Goal: Task Accomplishment & Management: Manage account settings

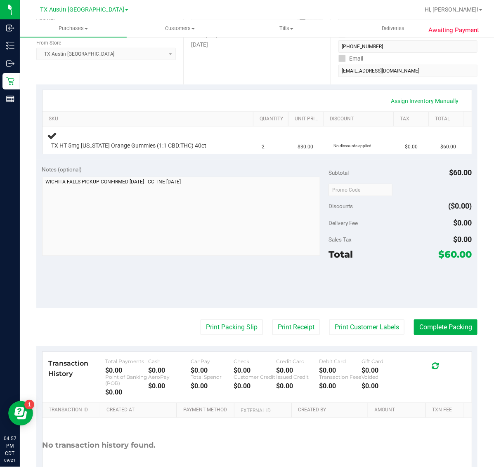
scroll to position [155, 0]
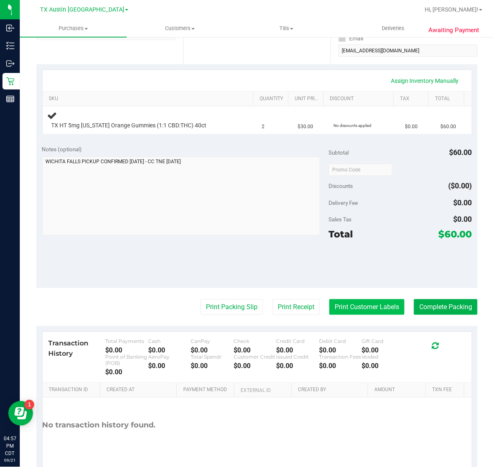
click at [339, 305] on button "Print Customer Labels" at bounding box center [366, 307] width 75 height 16
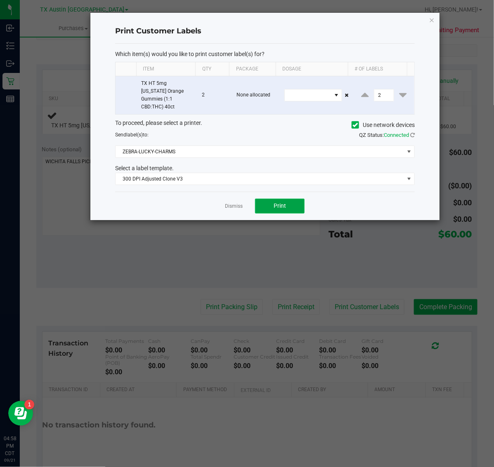
click at [273, 202] on span "Print" at bounding box center [279, 205] width 12 height 7
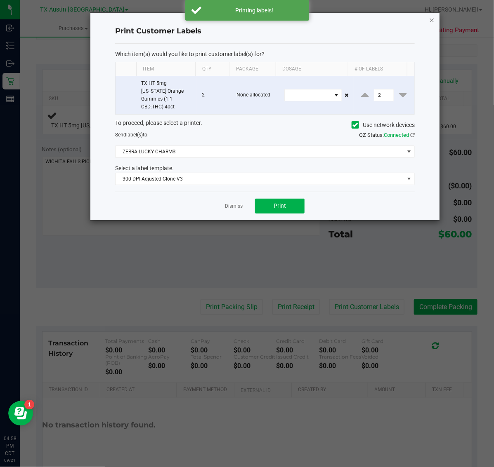
click at [429, 15] on icon "button" at bounding box center [432, 20] width 6 height 10
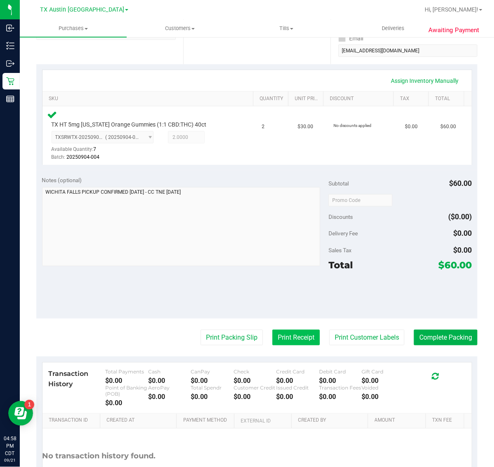
click at [293, 333] on button "Print Receipt" at bounding box center [295, 338] width 47 height 16
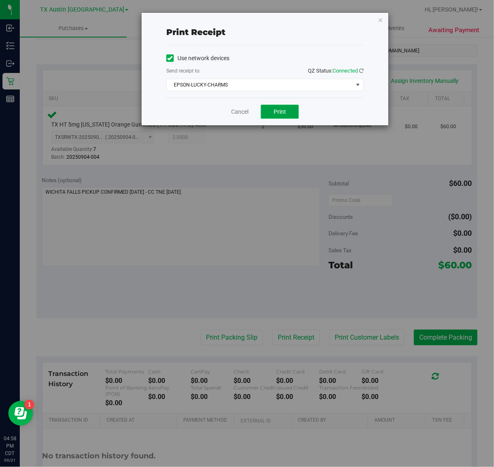
click at [285, 119] on button "Print" at bounding box center [280, 112] width 38 height 14
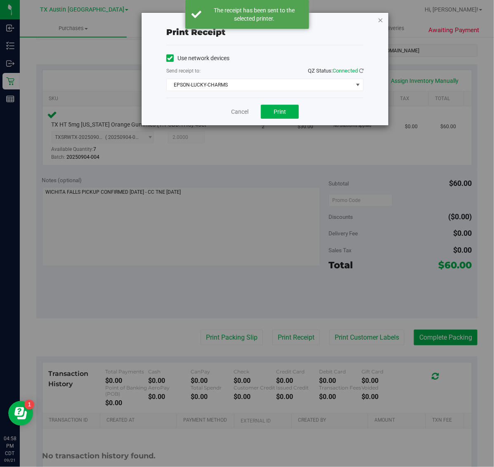
click at [382, 23] on icon "button" at bounding box center [380, 20] width 6 height 10
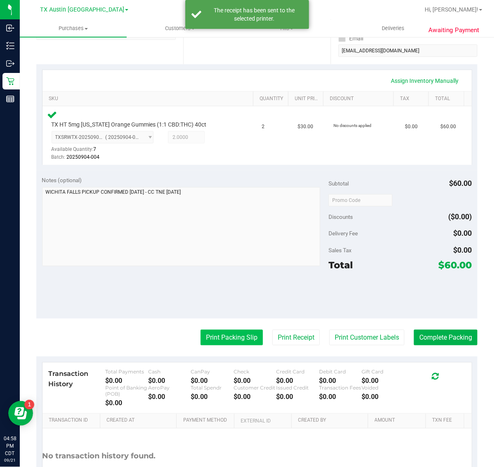
click at [223, 337] on button "Print Packing Slip" at bounding box center [231, 338] width 62 height 16
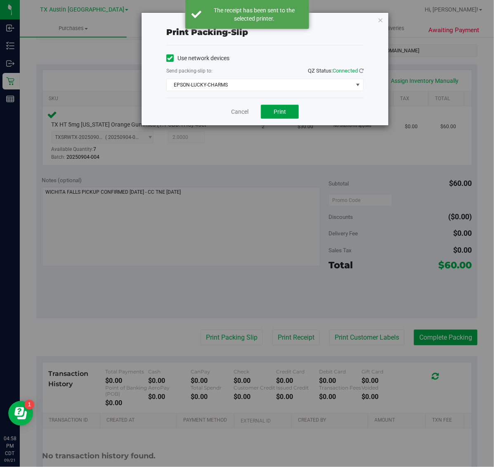
click at [285, 106] on button "Print" at bounding box center [280, 112] width 38 height 14
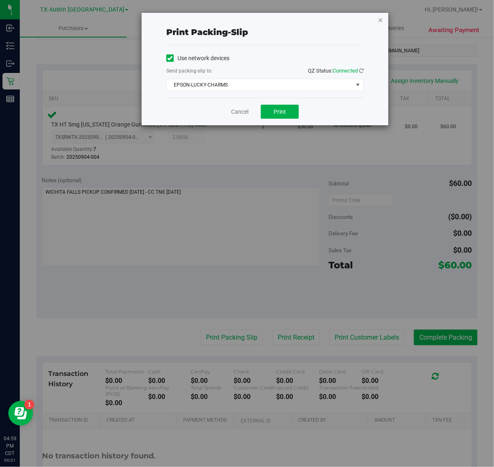
click at [380, 15] on icon "button" at bounding box center [380, 20] width 6 height 10
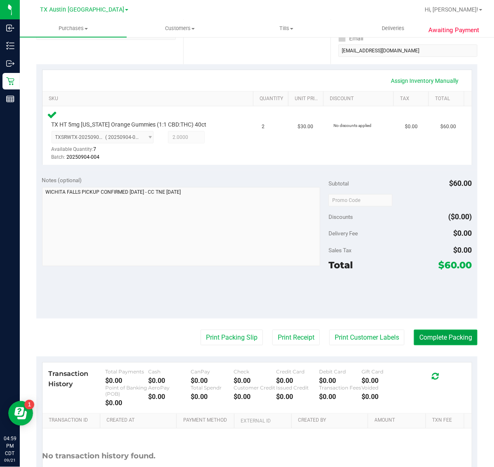
click at [432, 336] on button "Complete Packing" at bounding box center [445, 338] width 63 height 16
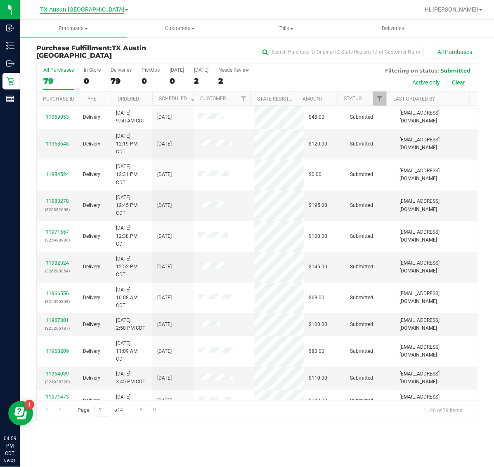
click at [91, 9] on span "TX Austin [GEOGRAPHIC_DATA]" at bounding box center [82, 9] width 84 height 7
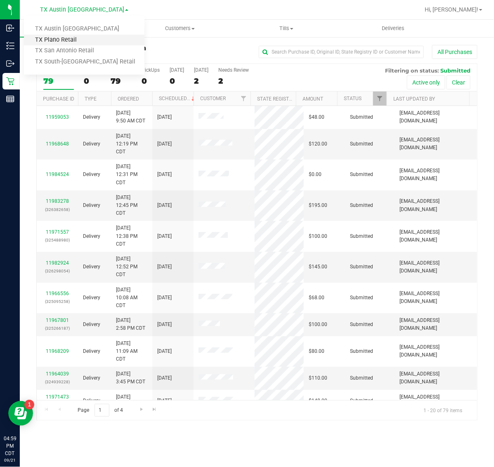
click at [86, 38] on link "TX Plano Retail" at bounding box center [84, 40] width 120 height 11
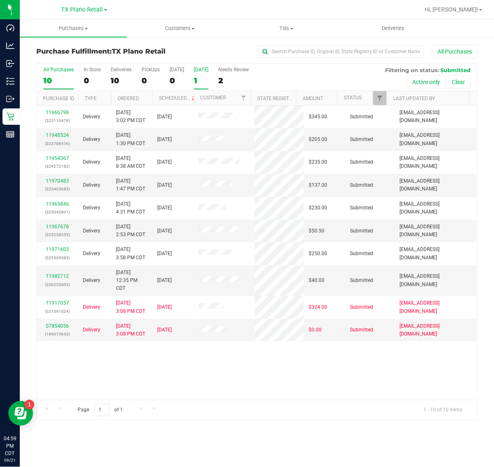
click at [201, 79] on div "1" at bounding box center [201, 80] width 14 height 9
click at [0, 0] on input "Tomorrow 1" at bounding box center [0, 0] width 0 height 0
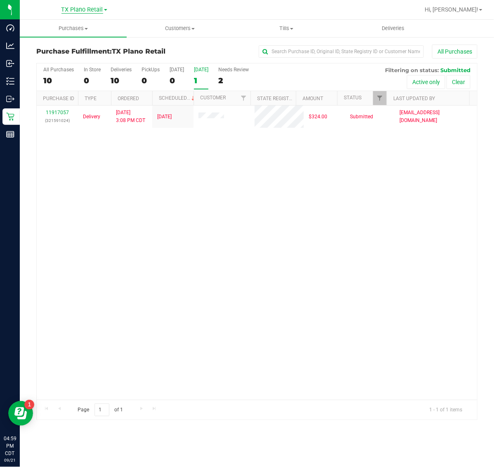
click at [79, 9] on span "TX Plano Retail" at bounding box center [82, 9] width 42 height 7
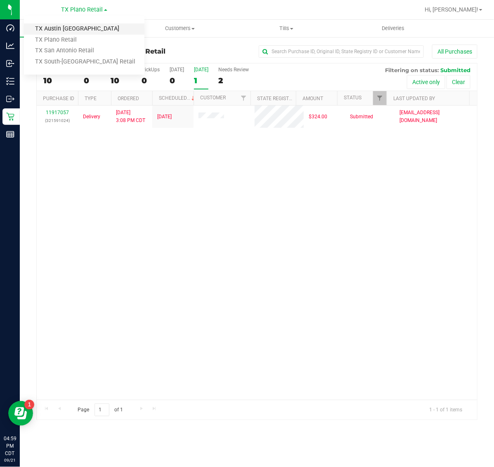
click at [76, 33] on link "TX Austin [GEOGRAPHIC_DATA]" at bounding box center [84, 29] width 120 height 11
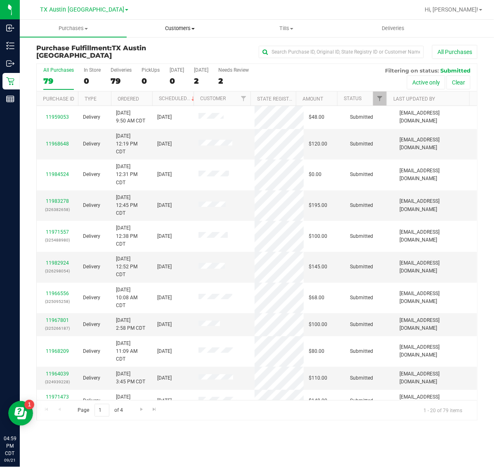
click at [163, 31] on span "Customers" at bounding box center [180, 28] width 106 height 7
click at [177, 48] on span "All customers" at bounding box center [156, 49] width 59 height 7
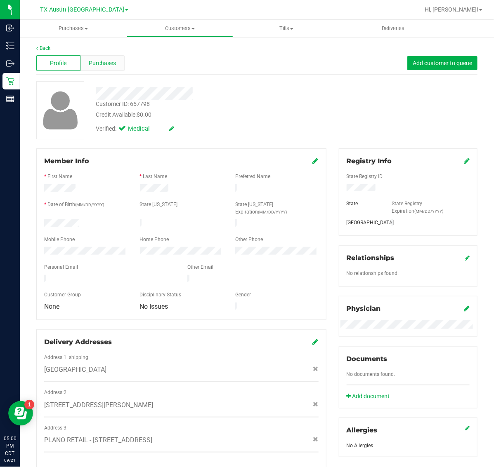
click at [108, 59] on span "Purchases" at bounding box center [102, 63] width 27 height 9
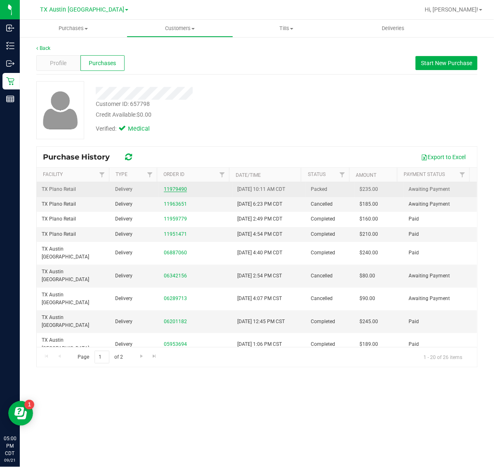
click at [174, 190] on link "11979490" at bounding box center [175, 189] width 23 height 6
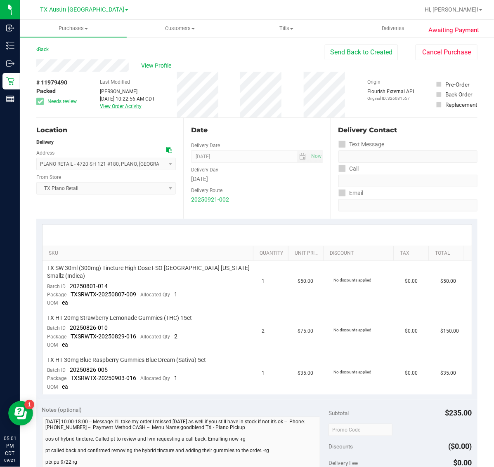
click at [134, 108] on link "View Order Activity" at bounding box center [121, 106] width 42 height 6
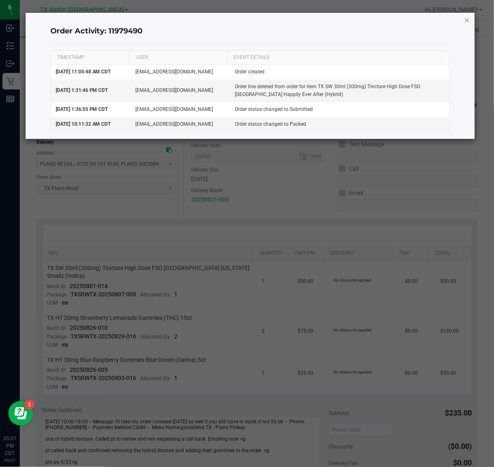
click at [467, 19] on icon "button" at bounding box center [467, 20] width 6 height 10
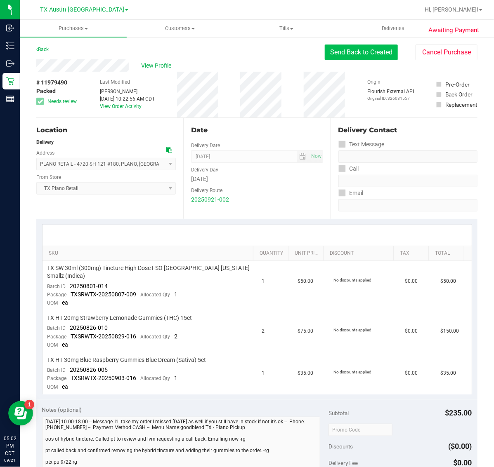
click at [337, 56] on button "Send Back to Created" at bounding box center [361, 53] width 73 height 16
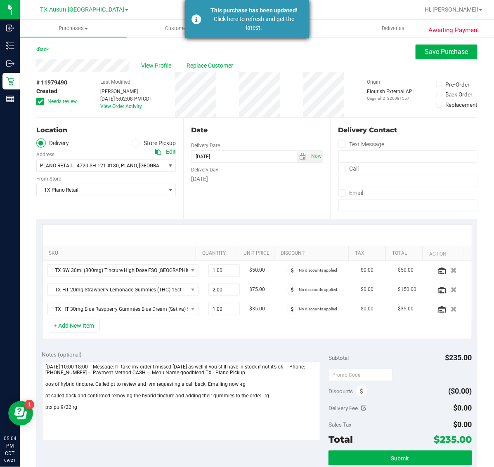
click at [214, 19] on div "Click here to refresh and get the latest." at bounding box center [254, 23] width 97 height 17
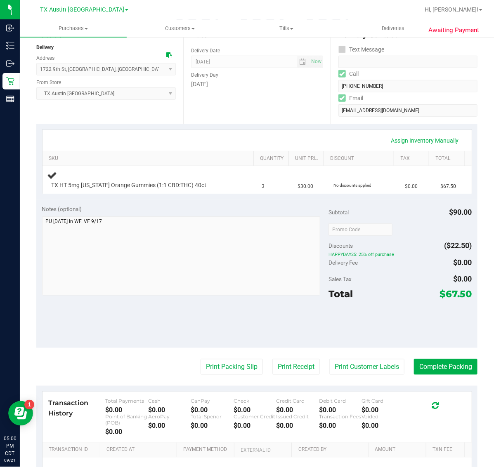
scroll to position [103, 0]
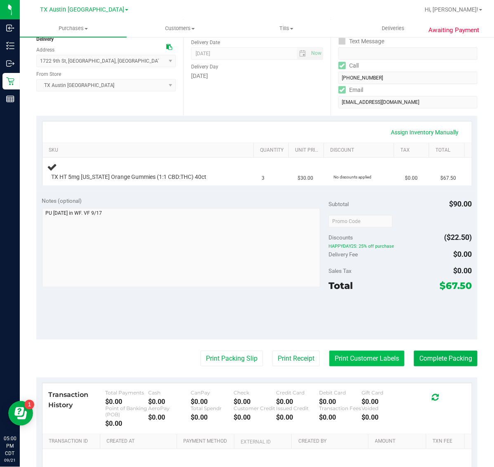
click at [350, 357] on button "Print Customer Labels" at bounding box center [366, 359] width 75 height 16
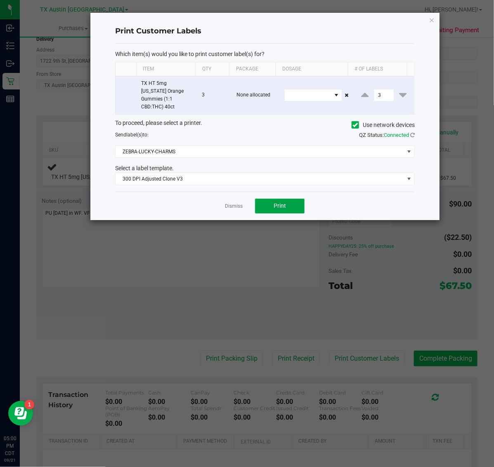
click at [285, 202] on span "Print" at bounding box center [279, 205] width 12 height 7
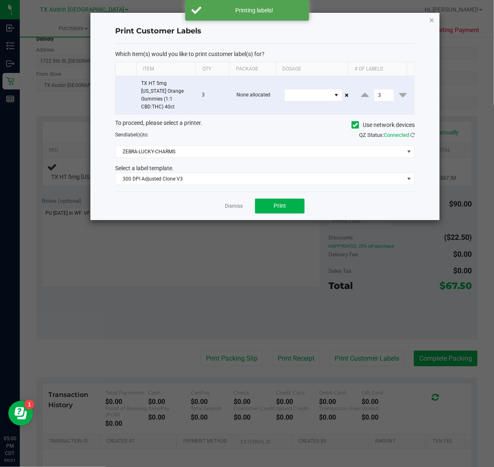
click at [433, 19] on icon "button" at bounding box center [432, 20] width 6 height 10
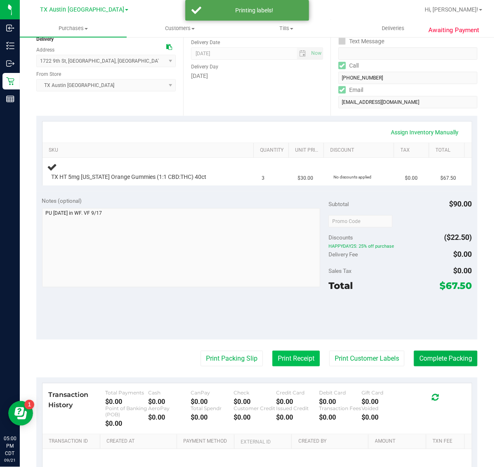
click at [280, 357] on button "Print Receipt" at bounding box center [295, 359] width 47 height 16
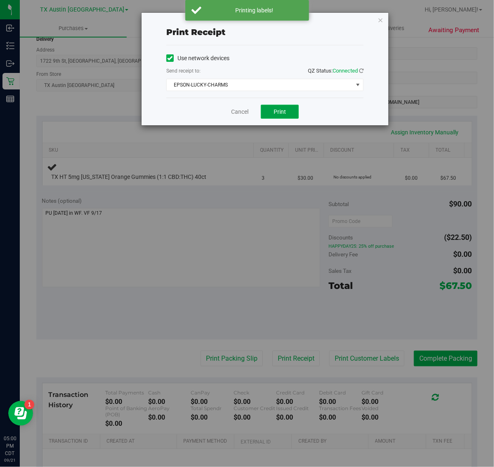
click at [277, 106] on button "Print" at bounding box center [280, 112] width 38 height 14
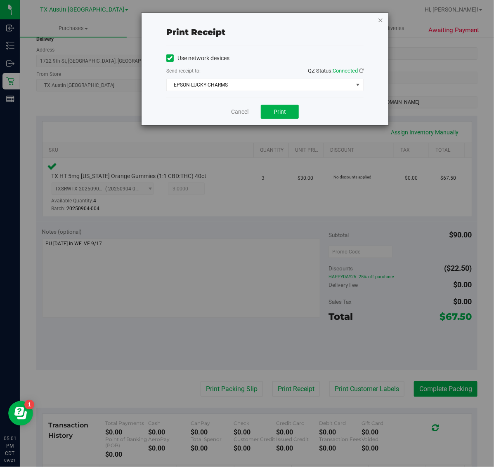
click at [380, 24] on icon "button" at bounding box center [380, 20] width 6 height 10
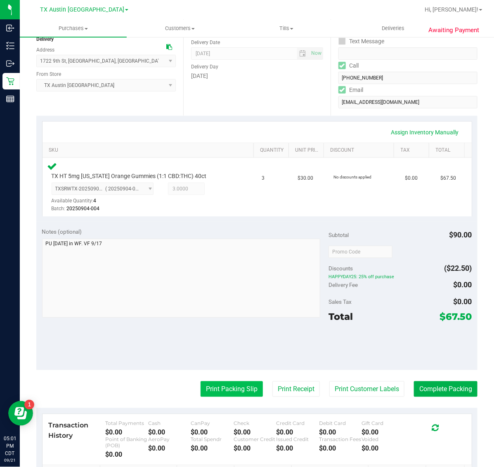
click at [233, 390] on button "Print Packing Slip" at bounding box center [231, 389] width 62 height 16
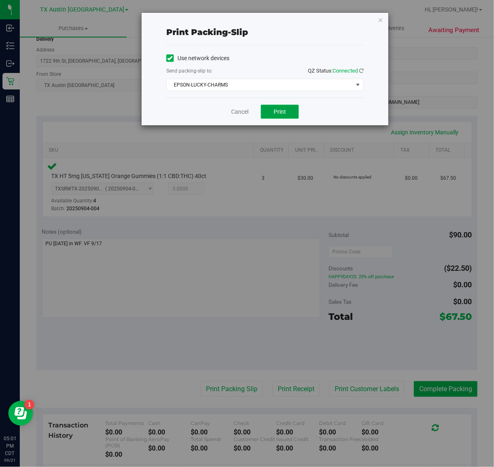
click at [285, 107] on button "Print" at bounding box center [280, 112] width 38 height 14
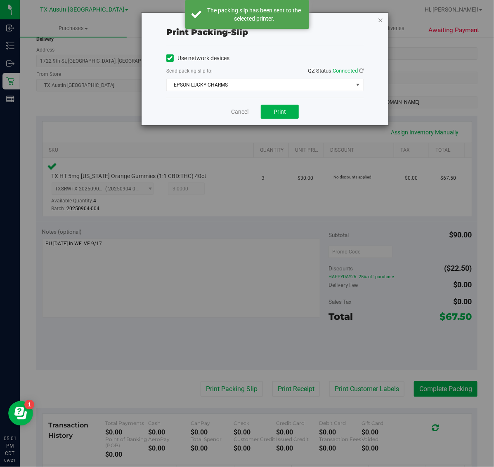
click at [382, 22] on icon "button" at bounding box center [380, 20] width 6 height 10
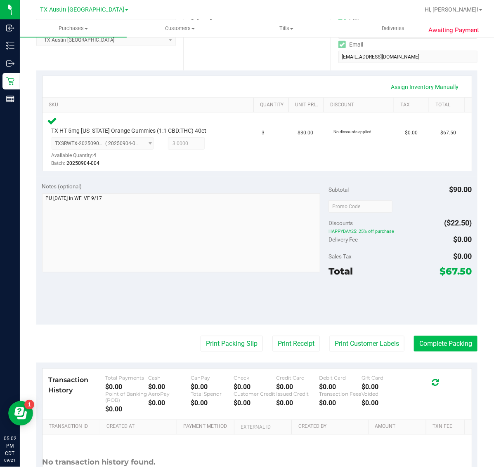
scroll to position [155, 0]
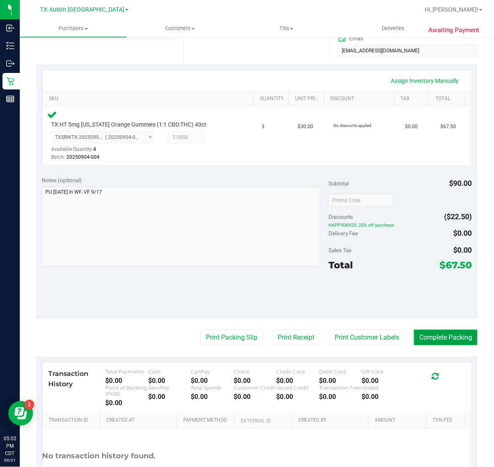
click at [425, 342] on button "Complete Packing" at bounding box center [445, 338] width 63 height 16
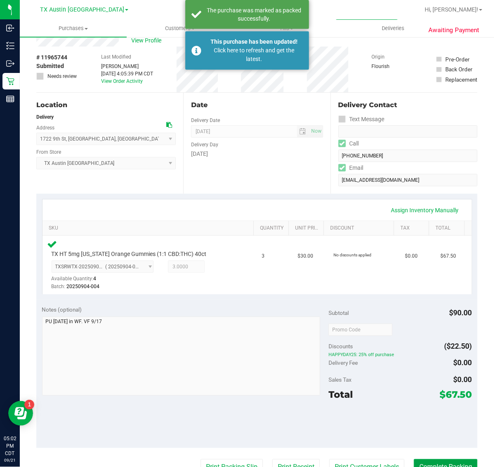
scroll to position [0, 0]
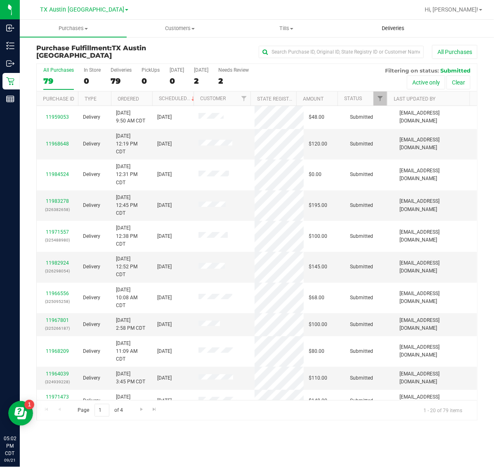
click at [390, 27] on span "Deliveries" at bounding box center [392, 28] width 45 height 7
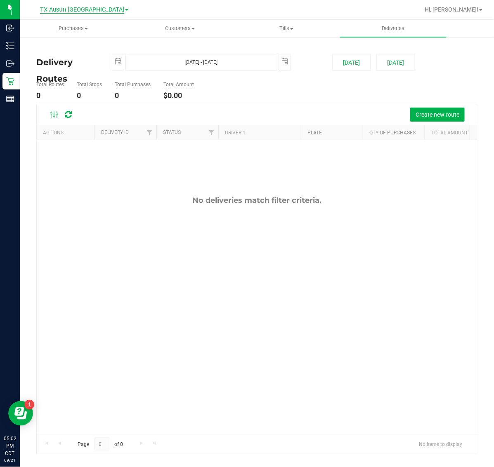
click at [99, 9] on span "TX Austin [GEOGRAPHIC_DATA]" at bounding box center [82, 9] width 84 height 7
click at [97, 36] on link "TX Plano Retail" at bounding box center [84, 40] width 120 height 11
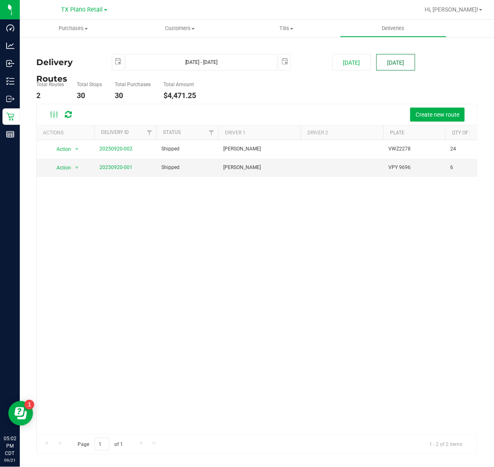
click at [390, 67] on button "[DATE]" at bounding box center [395, 62] width 39 height 16
type input "Sep 22, 2025 - Sep 22, 2025"
type input "2025-09-22"
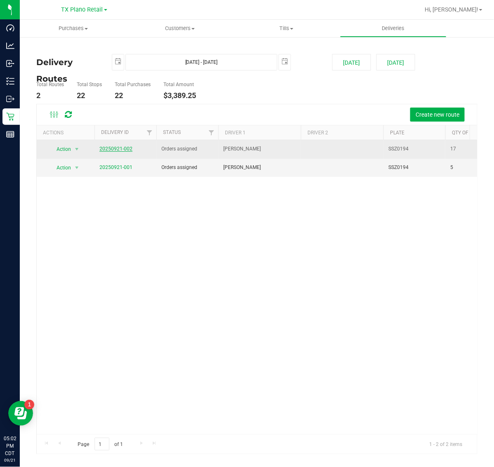
click at [122, 150] on link "20250921-002" at bounding box center [115, 149] width 33 height 6
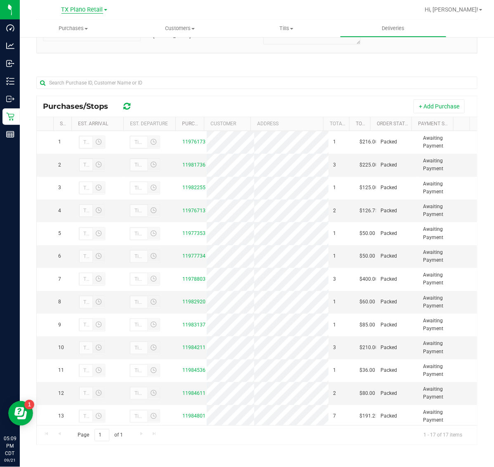
click at [78, 9] on span "TX Plano Retail" at bounding box center [82, 9] width 42 height 7
click at [73, 31] on link "TX Austin [GEOGRAPHIC_DATA]" at bounding box center [84, 29] width 120 height 11
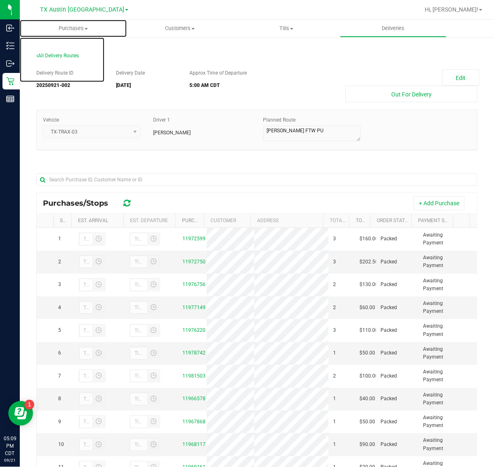
click at [73, 30] on span "Purchases" at bounding box center [73, 28] width 107 height 7
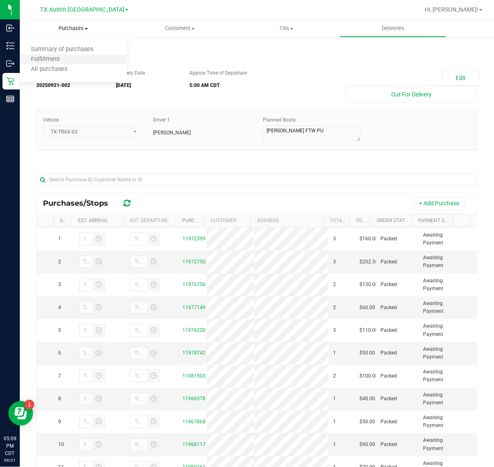
click at [71, 60] on li "Fulfillment" at bounding box center [73, 60] width 107 height 10
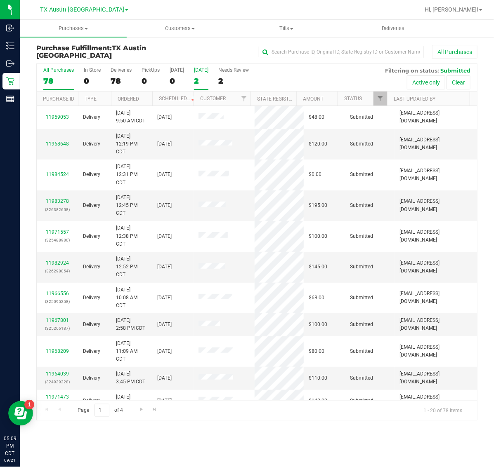
click at [200, 79] on div "2" at bounding box center [201, 80] width 14 height 9
click at [0, 0] on input "Tomorrow 2" at bounding box center [0, 0] width 0 height 0
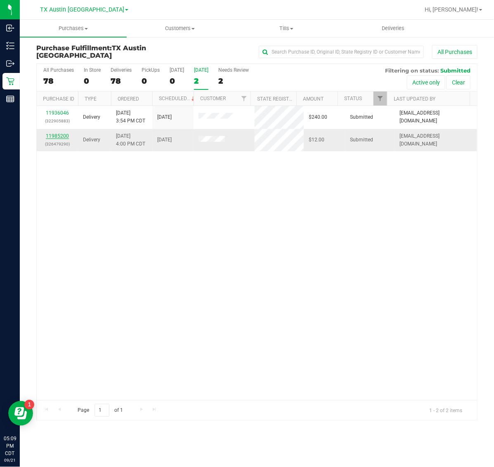
click at [59, 135] on link "11985200" at bounding box center [57, 136] width 23 height 6
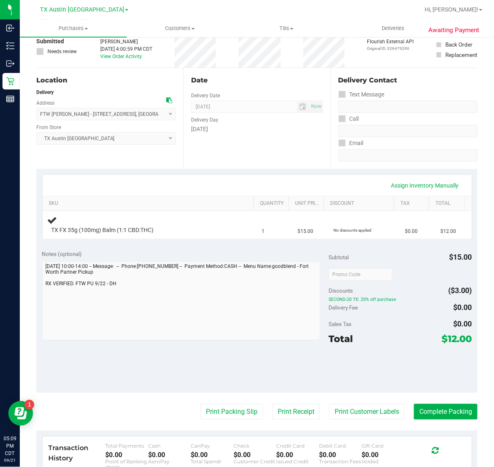
scroll to position [155, 0]
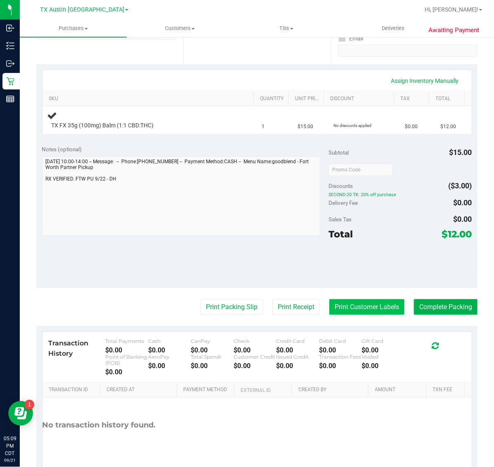
click at [368, 312] on button "Print Customer Labels" at bounding box center [366, 307] width 75 height 16
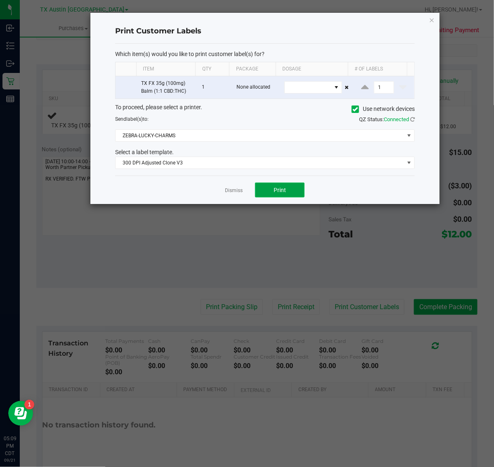
click at [289, 190] on button "Print" at bounding box center [279, 190] width 49 height 15
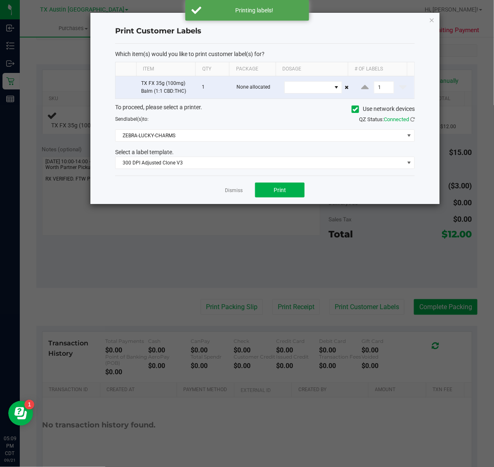
drag, startPoint x: 433, startPoint y: 16, endPoint x: 433, endPoint y: 29, distance: 12.4
click at [433, 17] on icon "button" at bounding box center [432, 20] width 6 height 10
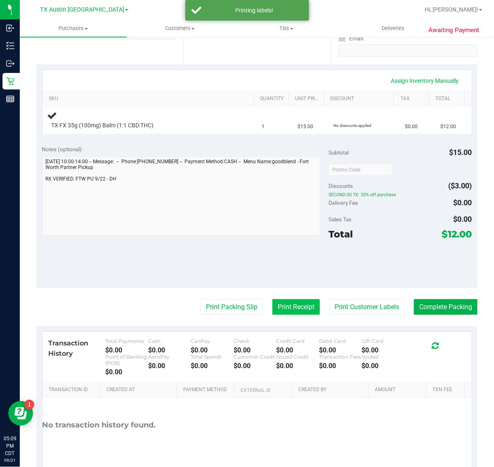
click at [277, 306] on button "Print Receipt" at bounding box center [295, 307] width 47 height 16
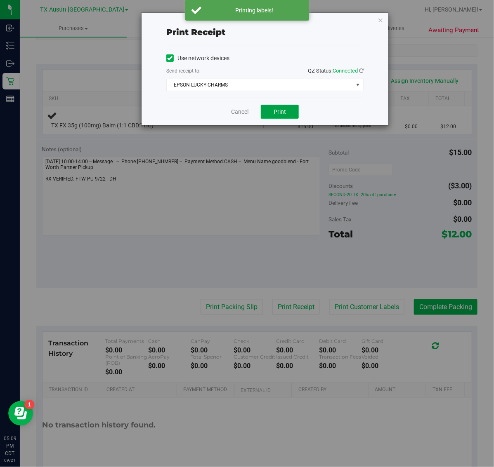
click at [279, 114] on span "Print" at bounding box center [279, 111] width 12 height 7
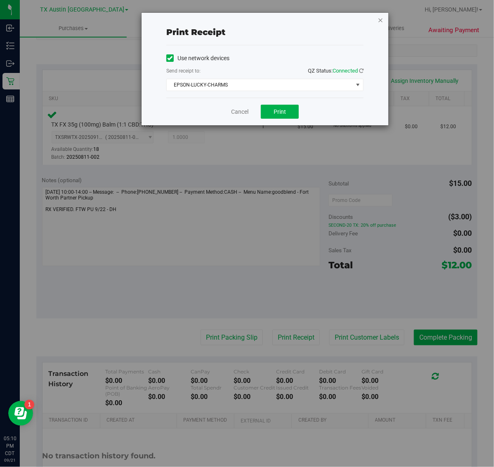
click at [380, 21] on icon "button" at bounding box center [380, 20] width 6 height 10
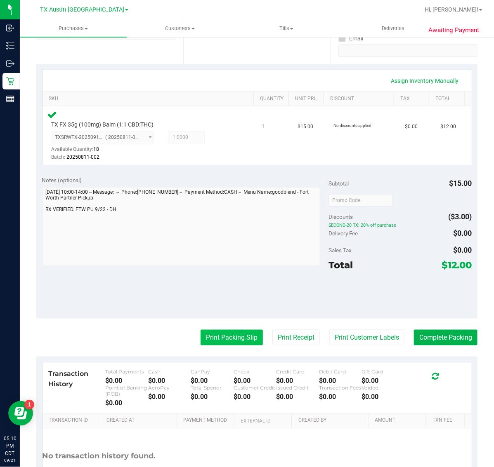
click at [212, 336] on button "Print Packing Slip" at bounding box center [231, 338] width 62 height 16
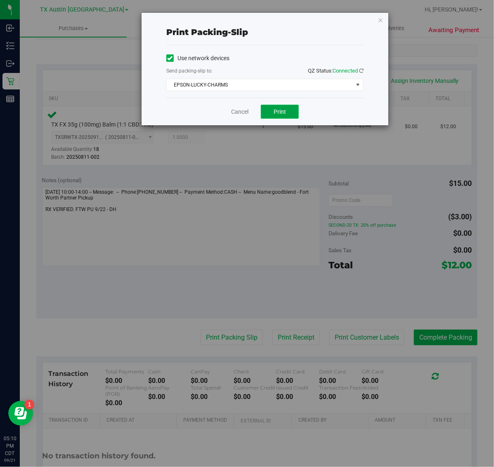
click at [282, 111] on span "Print" at bounding box center [279, 111] width 12 height 7
click at [380, 18] on icon "button" at bounding box center [380, 20] width 6 height 10
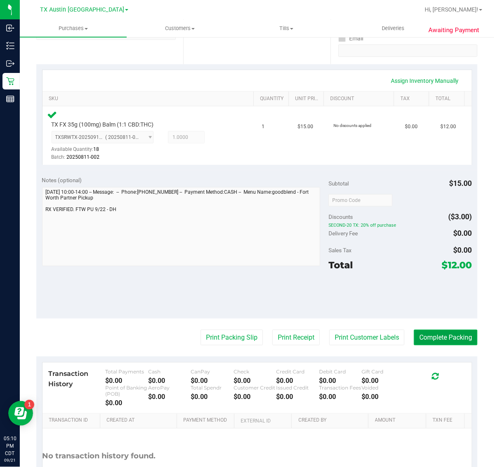
click at [446, 336] on button "Complete Packing" at bounding box center [445, 338] width 63 height 16
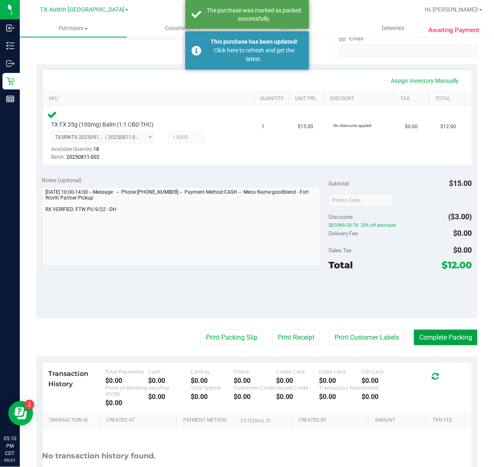
scroll to position [0, 0]
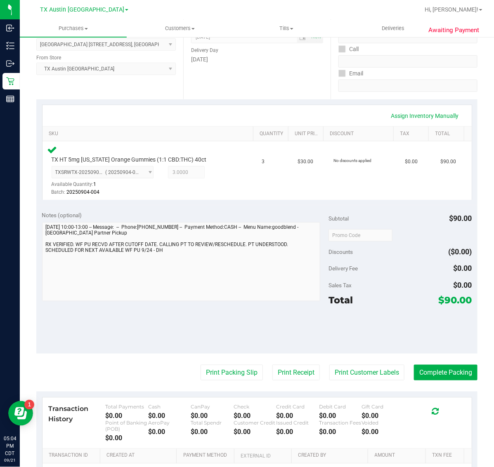
scroll to position [186, 0]
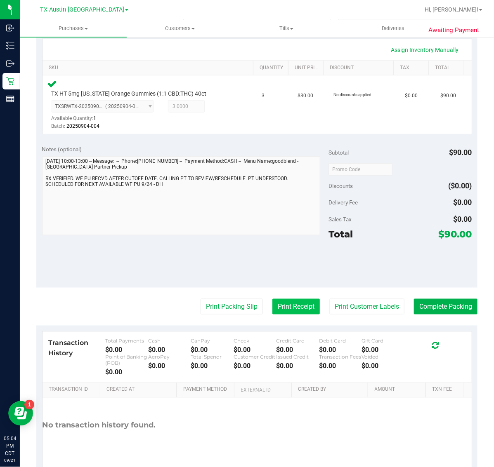
click at [290, 306] on button "Print Receipt" at bounding box center [295, 307] width 47 height 16
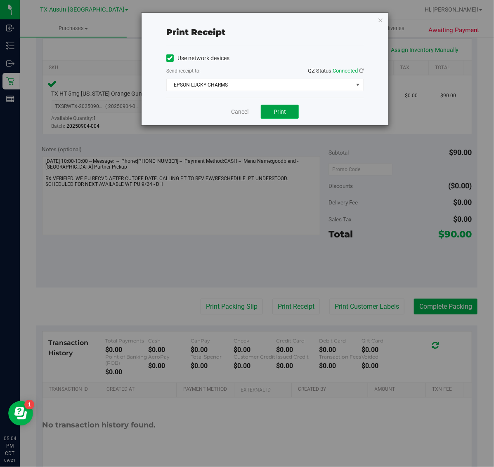
click at [283, 119] on button "Print" at bounding box center [280, 112] width 38 height 14
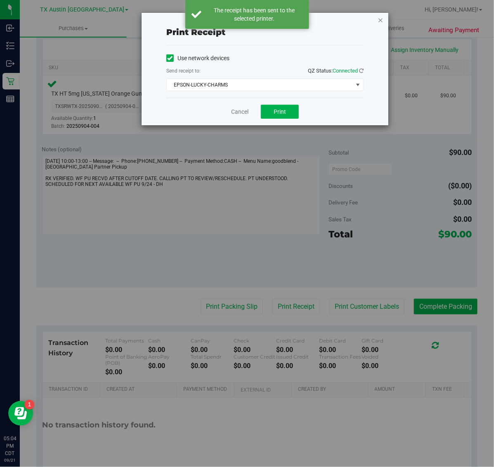
click at [380, 19] on icon "button" at bounding box center [380, 20] width 6 height 10
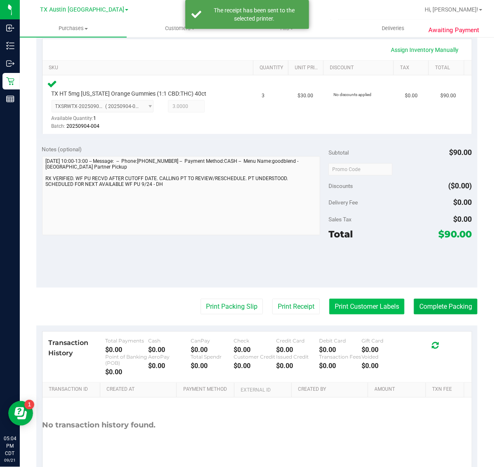
click at [360, 310] on button "Print Customer Labels" at bounding box center [366, 307] width 75 height 16
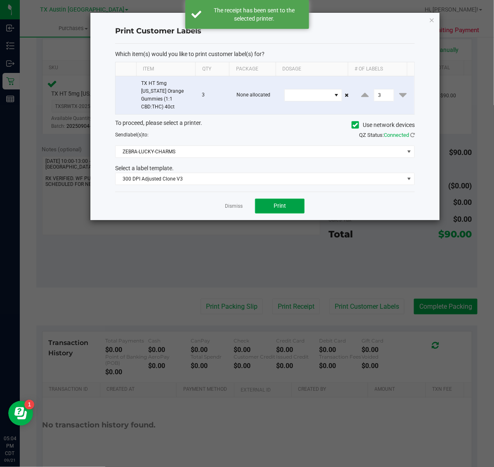
click at [281, 202] on span "Print" at bounding box center [279, 205] width 12 height 7
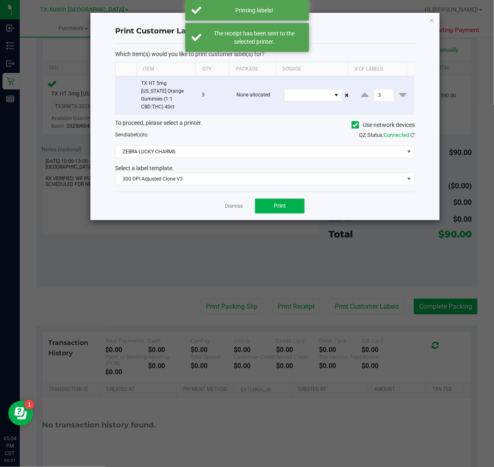
click at [443, 29] on ngb-modal-window "Print Customer Labels Which item(s) would you like to print customer label(s) f…" at bounding box center [250, 233] width 500 height 467
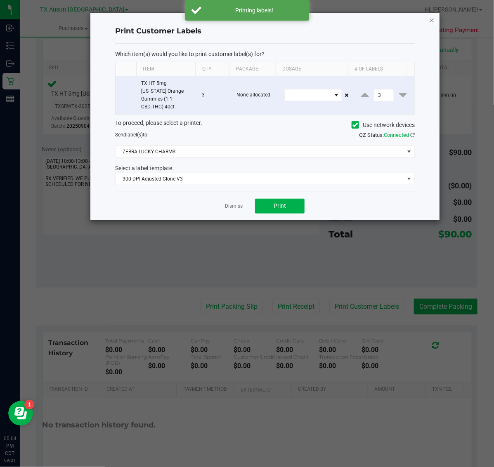
click at [429, 19] on icon "button" at bounding box center [432, 20] width 6 height 10
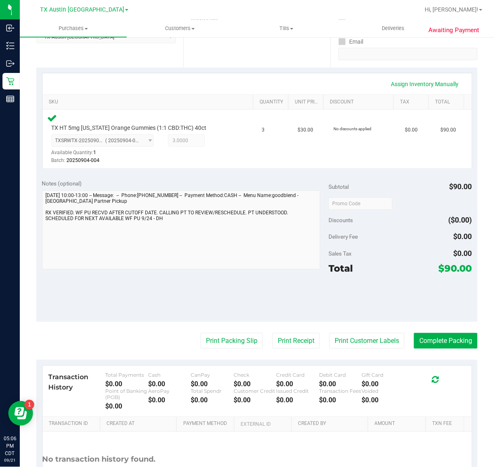
scroll to position [155, 0]
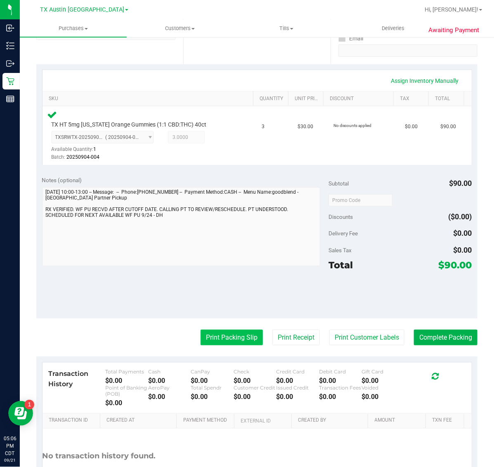
click at [232, 337] on button "Print Packing Slip" at bounding box center [231, 338] width 62 height 16
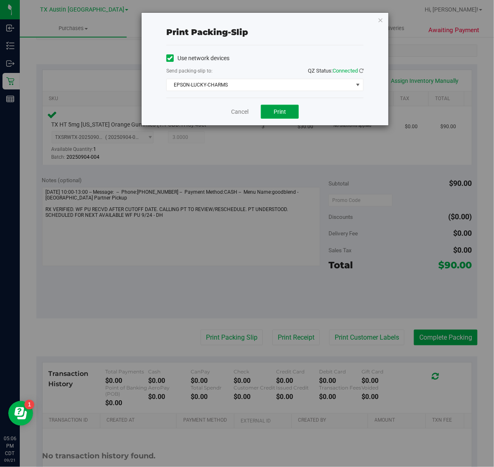
click at [285, 112] on span "Print" at bounding box center [279, 111] width 12 height 7
click at [382, 19] on icon "button" at bounding box center [380, 20] width 6 height 10
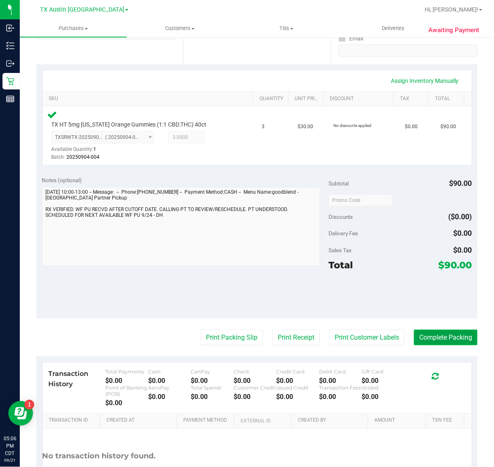
click at [427, 333] on button "Complete Packing" at bounding box center [445, 338] width 63 height 16
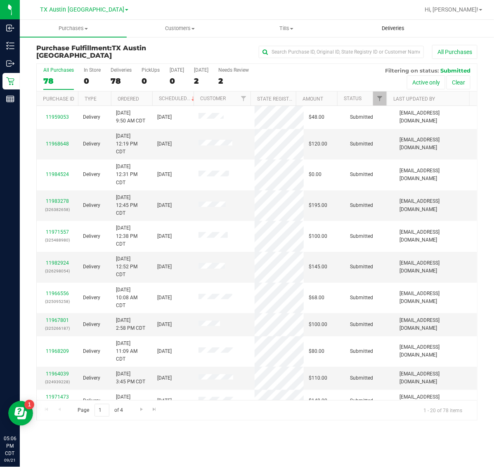
click at [401, 29] on span "Deliveries" at bounding box center [392, 28] width 45 height 7
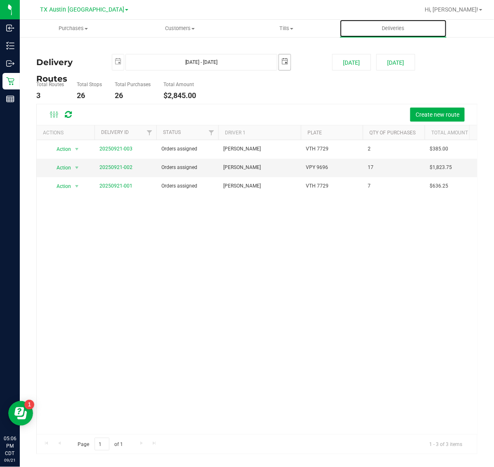
click at [281, 64] on span "select" at bounding box center [284, 61] width 7 height 7
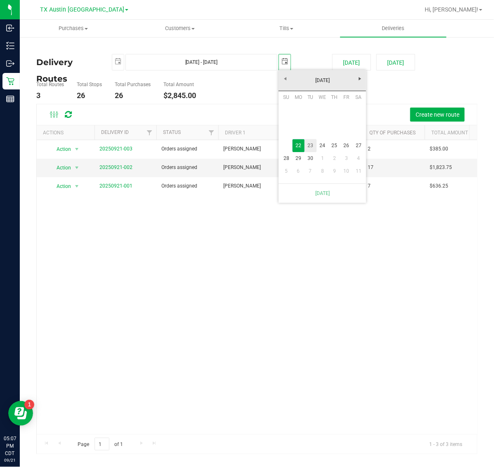
click at [307, 145] on link "23" at bounding box center [310, 145] width 12 height 13
type input "Sep 22, 2025 - Sep 23, 2025"
type input "2025-09-23"
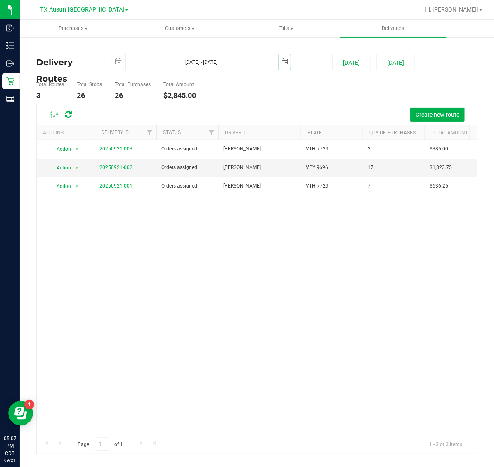
click at [288, 60] on span "select" at bounding box center [285, 61] width 12 height 14
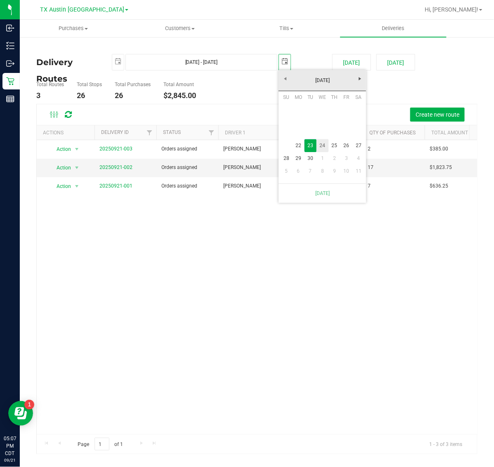
click at [322, 145] on link "24" at bounding box center [322, 145] width 12 height 13
type input "Sep 22, 2025 - Sep 24, 2025"
type input "2025-09-24"
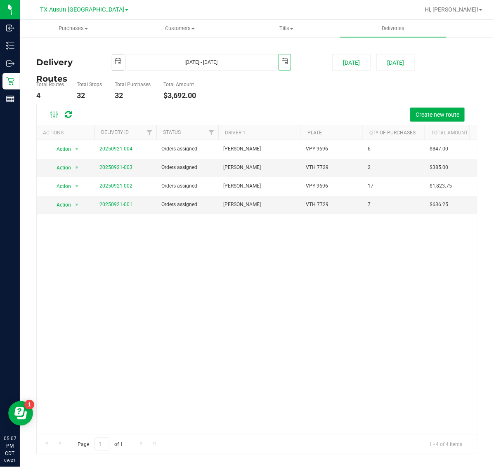
click at [116, 62] on span "select" at bounding box center [118, 61] width 7 height 7
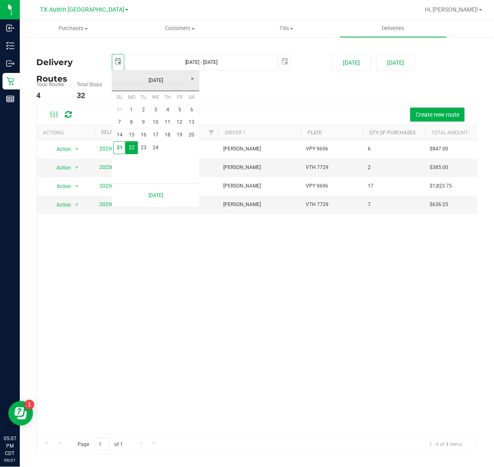
scroll to position [0, 21]
click at [155, 151] on link "24" at bounding box center [156, 147] width 12 height 13
type input "Sep 24, 2025 - Sep 24, 2025"
type input "2025-09-24"
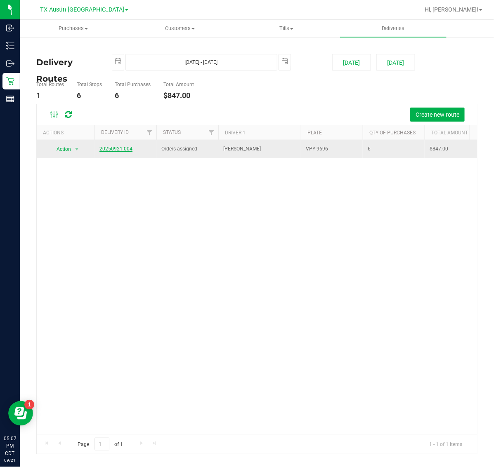
click at [112, 149] on link "20250921-004" at bounding box center [115, 149] width 33 height 6
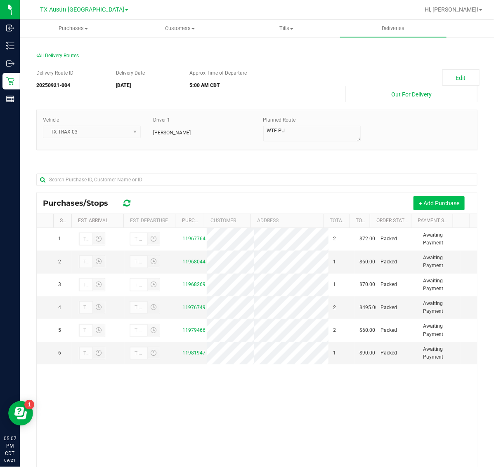
click at [431, 199] on button "+ Add Purchase" at bounding box center [438, 203] width 51 height 14
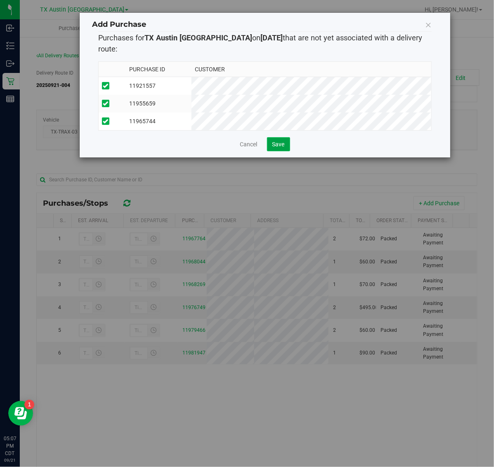
click at [281, 141] on span "Save" at bounding box center [278, 144] width 12 height 7
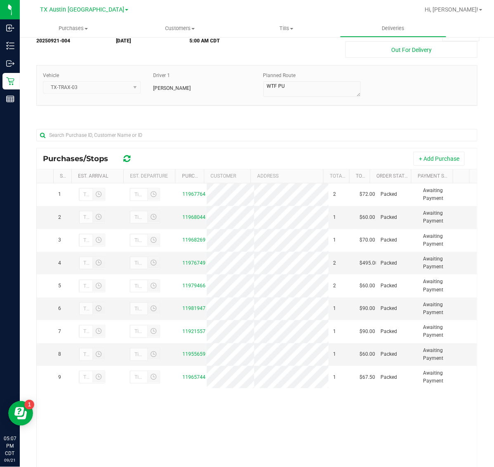
scroll to position [97, 0]
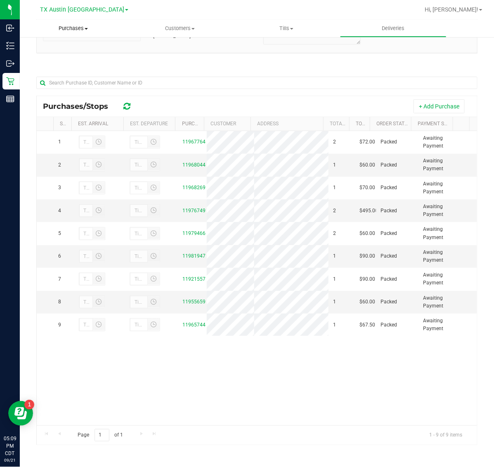
click at [84, 28] on span "Purchases" at bounding box center [73, 28] width 107 height 7
click at [75, 60] on li "Fulfillment" at bounding box center [73, 60] width 107 height 10
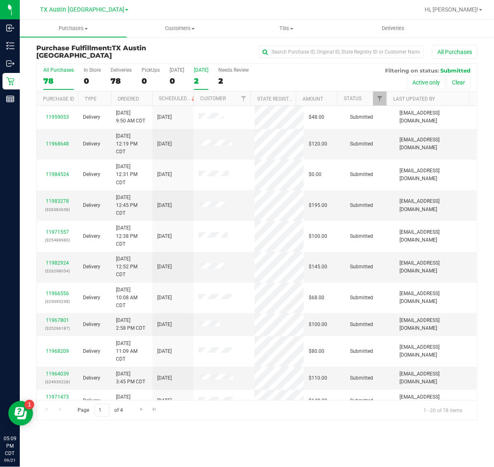
click at [203, 83] on div "2" at bounding box center [201, 80] width 14 height 9
click at [0, 0] on input "Tomorrow 2" at bounding box center [0, 0] width 0 height 0
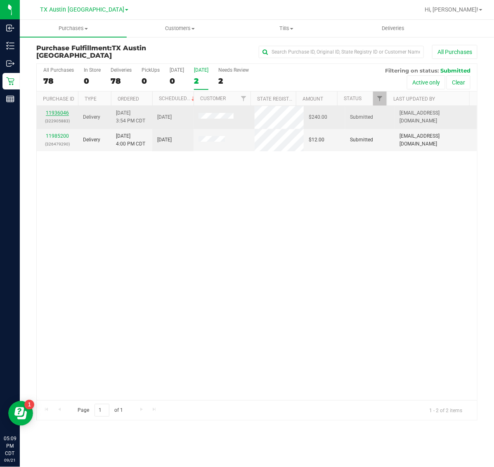
click at [61, 114] on link "11936046" at bounding box center [57, 113] width 23 height 6
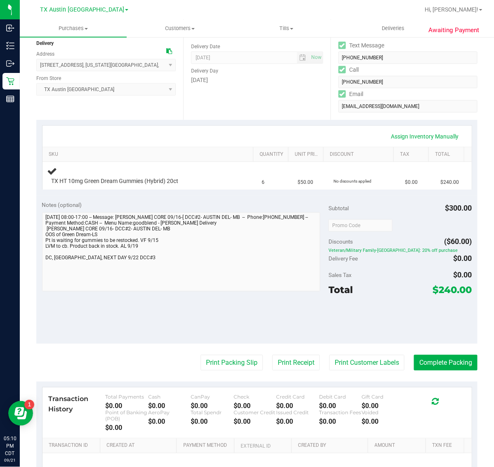
scroll to position [103, 0]
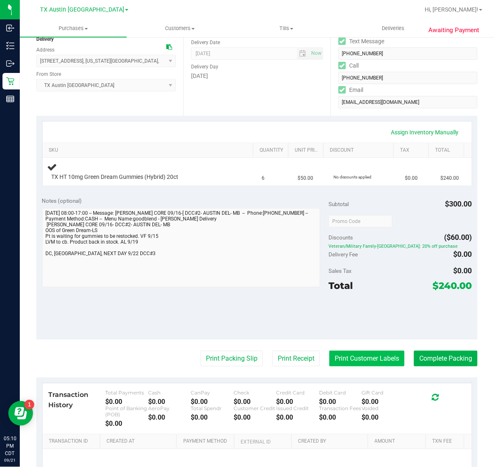
click at [354, 351] on button "Print Customer Labels" at bounding box center [366, 359] width 75 height 16
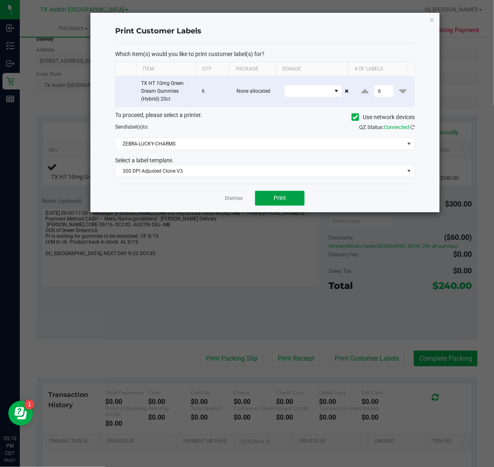
click at [279, 200] on span "Print" at bounding box center [279, 198] width 12 height 7
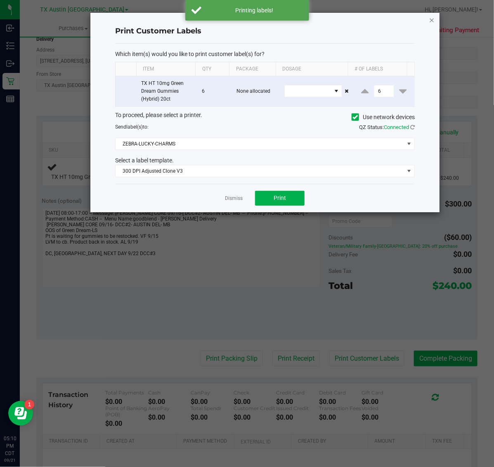
click at [432, 22] on icon "button" at bounding box center [432, 20] width 6 height 10
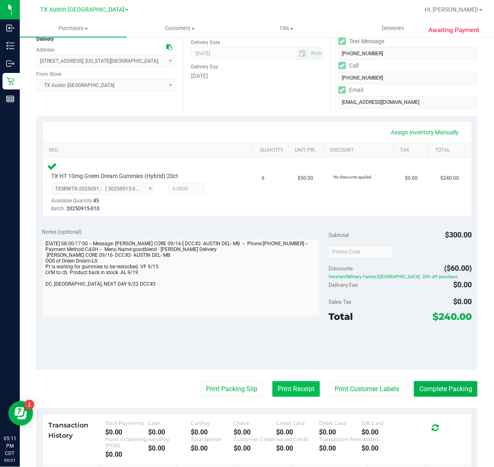
click at [285, 381] on button "Print Receipt" at bounding box center [295, 389] width 47 height 16
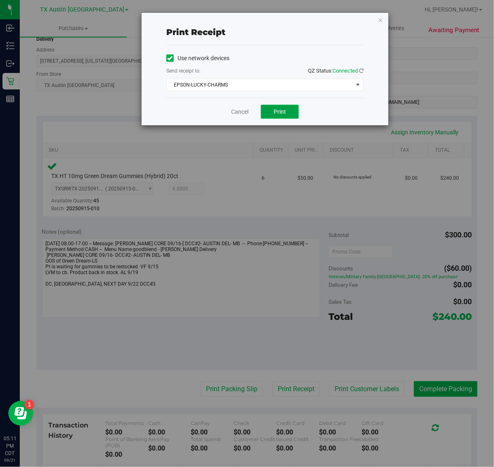
click at [271, 108] on button "Print" at bounding box center [280, 112] width 38 height 14
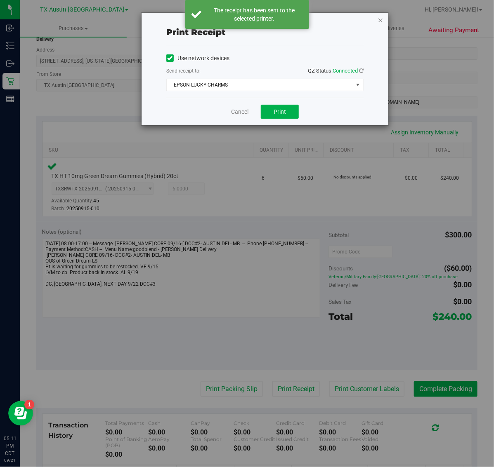
click at [382, 19] on icon "button" at bounding box center [380, 20] width 6 height 10
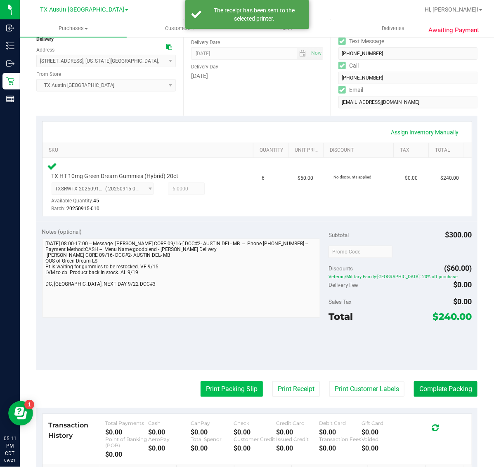
click at [222, 392] on button "Print Packing Slip" at bounding box center [231, 389] width 62 height 16
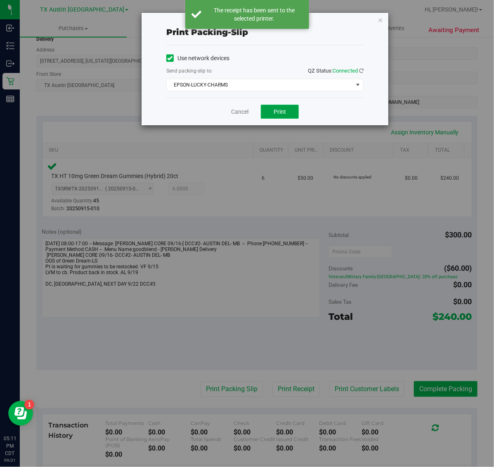
click at [281, 115] on span "Print" at bounding box center [279, 111] width 12 height 7
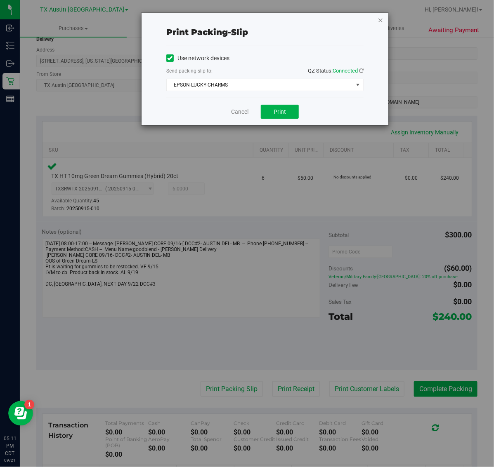
click at [381, 17] on icon "button" at bounding box center [380, 20] width 6 height 10
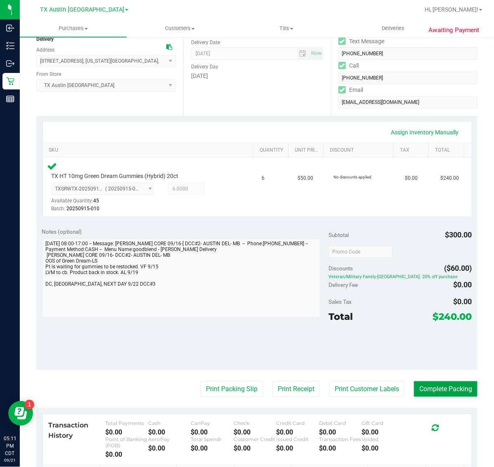
click at [431, 387] on button "Complete Packing" at bounding box center [445, 389] width 63 height 16
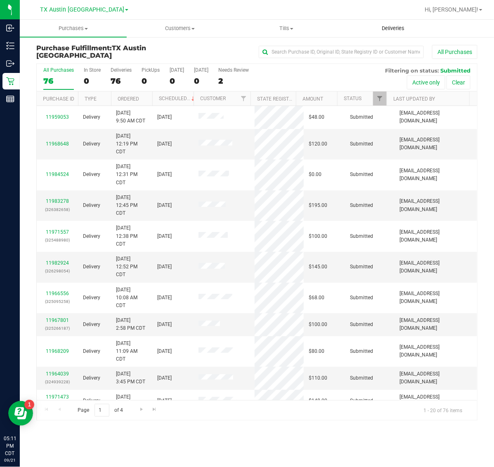
click at [388, 29] on span "Deliveries" at bounding box center [392, 28] width 45 height 7
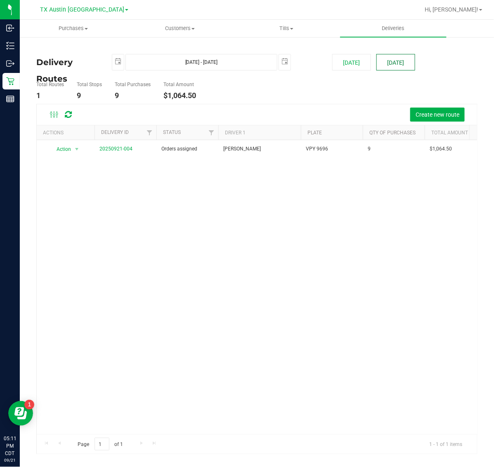
click at [388, 62] on button "[DATE]" at bounding box center [395, 62] width 39 height 16
type input "Sep 22, 2025 - Sep 22, 2025"
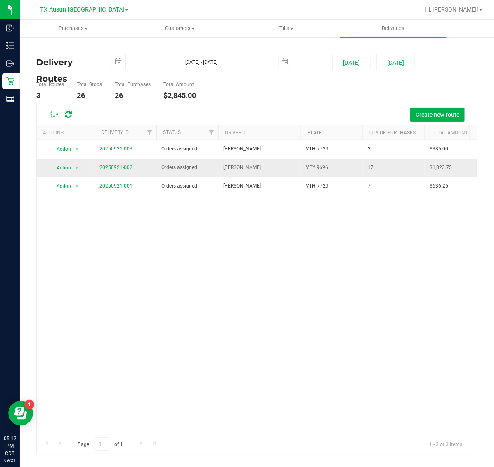
click at [107, 170] on link "20250921-002" at bounding box center [115, 168] width 33 height 6
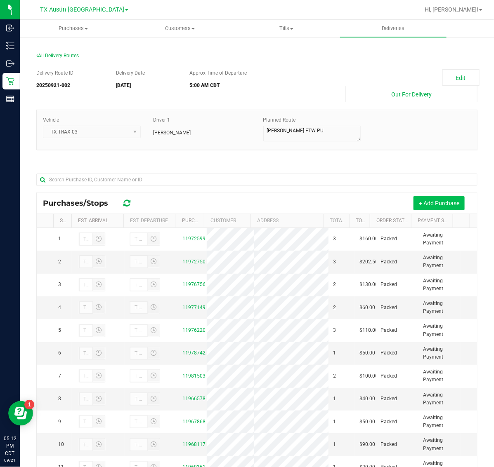
click at [429, 203] on button "+ Add Purchase" at bounding box center [438, 203] width 51 height 14
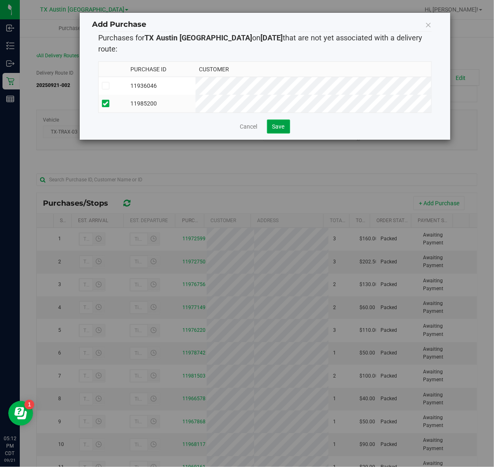
click at [273, 125] on span "Save" at bounding box center [278, 126] width 12 height 7
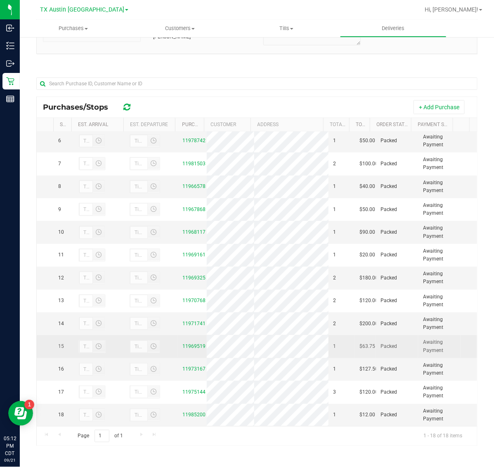
scroll to position [97, 0]
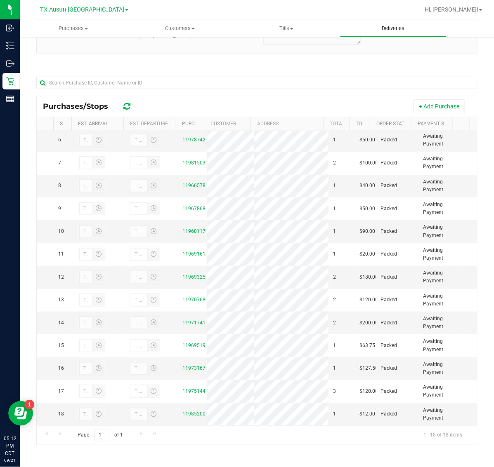
click at [396, 34] on uib-tab-heading "Deliveries" at bounding box center [393, 28] width 106 height 16
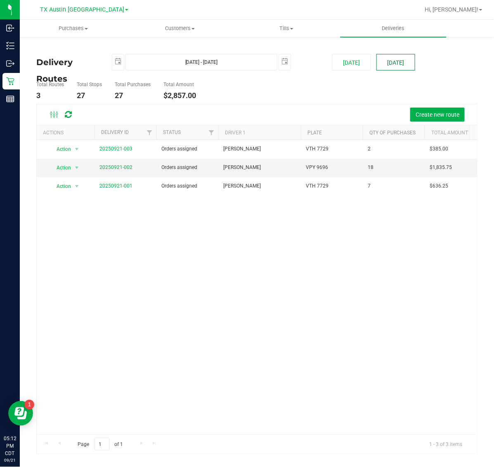
click at [397, 63] on button "[DATE]" at bounding box center [395, 62] width 39 height 16
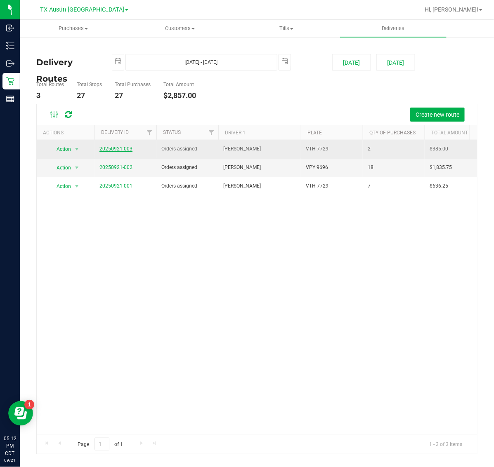
click at [125, 148] on link "20250921-003" at bounding box center [115, 149] width 33 height 6
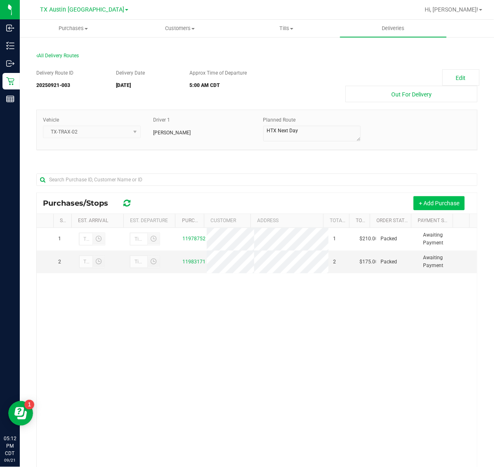
click at [422, 205] on button "+ Add Purchase" at bounding box center [438, 203] width 51 height 14
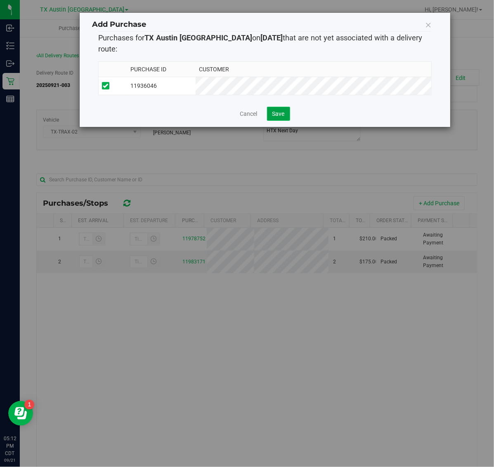
click at [279, 111] on span "Save" at bounding box center [278, 114] width 12 height 7
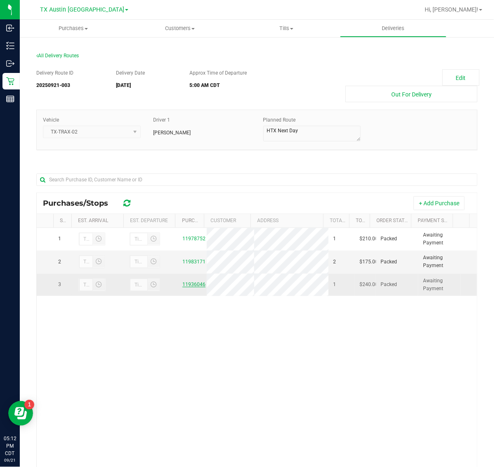
click at [190, 283] on link "11936046" at bounding box center [193, 285] width 23 height 6
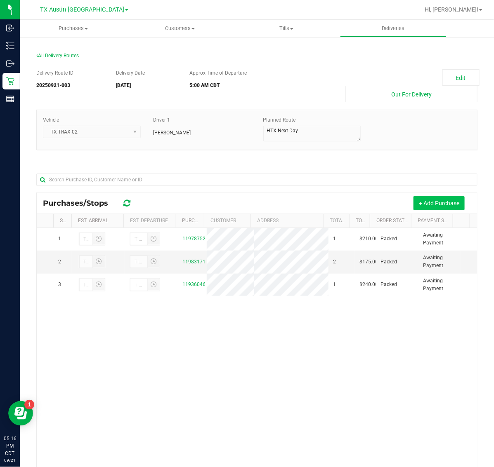
click at [441, 205] on button "+ Add Purchase" at bounding box center [438, 203] width 51 height 14
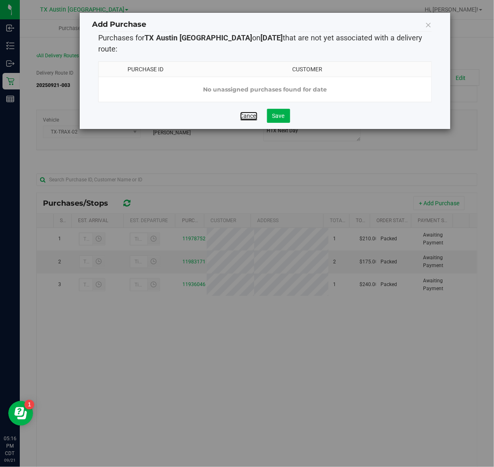
click at [247, 115] on link "Cancel" at bounding box center [248, 116] width 17 height 8
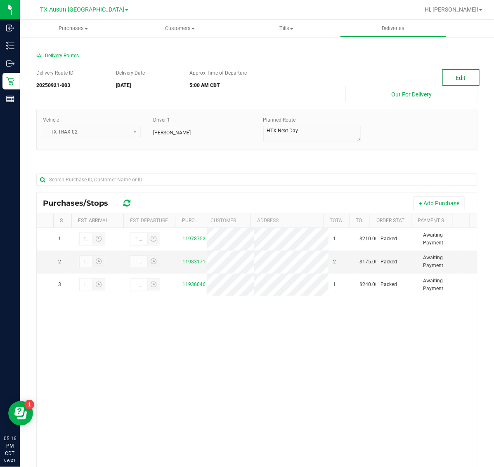
click at [442, 77] on button "Edit" at bounding box center [460, 77] width 37 height 16
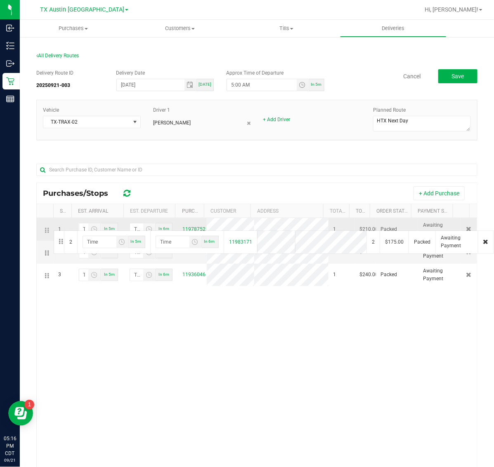
drag, startPoint x: 46, startPoint y: 254, endPoint x: 52, endPoint y: 230, distance: 24.7
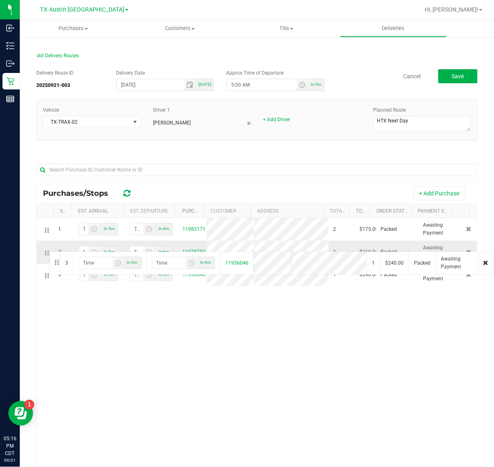
drag, startPoint x: 46, startPoint y: 275, endPoint x: 48, endPoint y: 251, distance: 24.9
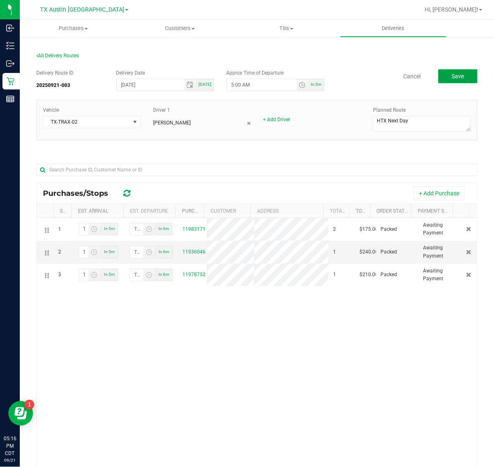
click at [442, 74] on button "Save" at bounding box center [457, 76] width 39 height 14
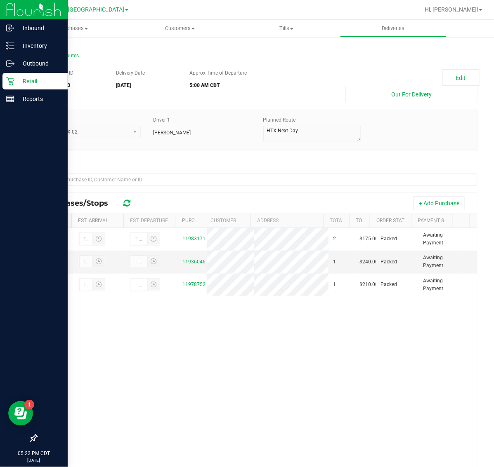
click at [15, 83] on p "Retail" at bounding box center [38, 81] width 49 height 10
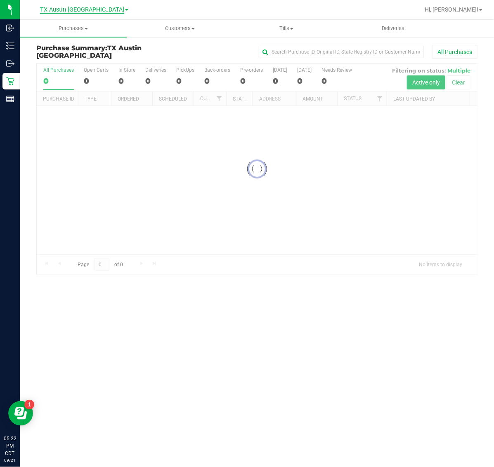
click at [83, 12] on span "TX Austin [GEOGRAPHIC_DATA]" at bounding box center [82, 9] width 84 height 7
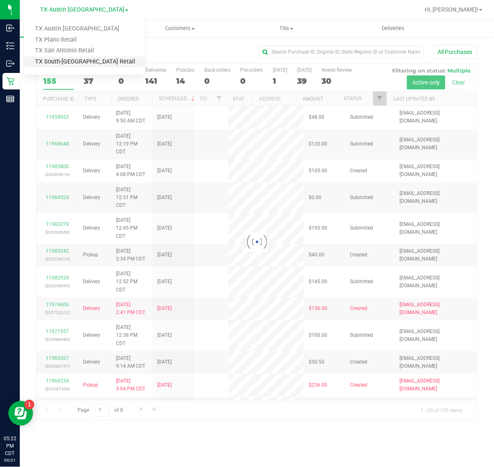
click at [73, 58] on link "TX South-[GEOGRAPHIC_DATA] Retail" at bounding box center [84, 61] width 120 height 11
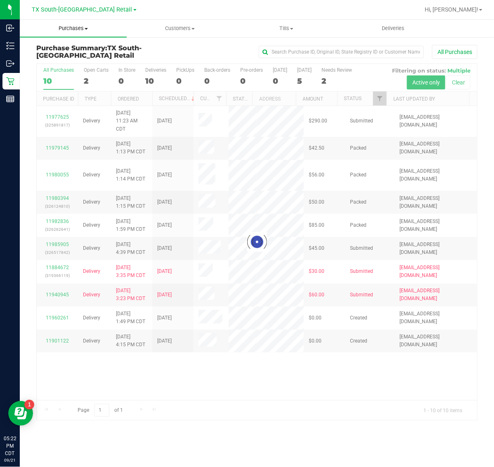
click at [74, 29] on span "Purchases" at bounding box center [73, 28] width 107 height 7
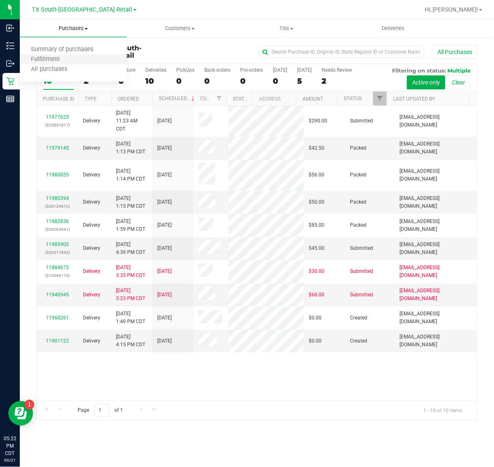
click at [73, 56] on li "Fulfillment" at bounding box center [73, 60] width 107 height 10
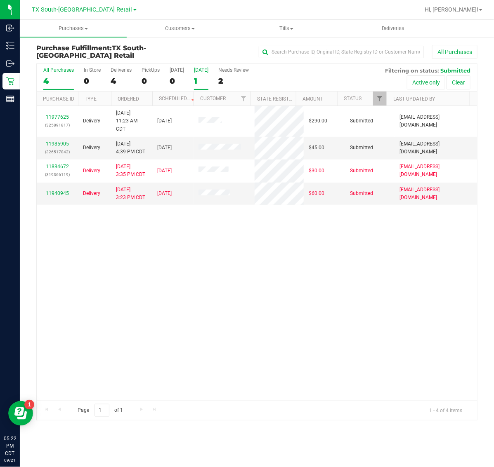
click at [200, 78] on div "1" at bounding box center [201, 80] width 14 height 9
click at [0, 0] on input "Tomorrow 1" at bounding box center [0, 0] width 0 height 0
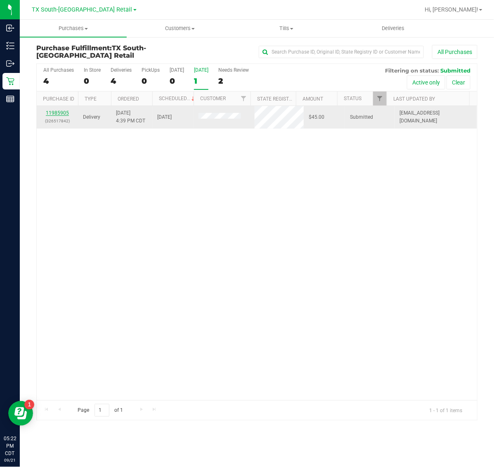
click at [63, 114] on link "11985905" at bounding box center [57, 113] width 23 height 6
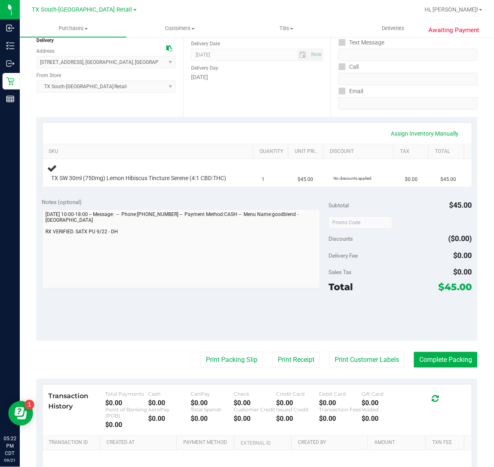
scroll to position [103, 0]
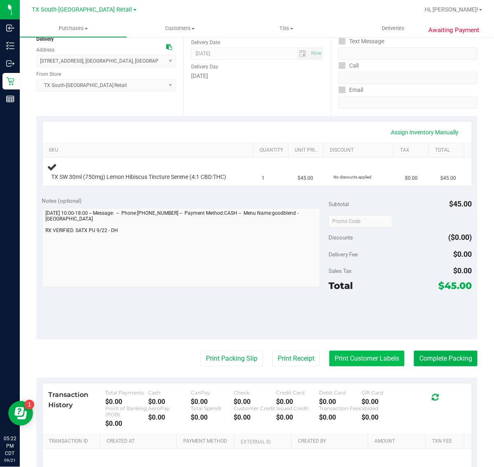
click at [345, 366] on button "Print Customer Labels" at bounding box center [366, 359] width 75 height 16
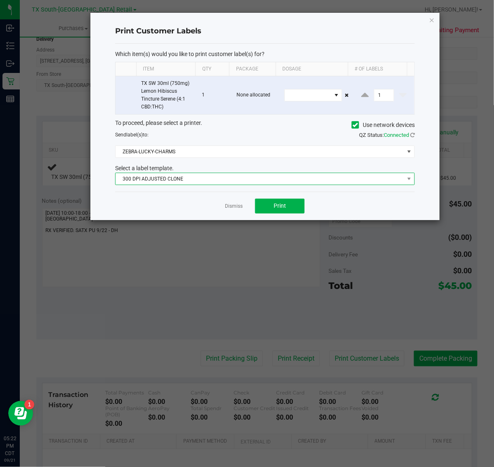
click at [223, 176] on span "300 DPI ADJUSTED CLONE" at bounding box center [259, 179] width 288 height 12
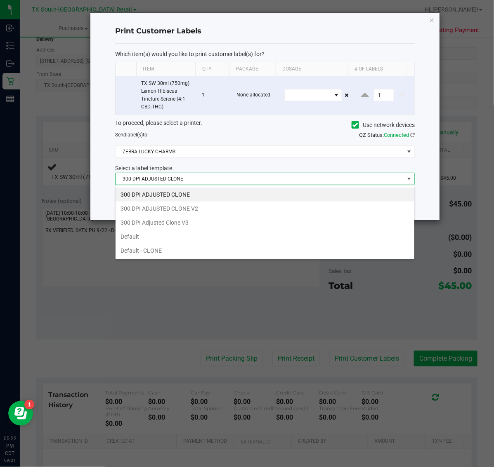
scroll to position [13, 299]
click at [211, 219] on li "300 DPI Adjusted Clone V3" at bounding box center [264, 223] width 299 height 14
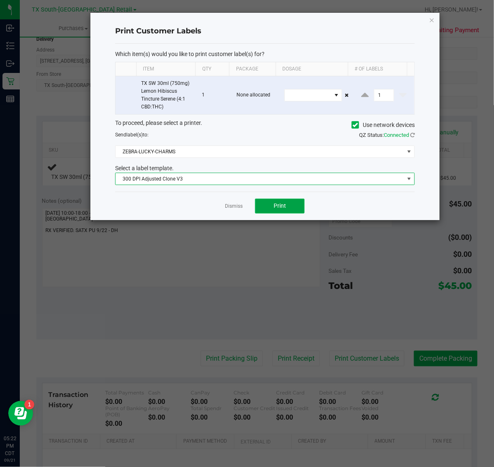
click at [285, 202] on button "Print" at bounding box center [279, 206] width 49 height 15
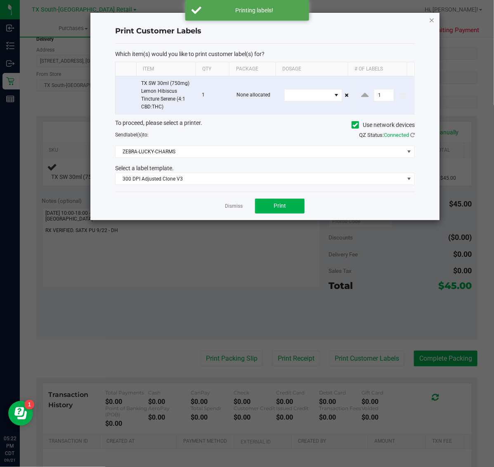
click at [430, 20] on icon "button" at bounding box center [432, 20] width 6 height 10
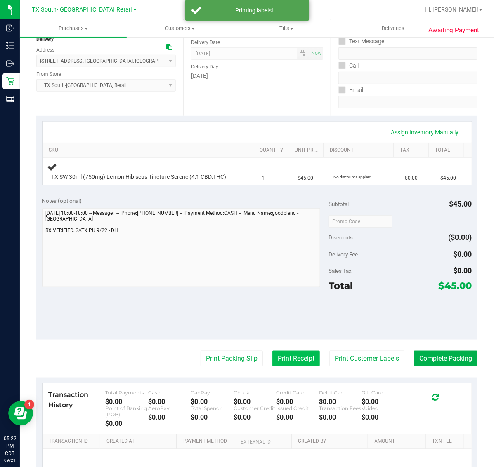
click at [273, 358] on button "Print Receipt" at bounding box center [295, 359] width 47 height 16
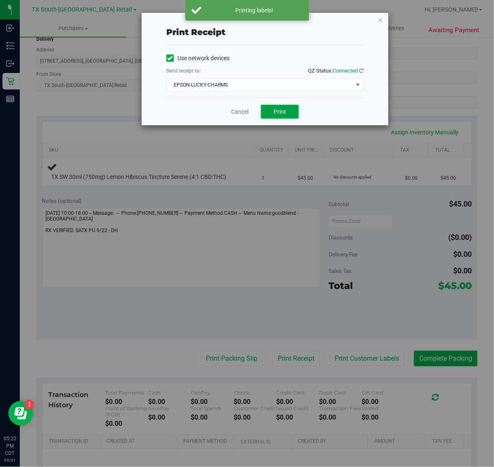
click at [280, 112] on span "Print" at bounding box center [279, 111] width 12 height 7
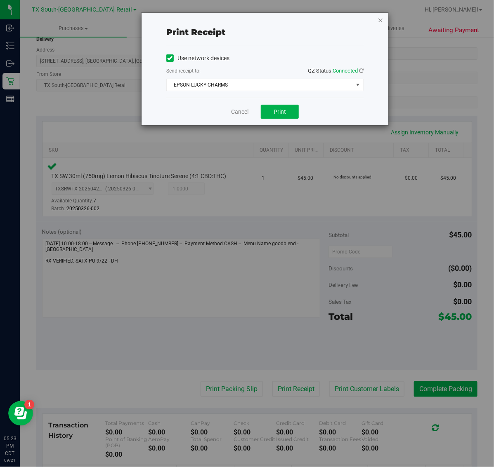
click at [380, 19] on icon "button" at bounding box center [380, 20] width 6 height 10
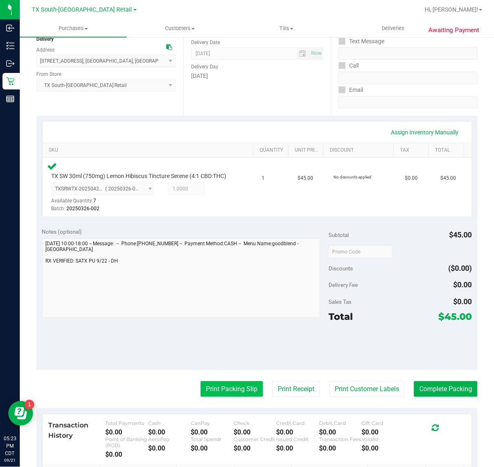
click at [224, 396] on button "Print Packing Slip" at bounding box center [231, 389] width 62 height 16
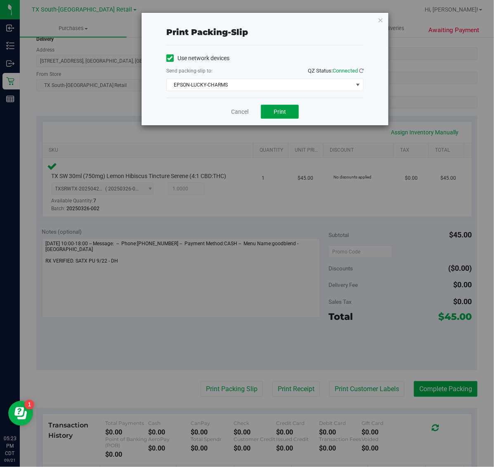
click at [279, 111] on span "Print" at bounding box center [279, 111] width 12 height 7
click at [380, 19] on icon "button" at bounding box center [380, 20] width 6 height 10
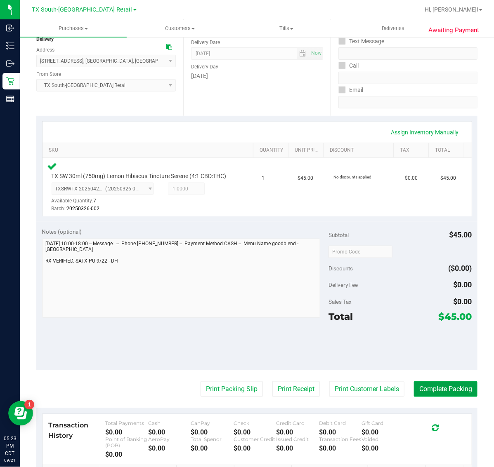
click at [434, 397] on button "Complete Packing" at bounding box center [445, 389] width 63 height 16
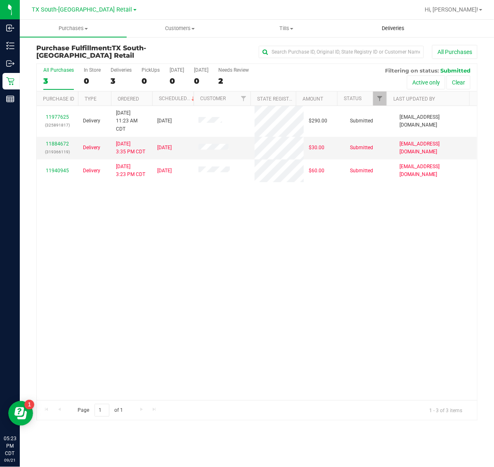
click at [400, 26] on span "Deliveries" at bounding box center [392, 28] width 45 height 7
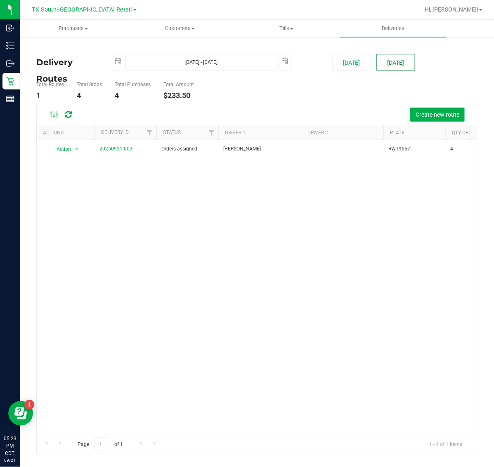
click at [401, 65] on button "[DATE]" at bounding box center [395, 62] width 39 height 16
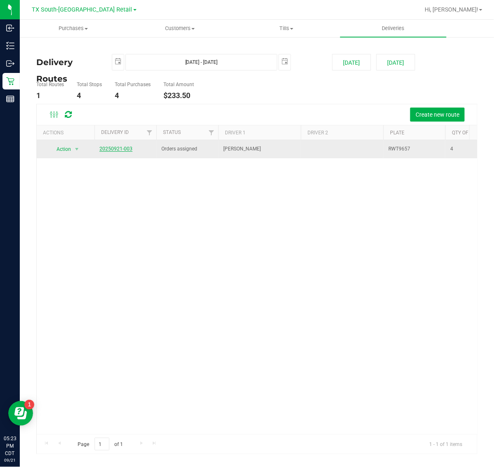
click at [118, 151] on link "20250921-003" at bounding box center [115, 149] width 33 height 6
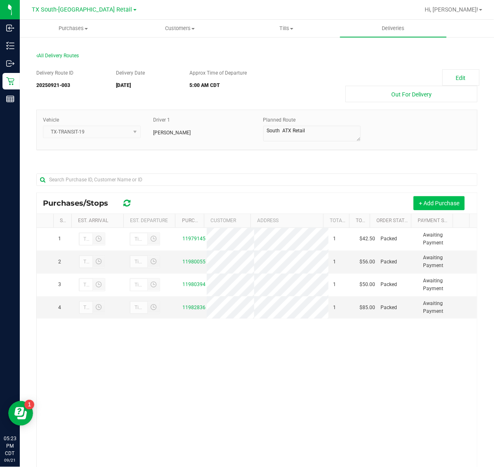
click at [438, 207] on button "+ Add Purchase" at bounding box center [438, 203] width 51 height 14
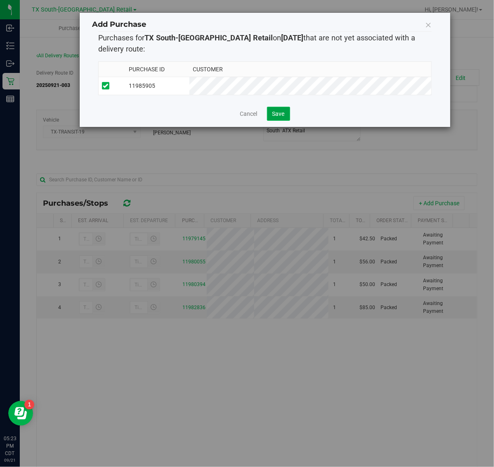
click at [272, 117] on span "Save" at bounding box center [278, 114] width 12 height 7
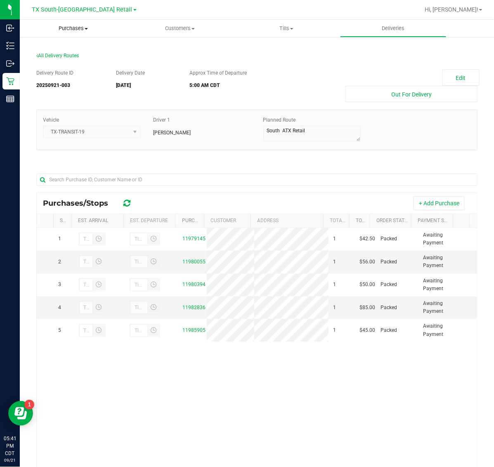
click at [76, 28] on span "Purchases" at bounding box center [73, 28] width 107 height 7
click at [63, 55] on li "Fulfillment" at bounding box center [73, 60] width 107 height 10
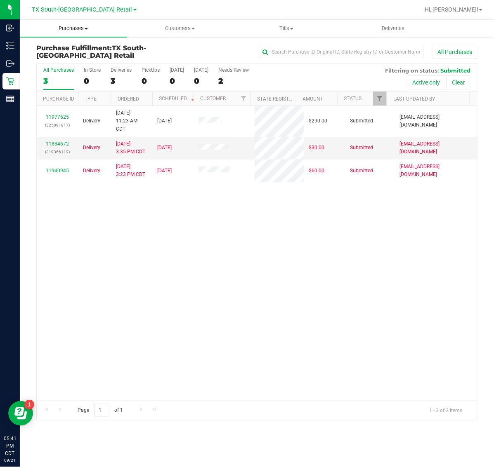
click at [75, 27] on span "Purchases" at bounding box center [73, 28] width 107 height 7
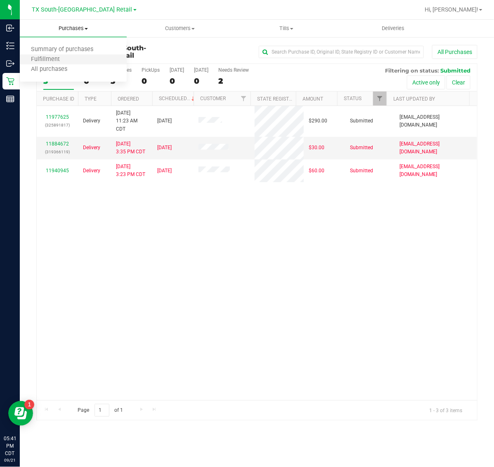
click at [71, 62] on li "Fulfillment" at bounding box center [73, 60] width 107 height 10
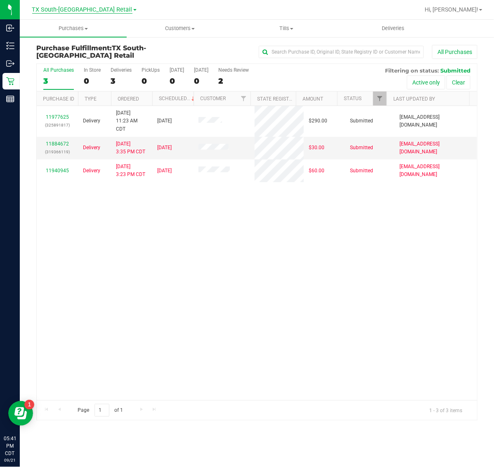
click at [73, 7] on span "TX South-[GEOGRAPHIC_DATA] Retail" at bounding box center [82, 9] width 100 height 7
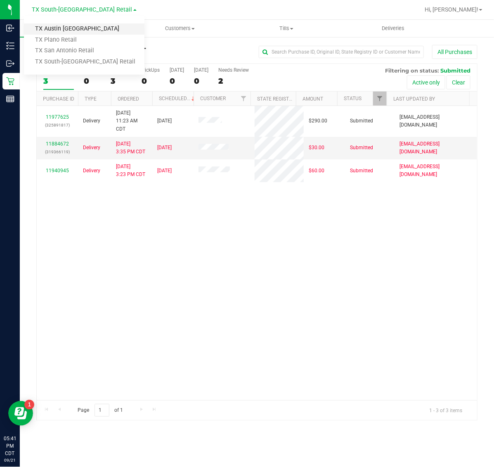
click at [75, 30] on link "TX Austin [GEOGRAPHIC_DATA]" at bounding box center [84, 29] width 120 height 11
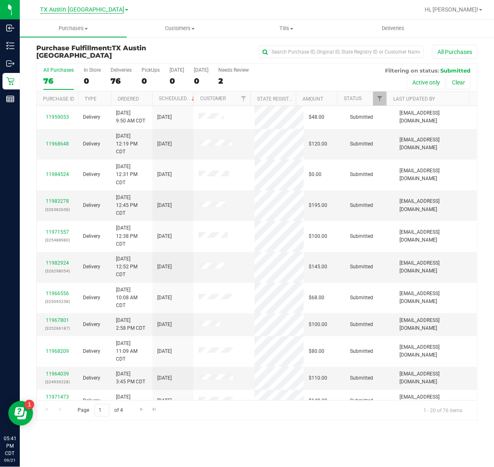
click at [75, 9] on span "TX Austin [GEOGRAPHIC_DATA]" at bounding box center [82, 9] width 84 height 7
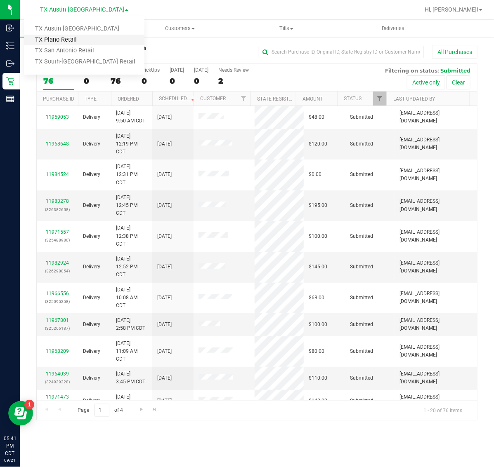
click at [71, 40] on link "TX Plano Retail" at bounding box center [84, 40] width 120 height 11
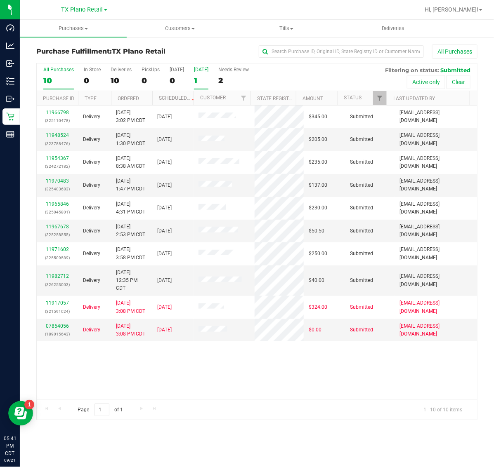
click at [197, 72] on div "[DATE]" at bounding box center [201, 70] width 14 height 6
click at [0, 0] on input "Tomorrow 1" at bounding box center [0, 0] width 0 height 0
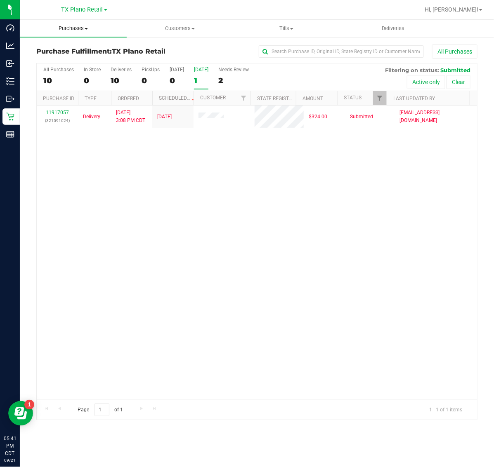
click at [71, 29] on span "Purchases" at bounding box center [73, 28] width 107 height 7
click at [75, 61] on li "Fulfillment" at bounding box center [73, 60] width 107 height 10
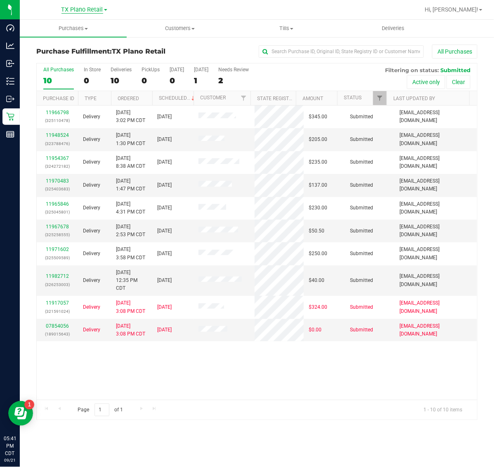
click at [80, 9] on span "TX Plano Retail" at bounding box center [82, 9] width 42 height 7
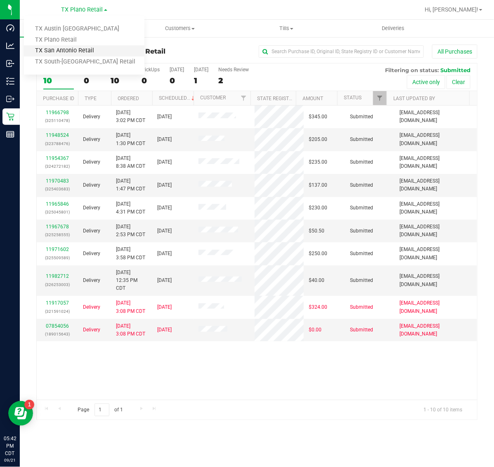
click at [75, 49] on link "TX San Antonio Retail" at bounding box center [84, 50] width 120 height 11
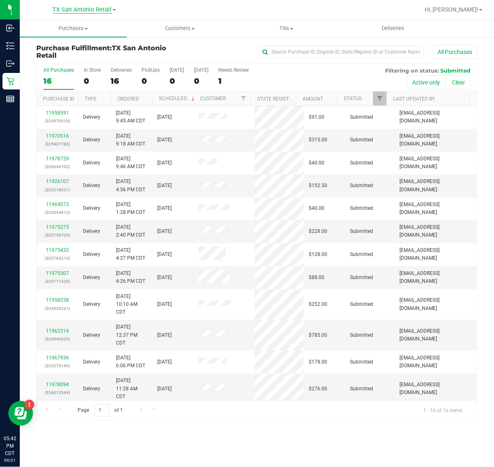
click at [93, 9] on span "TX San Antonio Retail" at bounding box center [82, 9] width 59 height 7
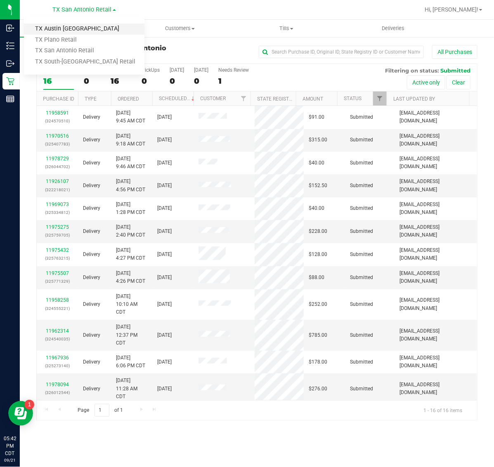
click at [79, 25] on link "TX Austin [GEOGRAPHIC_DATA]" at bounding box center [84, 29] width 120 height 11
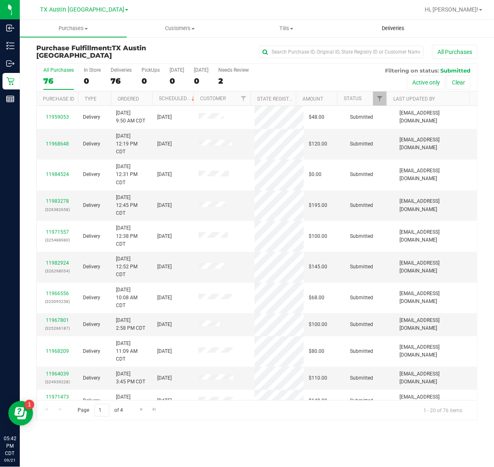
click at [386, 29] on span "Deliveries" at bounding box center [392, 28] width 45 height 7
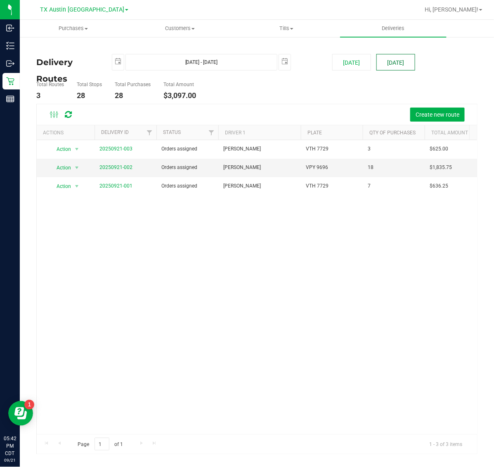
click at [396, 61] on button "[DATE]" at bounding box center [395, 62] width 39 height 16
click at [118, 169] on link "20250921-002" at bounding box center [115, 168] width 33 height 6
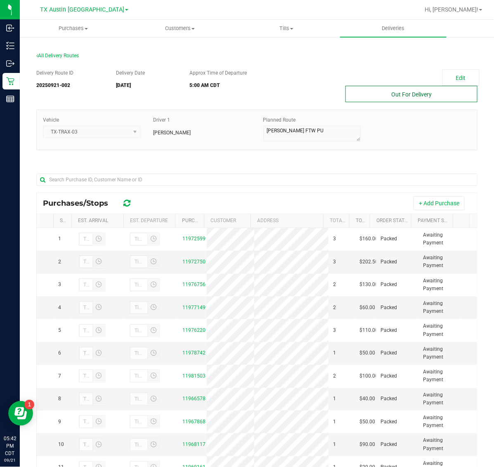
click at [368, 93] on button "Out For Delivery" at bounding box center [411, 94] width 132 height 16
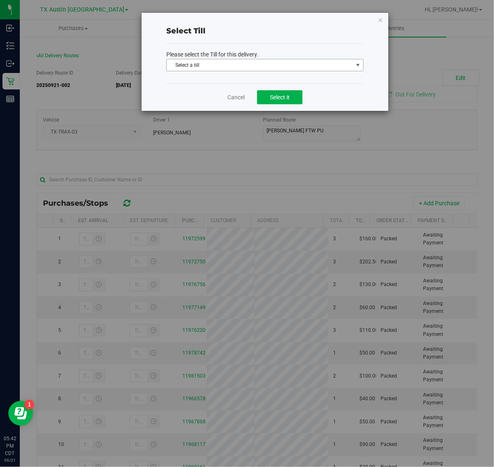
click at [282, 64] on span "Select a till" at bounding box center [260, 65] width 186 height 12
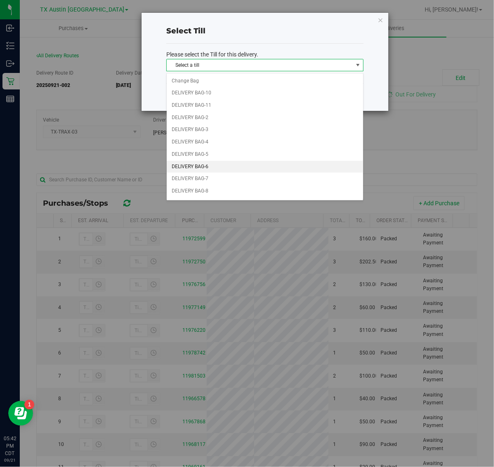
click at [241, 167] on li "DELIVERY BAG-6" at bounding box center [265, 167] width 196 height 12
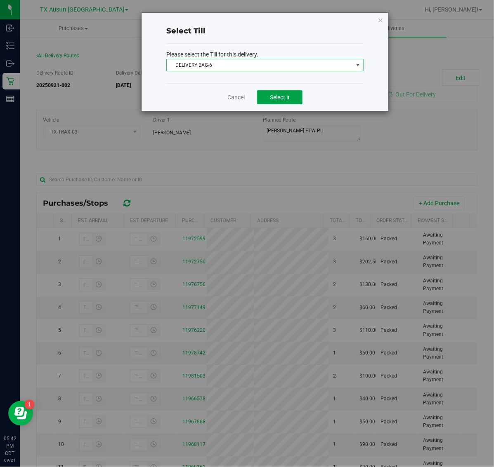
click at [281, 101] on button "Select it" at bounding box center [279, 97] width 45 height 14
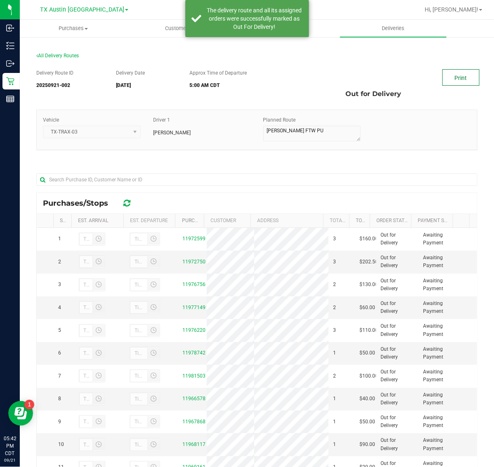
click at [458, 79] on link "Print" at bounding box center [460, 77] width 37 height 16
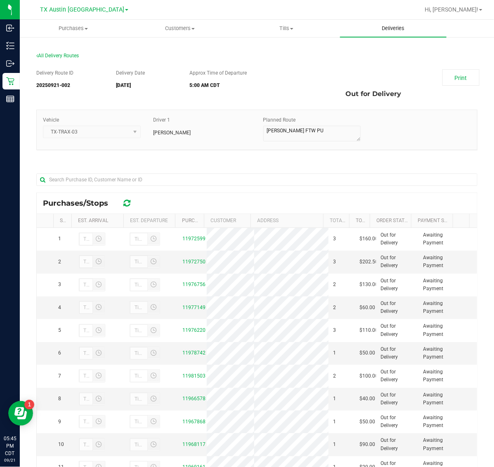
click at [394, 26] on span "Deliveries" at bounding box center [392, 28] width 45 height 7
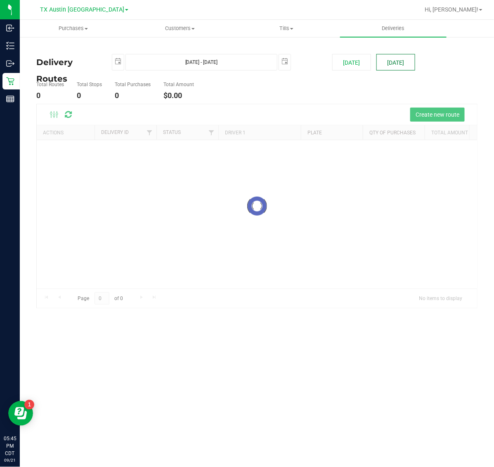
click at [388, 65] on button "[DATE]" at bounding box center [395, 62] width 39 height 16
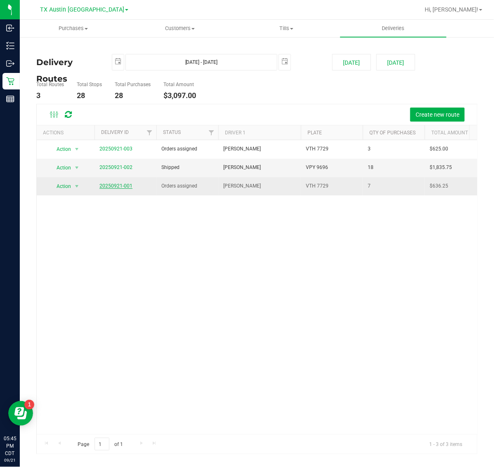
click at [118, 188] on link "20250921-001" at bounding box center [115, 186] width 33 height 6
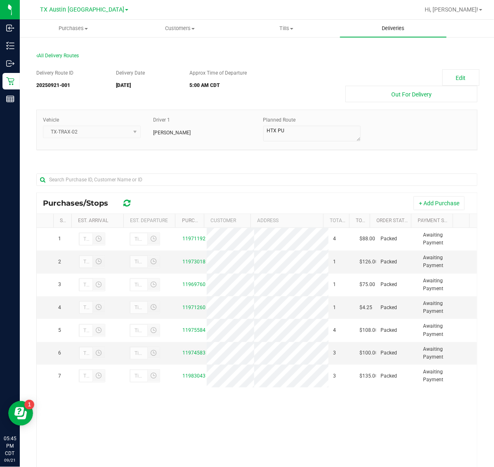
click at [397, 25] on span "Deliveries" at bounding box center [392, 28] width 45 height 7
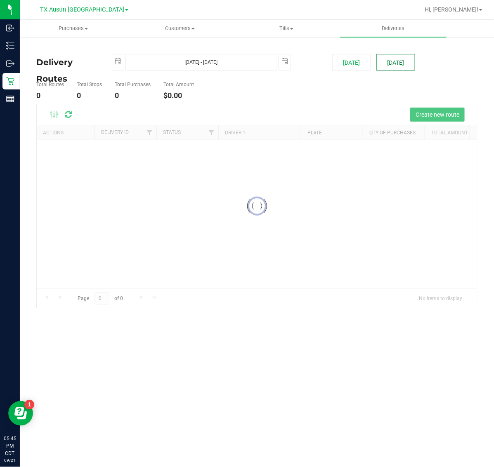
click at [398, 55] on div "Purchases Summary of purchases Fulfillment All purchases Customers All customer…" at bounding box center [257, 243] width 474 height 447
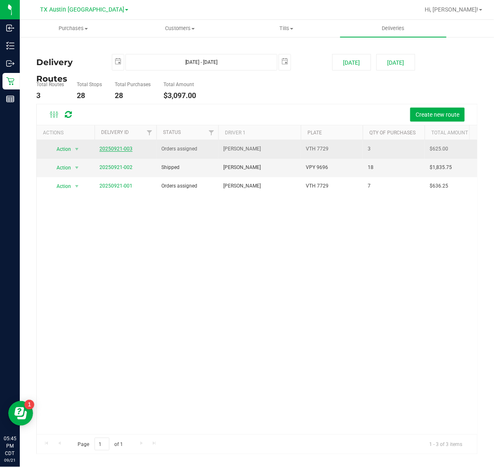
click at [116, 151] on link "20250921-003" at bounding box center [115, 149] width 33 height 6
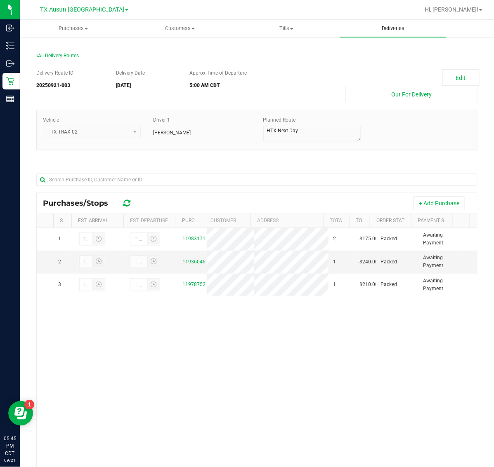
click at [390, 29] on span "Deliveries" at bounding box center [392, 28] width 45 height 7
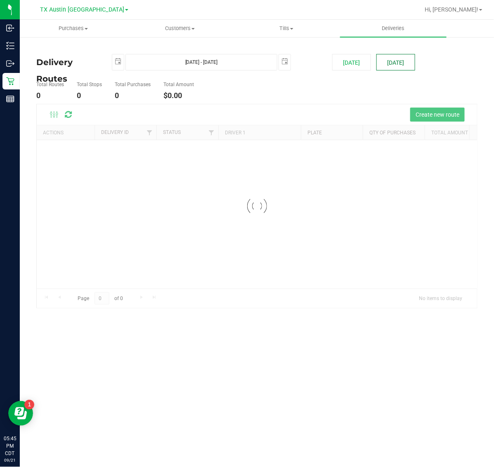
click at [404, 59] on button "[DATE]" at bounding box center [395, 62] width 39 height 16
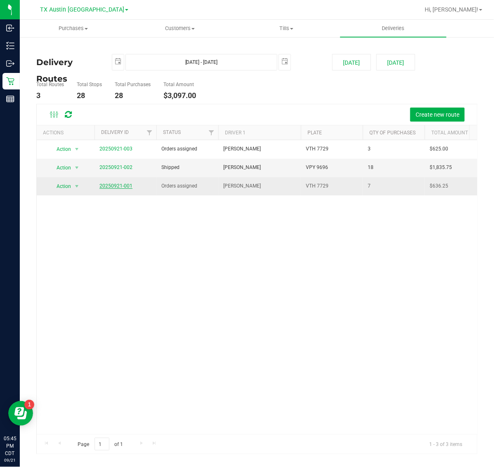
click at [124, 186] on link "20250921-001" at bounding box center [115, 186] width 33 height 6
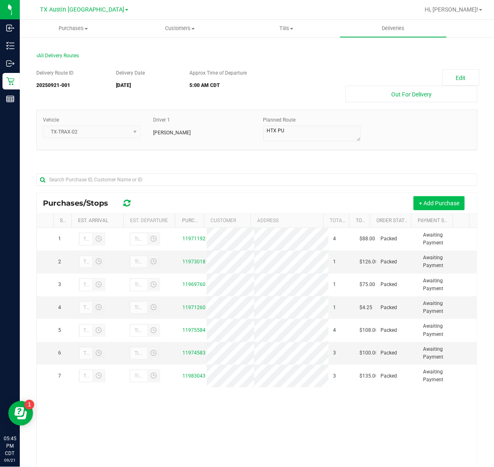
click at [425, 196] on button "+ Add Purchase" at bounding box center [438, 203] width 51 height 14
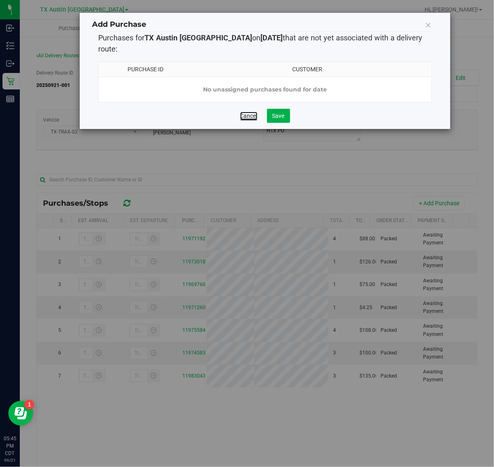
click at [248, 112] on link "Cancel" at bounding box center [248, 116] width 17 height 8
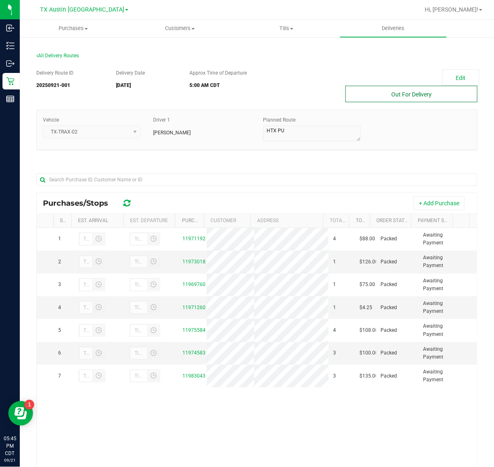
click at [405, 96] on button "Out For Delivery" at bounding box center [411, 94] width 132 height 16
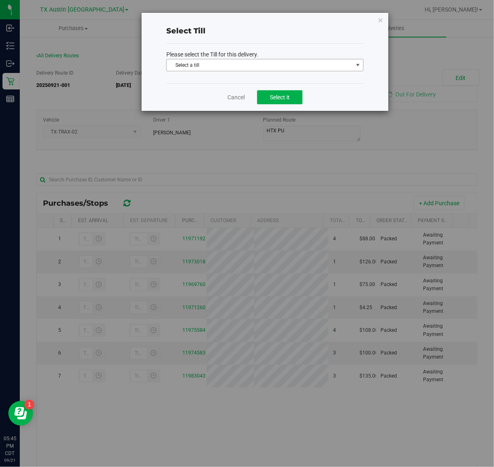
click at [272, 70] on span "Select a till" at bounding box center [260, 65] width 186 height 12
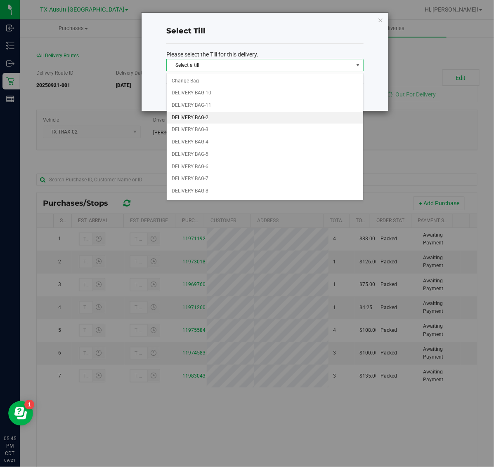
click at [260, 115] on li "DELIVERY BAG-2" at bounding box center [265, 118] width 196 height 12
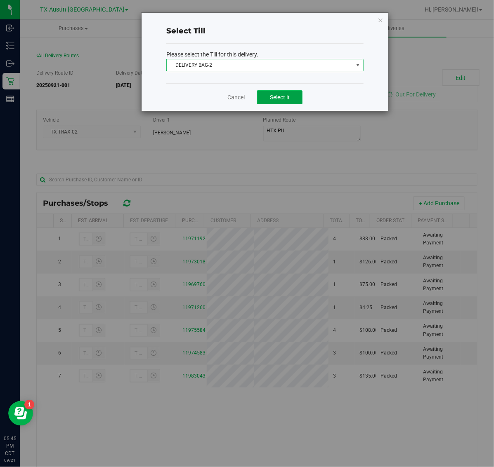
click at [278, 97] on span "Select it" at bounding box center [280, 97] width 20 height 7
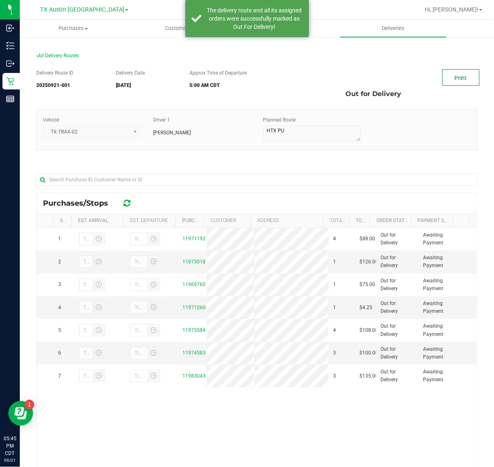
click at [459, 78] on link "Print" at bounding box center [460, 77] width 37 height 16
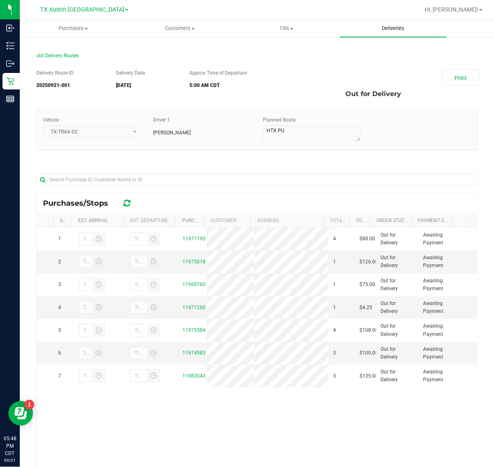
click at [395, 28] on span "Deliveries" at bounding box center [392, 28] width 45 height 7
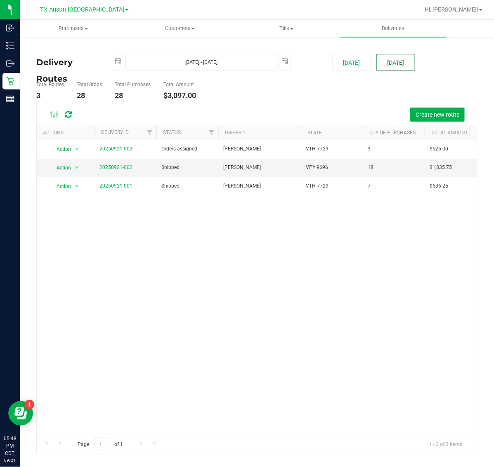
click at [394, 61] on button "[DATE]" at bounding box center [395, 62] width 39 height 16
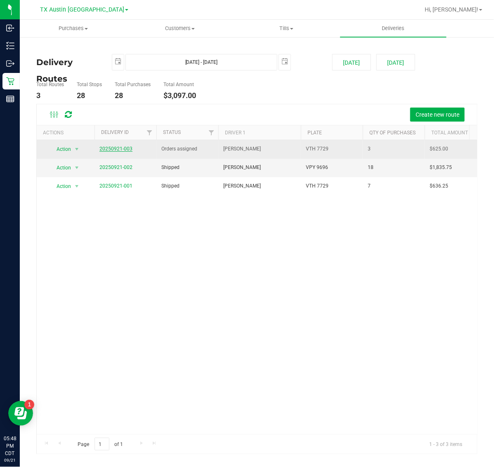
click at [120, 149] on link "20250921-003" at bounding box center [115, 149] width 33 height 6
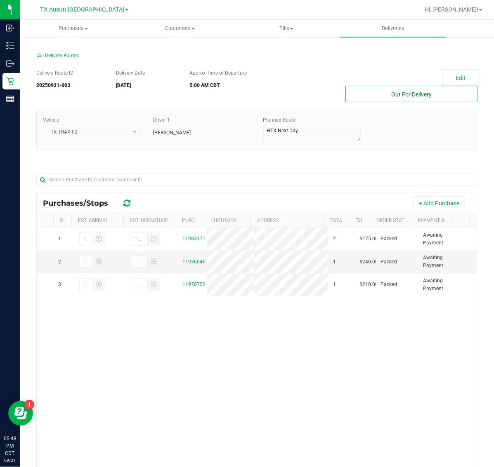
click at [384, 94] on button "Out For Delivery" at bounding box center [411, 94] width 132 height 16
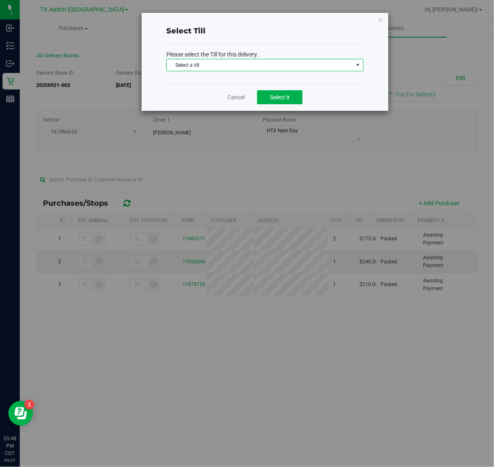
click at [328, 69] on span "Select a till" at bounding box center [260, 65] width 186 height 12
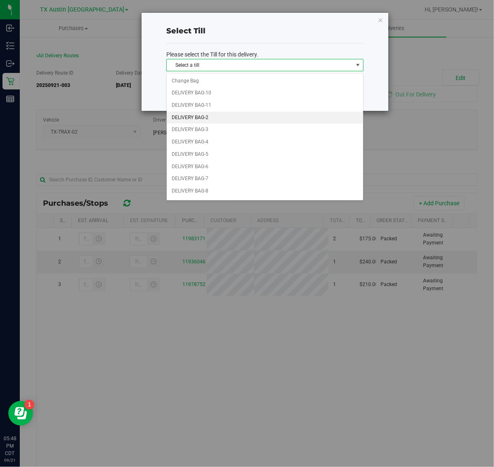
click at [247, 121] on li "DELIVERY BAG-2" at bounding box center [265, 118] width 196 height 12
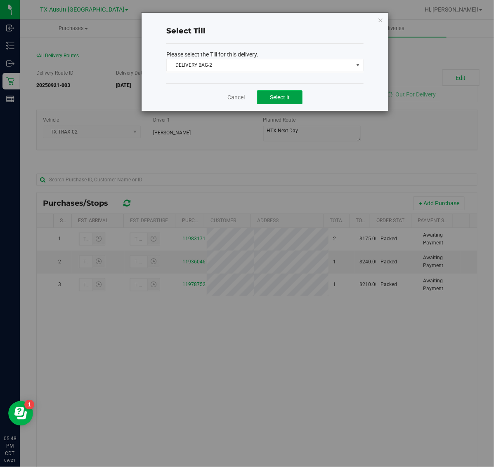
click at [285, 104] on button "Select it" at bounding box center [279, 97] width 45 height 14
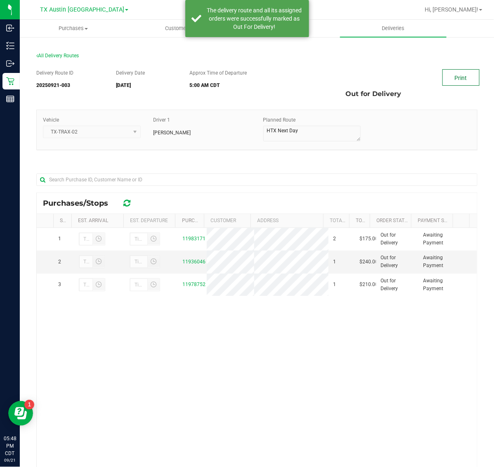
click at [442, 77] on link "Print" at bounding box center [460, 77] width 37 height 16
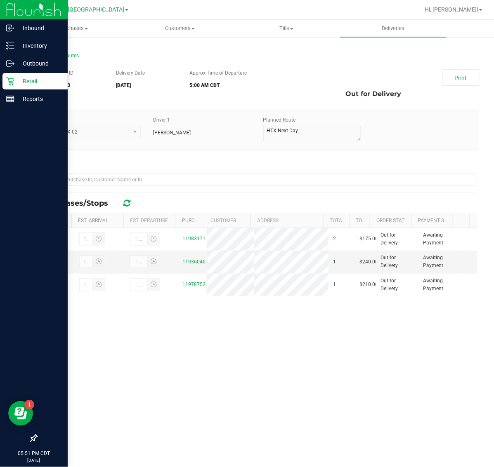
click at [17, 82] on p "Retail" at bounding box center [38, 81] width 49 height 10
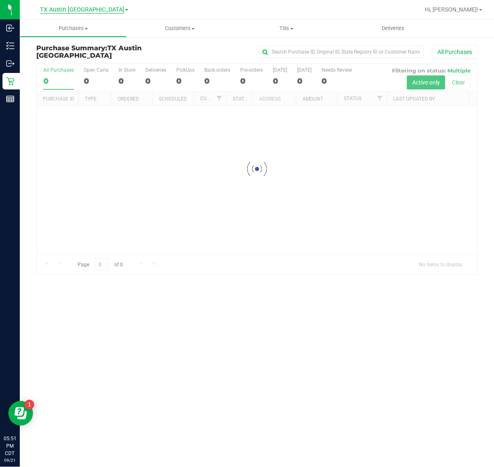
click at [76, 10] on span "TX Austin [GEOGRAPHIC_DATA]" at bounding box center [82, 9] width 84 height 7
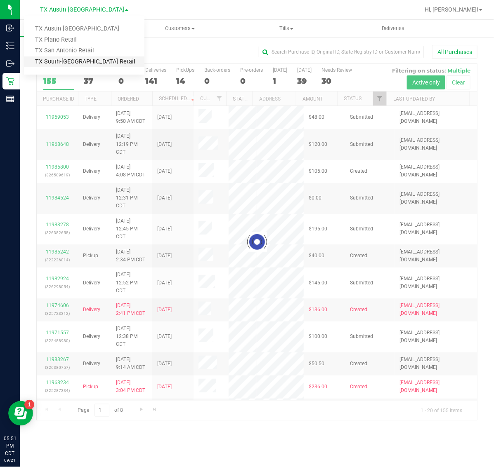
click at [77, 66] on link "TX South-[GEOGRAPHIC_DATA] Retail" at bounding box center [84, 61] width 120 height 11
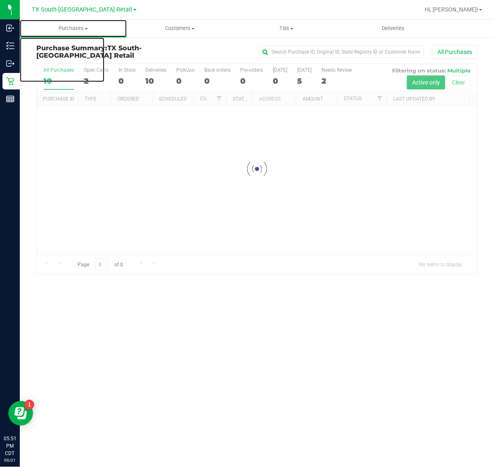
click at [79, 29] on span "Purchases" at bounding box center [73, 28] width 107 height 7
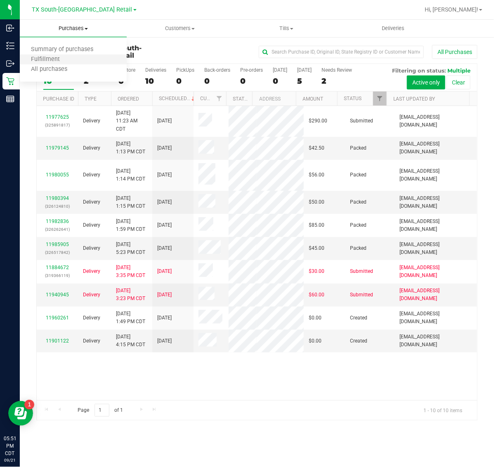
click at [79, 60] on li "Fulfillment" at bounding box center [73, 60] width 107 height 10
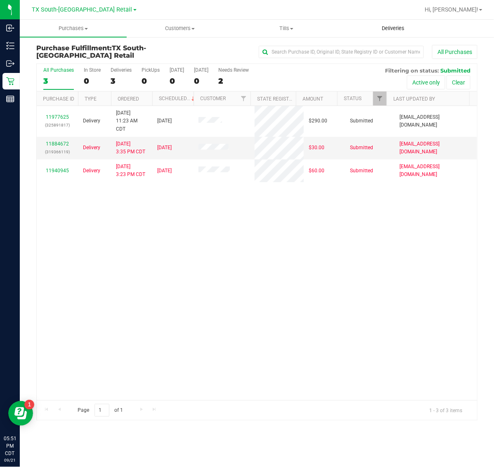
click at [393, 25] on span "Deliveries" at bounding box center [392, 28] width 45 height 7
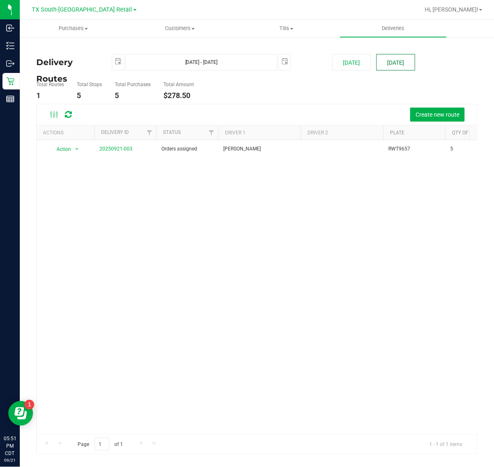
click at [390, 59] on button "[DATE]" at bounding box center [395, 62] width 39 height 16
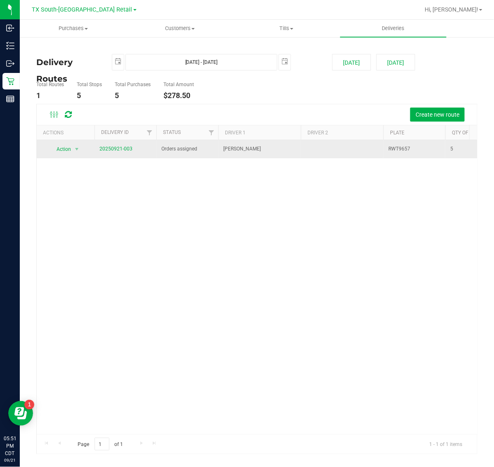
click at [116, 153] on span "20250921-003" at bounding box center [115, 149] width 33 height 8
click at [118, 150] on link "20250921-003" at bounding box center [115, 149] width 33 height 6
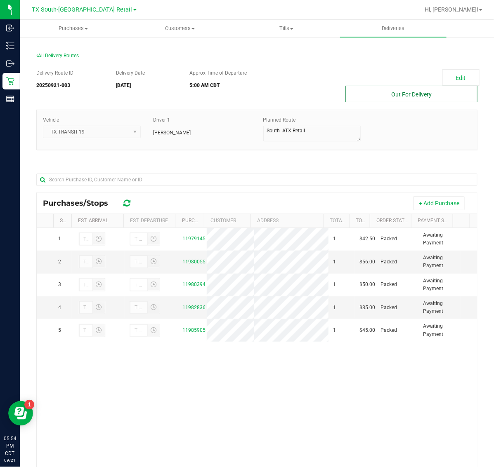
click at [379, 91] on button "Out For Delivery" at bounding box center [411, 94] width 132 height 16
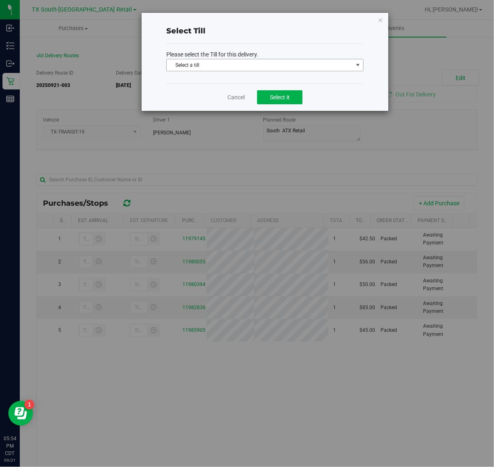
click at [299, 67] on span "Select a till" at bounding box center [260, 65] width 186 height 12
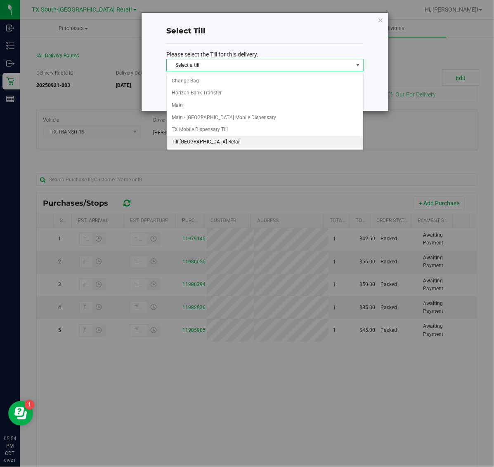
click at [252, 145] on li "Till-[GEOGRAPHIC_DATA] Retail" at bounding box center [265, 142] width 196 height 12
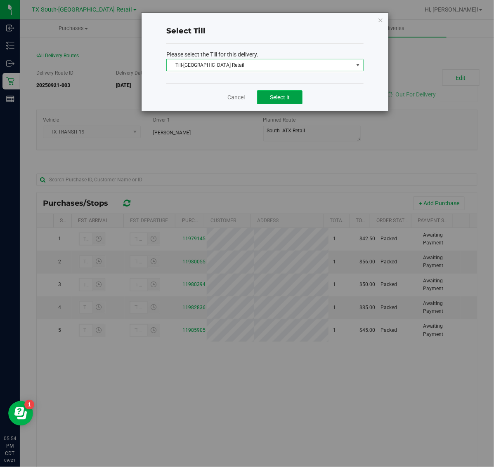
click at [270, 103] on button "Select it" at bounding box center [279, 97] width 45 height 14
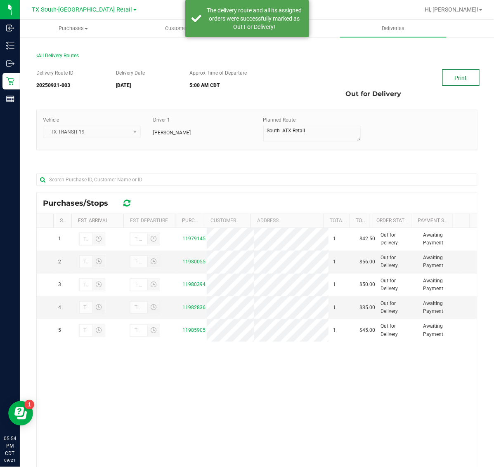
click at [447, 76] on link "Print" at bounding box center [460, 77] width 37 height 16
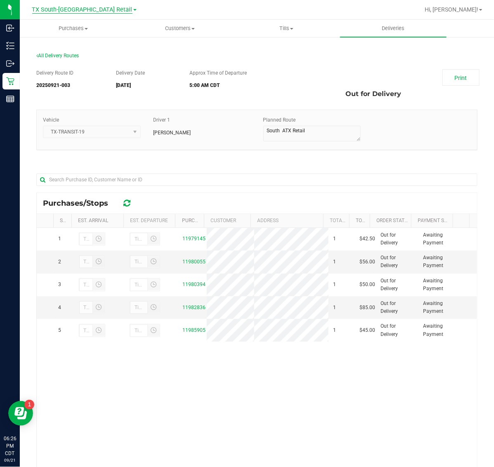
click at [73, 9] on span "TX South-[GEOGRAPHIC_DATA] Retail" at bounding box center [82, 9] width 100 height 7
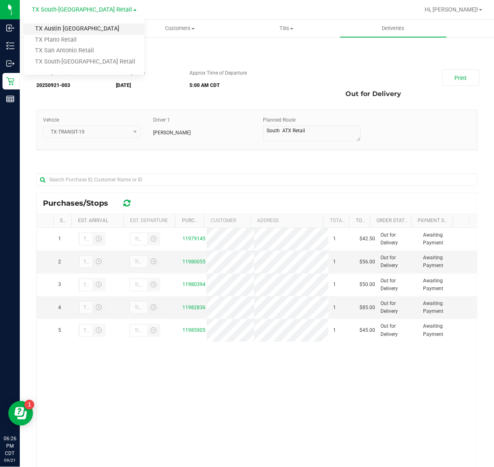
click at [74, 29] on link "TX Austin [GEOGRAPHIC_DATA]" at bounding box center [84, 29] width 120 height 11
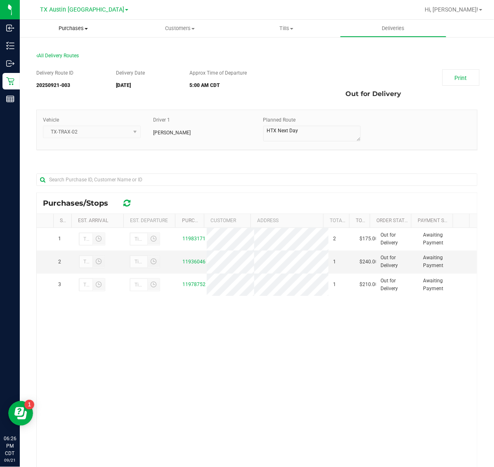
click at [78, 30] on span "Purchases" at bounding box center [73, 28] width 107 height 7
click at [71, 63] on li "Fulfillment" at bounding box center [73, 60] width 107 height 10
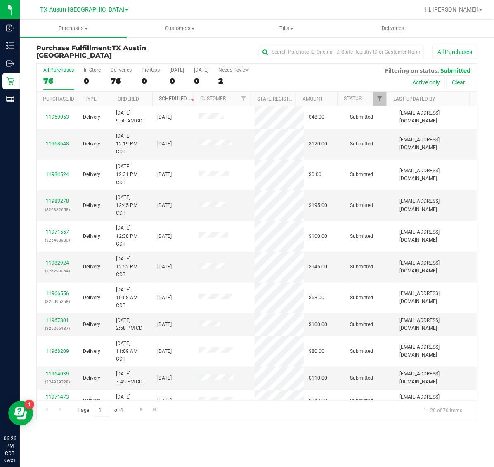
click at [178, 97] on link "Scheduled" at bounding box center [178, 99] width 38 height 6
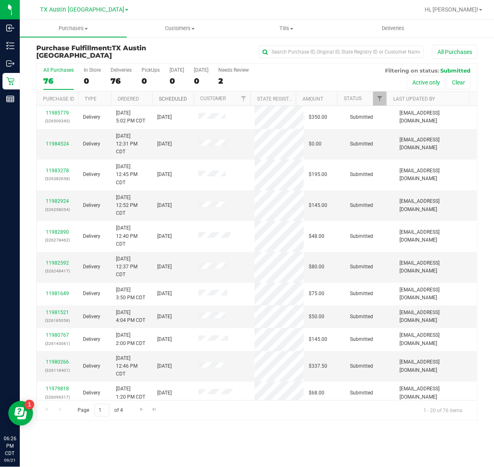
click at [178, 97] on link "Scheduled" at bounding box center [173, 99] width 28 height 6
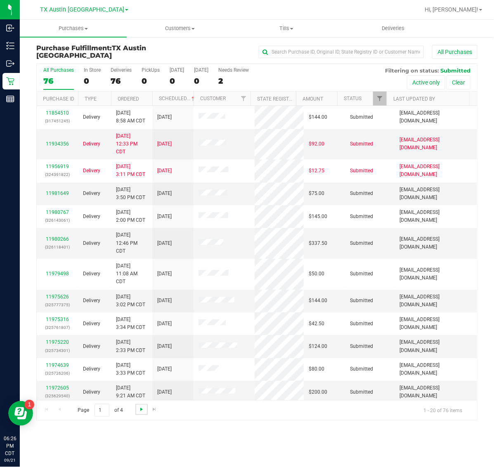
click at [139, 411] on span "Go to the next page" at bounding box center [141, 409] width 7 height 7
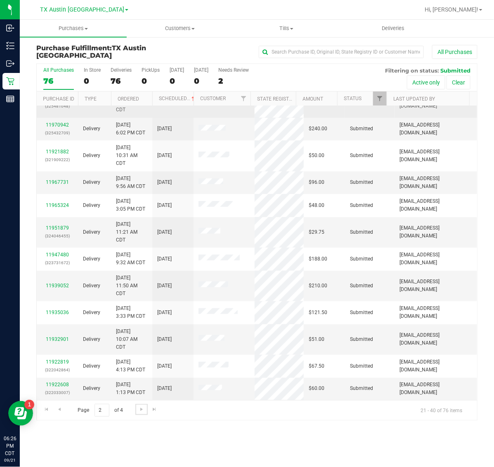
scroll to position [227, 0]
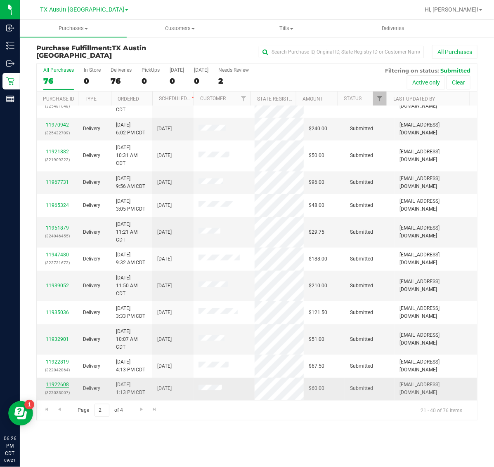
click at [58, 388] on link "11922608" at bounding box center [57, 385] width 23 height 6
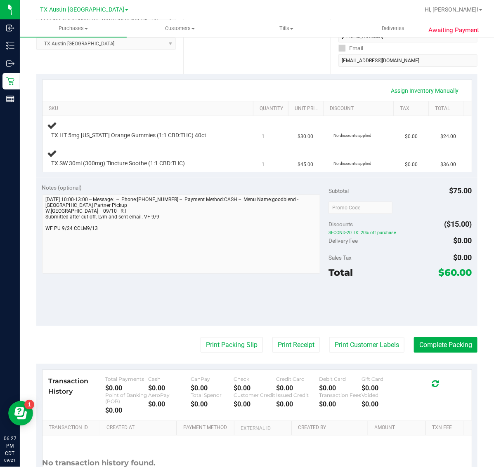
scroll to position [206, 0]
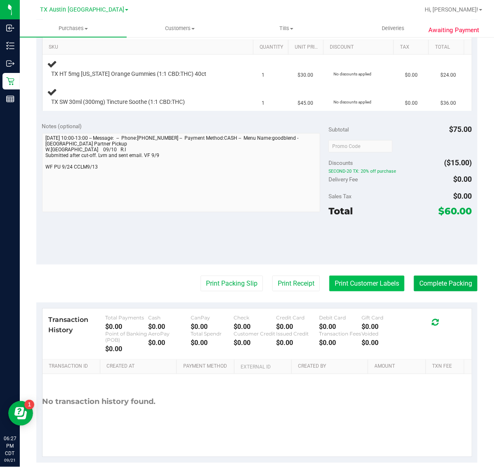
click at [349, 289] on button "Print Customer Labels" at bounding box center [366, 284] width 75 height 16
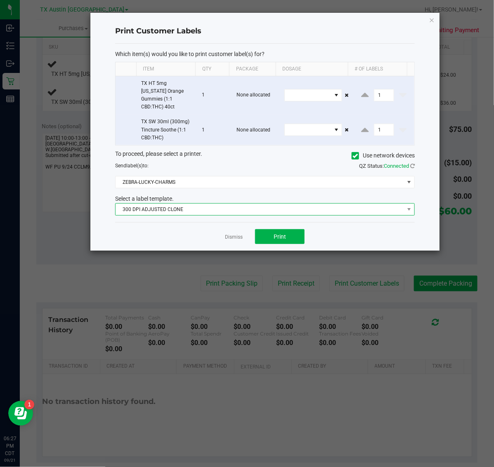
click at [273, 204] on span "300 DPI ADJUSTED CLONE" at bounding box center [259, 210] width 288 height 12
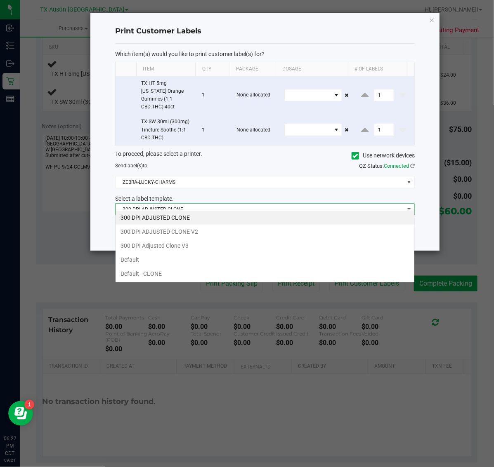
scroll to position [13, 299]
click at [226, 245] on li "300 DPI Adjusted Clone V3" at bounding box center [264, 246] width 299 height 14
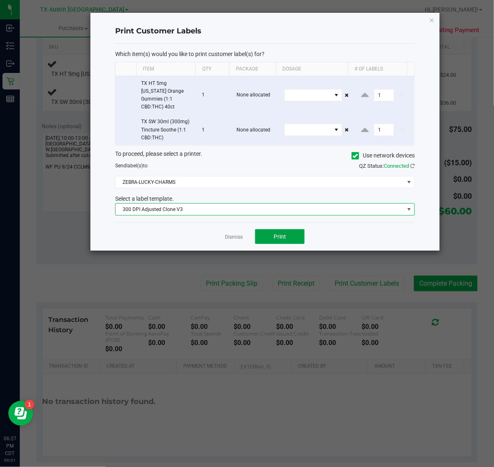
click at [285, 233] on span "Print" at bounding box center [279, 236] width 12 height 7
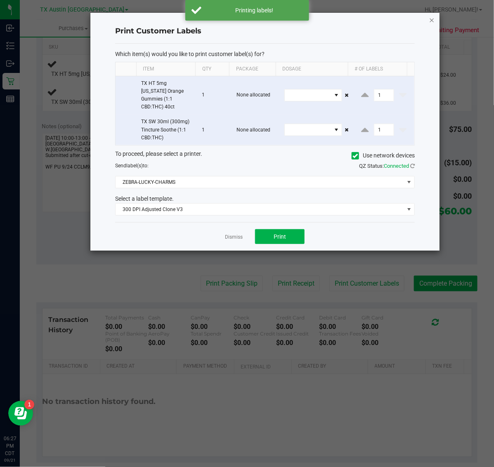
click at [431, 17] on icon "button" at bounding box center [432, 20] width 6 height 10
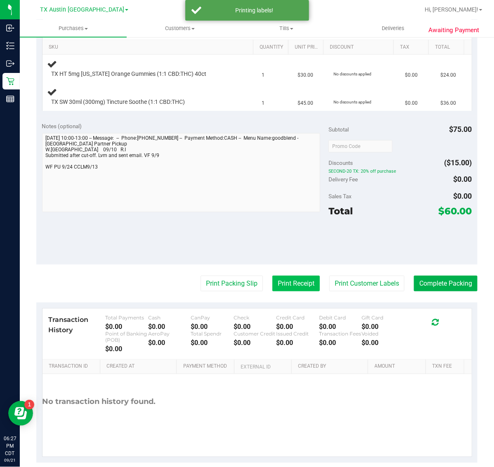
click at [297, 287] on button "Print Receipt" at bounding box center [295, 284] width 47 height 16
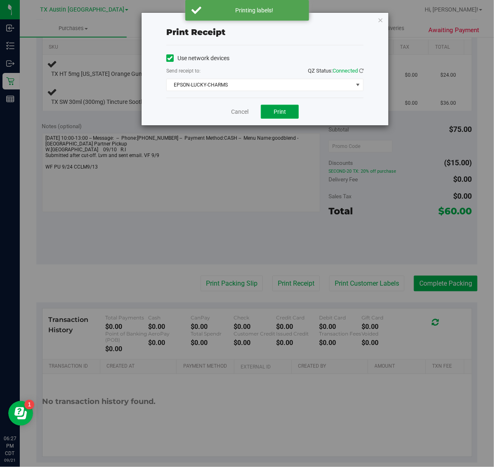
click at [286, 109] on button "Print" at bounding box center [280, 112] width 38 height 14
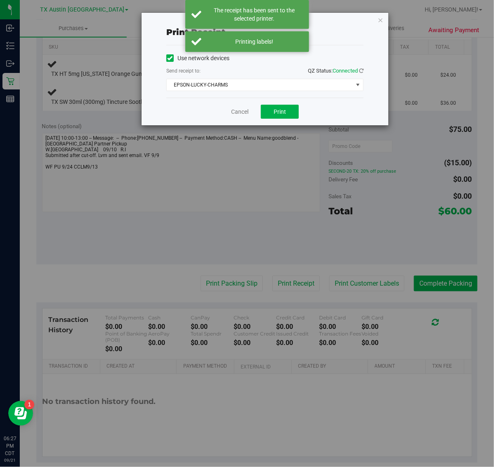
click at [378, 17] on icon "button" at bounding box center [380, 20] width 6 height 10
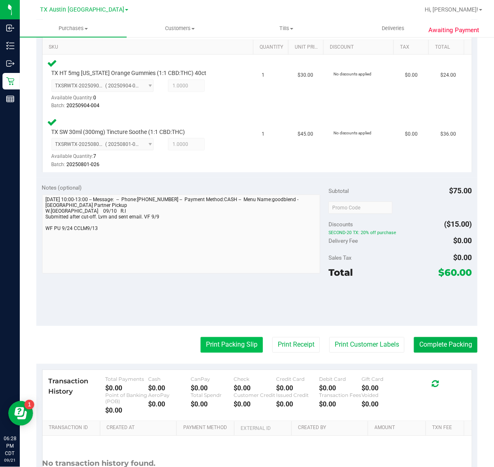
click at [235, 343] on button "Print Packing Slip" at bounding box center [231, 345] width 62 height 16
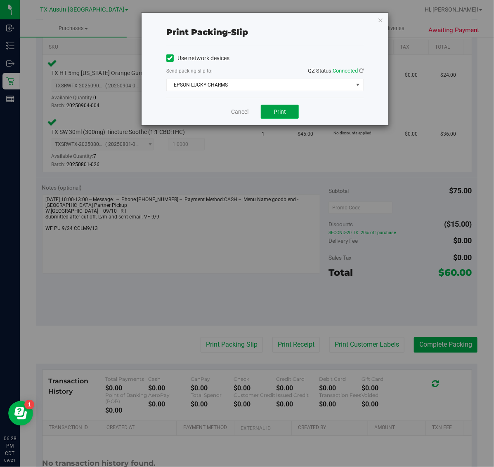
click at [292, 116] on button "Print" at bounding box center [280, 112] width 38 height 14
click at [380, 21] on icon "button" at bounding box center [380, 20] width 6 height 10
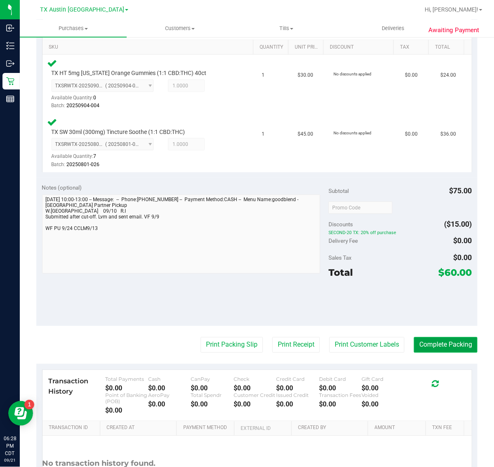
click at [433, 337] on button "Complete Packing" at bounding box center [445, 345] width 63 height 16
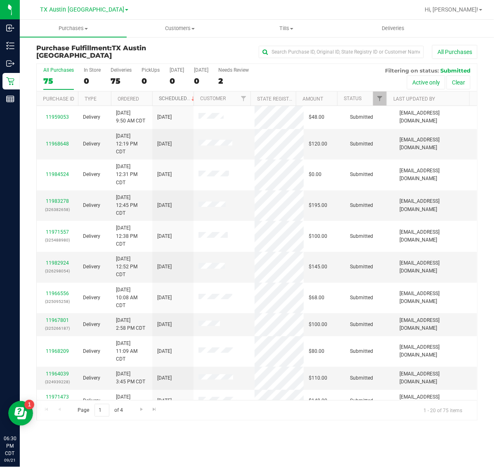
click at [176, 96] on link "Scheduled" at bounding box center [178, 99] width 38 height 6
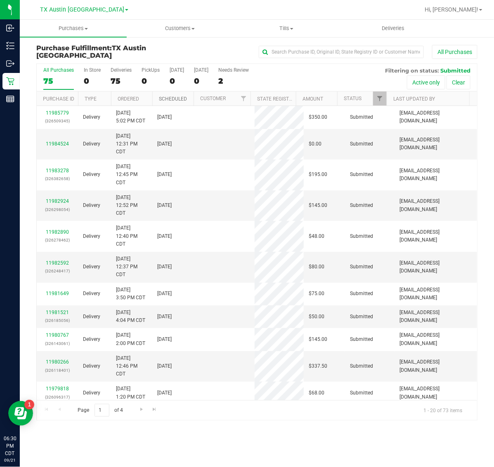
click at [176, 96] on link "Scheduled" at bounding box center [173, 99] width 28 height 6
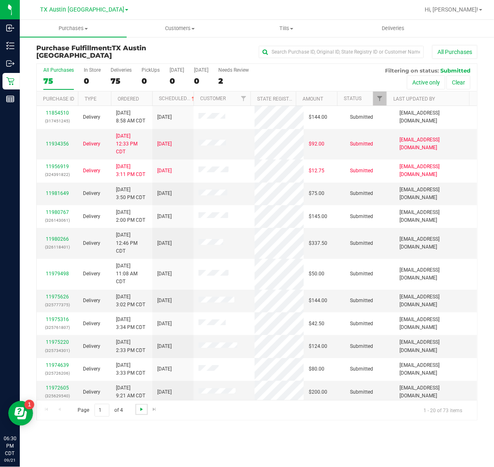
click at [139, 409] on span "Go to the next page" at bounding box center [141, 409] width 7 height 7
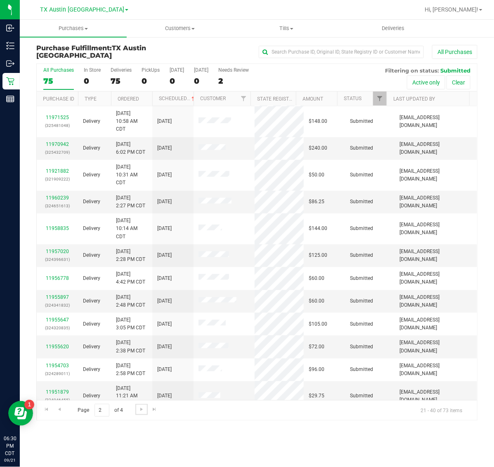
scroll to position [155, 0]
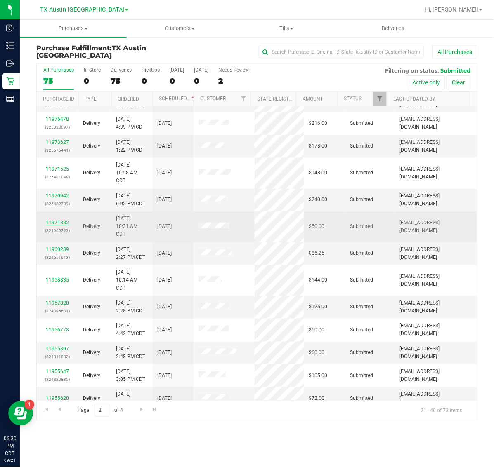
click at [58, 225] on link "11921882" at bounding box center [57, 223] width 23 height 6
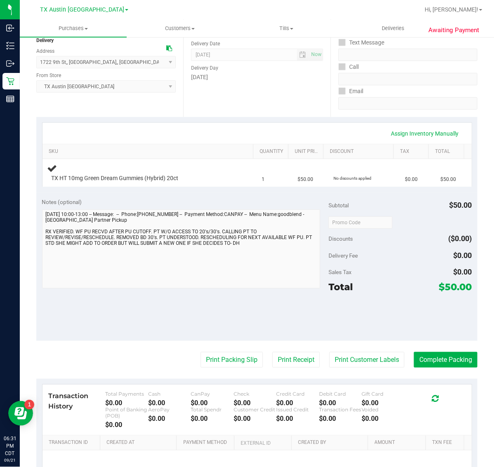
scroll to position [103, 0]
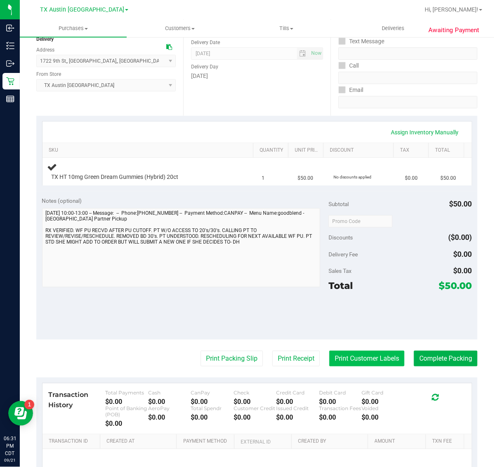
click at [375, 359] on button "Print Customer Labels" at bounding box center [366, 359] width 75 height 16
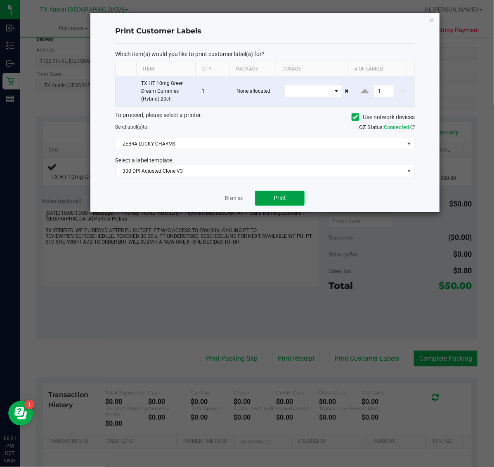
click at [294, 205] on button "Print" at bounding box center [279, 198] width 49 height 15
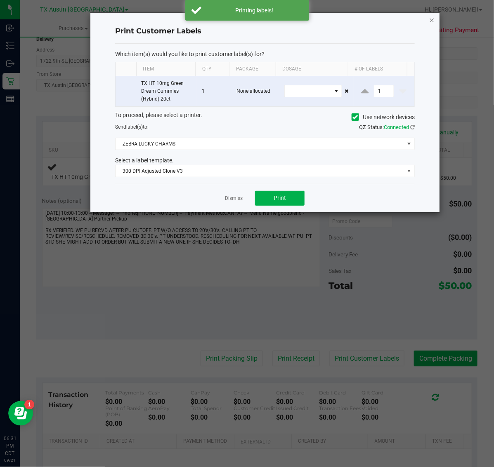
click at [434, 21] on icon "button" at bounding box center [432, 20] width 6 height 10
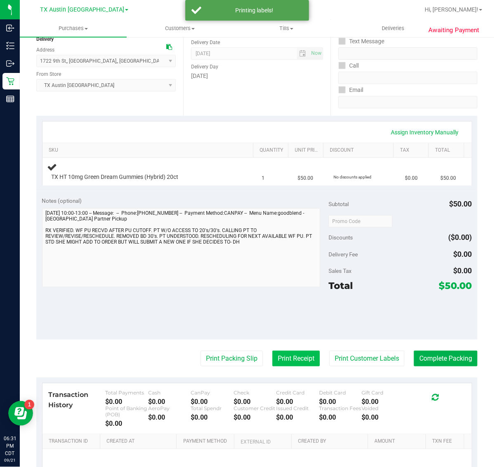
click at [280, 366] on button "Print Receipt" at bounding box center [295, 359] width 47 height 16
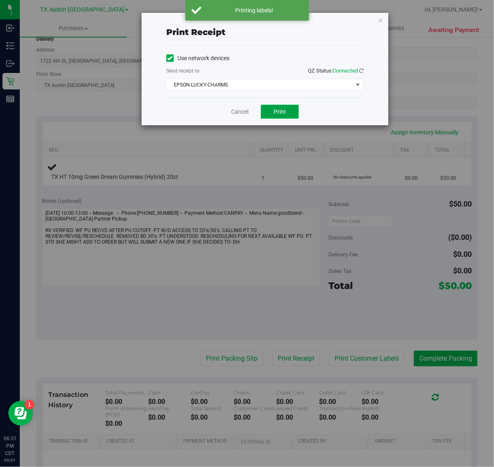
click at [280, 113] on span "Print" at bounding box center [279, 111] width 12 height 7
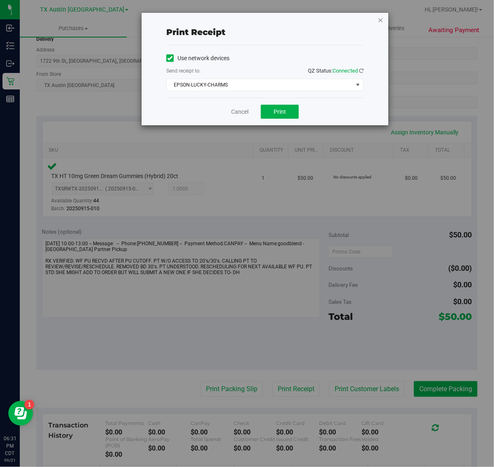
click at [381, 18] on icon "button" at bounding box center [380, 20] width 6 height 10
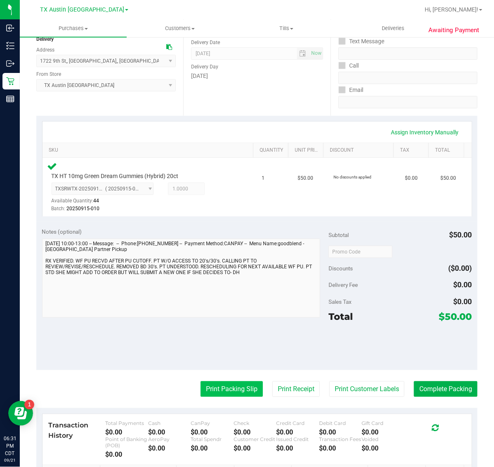
click at [229, 391] on button "Print Packing Slip" at bounding box center [231, 389] width 62 height 16
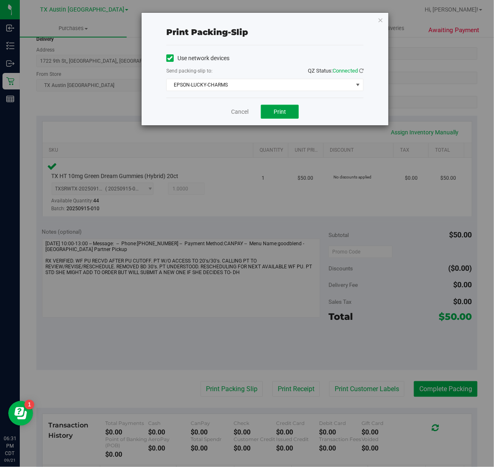
click at [281, 113] on span "Print" at bounding box center [279, 111] width 12 height 7
click at [380, 17] on icon "button" at bounding box center [380, 20] width 6 height 10
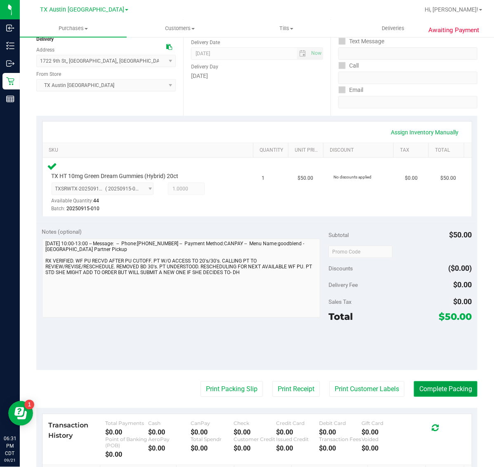
click at [430, 392] on button "Complete Packing" at bounding box center [445, 389] width 63 height 16
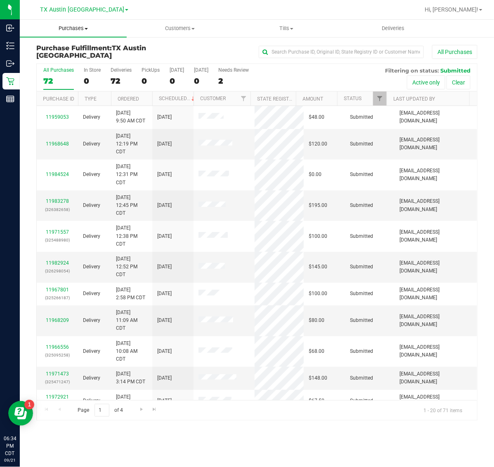
click at [80, 34] on uib-tab-heading "Purchases Summary of purchases Fulfillment All purchases" at bounding box center [73, 28] width 107 height 17
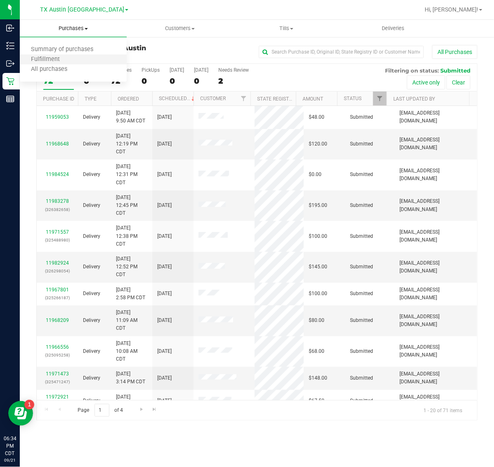
click at [83, 56] on li "Fulfillment" at bounding box center [73, 60] width 107 height 10
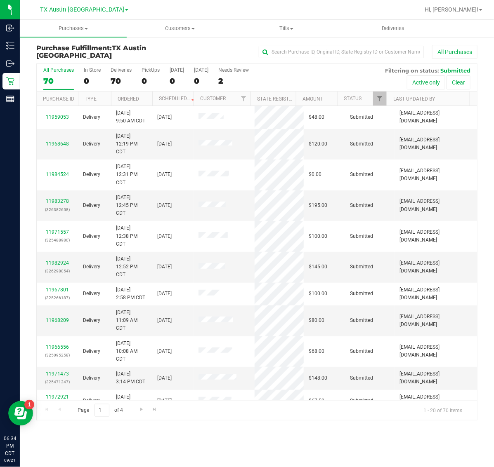
click at [178, 95] on th "Scheduled" at bounding box center [172, 99] width 41 height 14
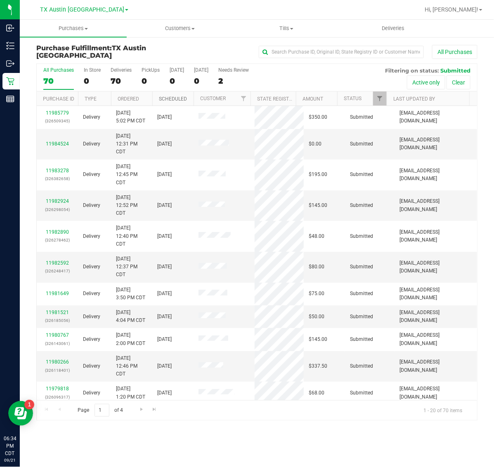
click at [178, 98] on link "Scheduled" at bounding box center [173, 99] width 28 height 6
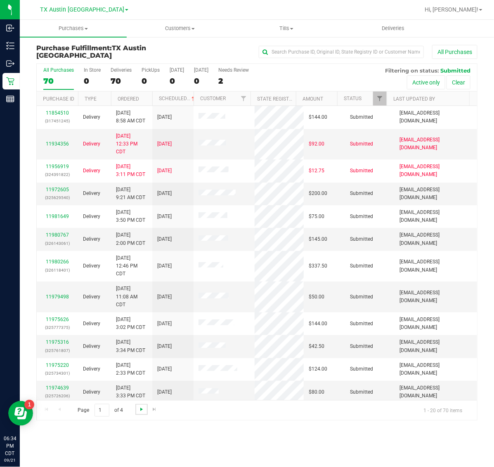
click at [141, 408] on span "Go to the next page" at bounding box center [141, 409] width 7 height 7
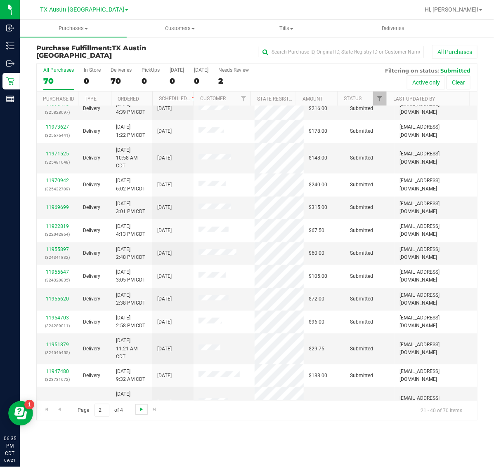
scroll to position [206, 0]
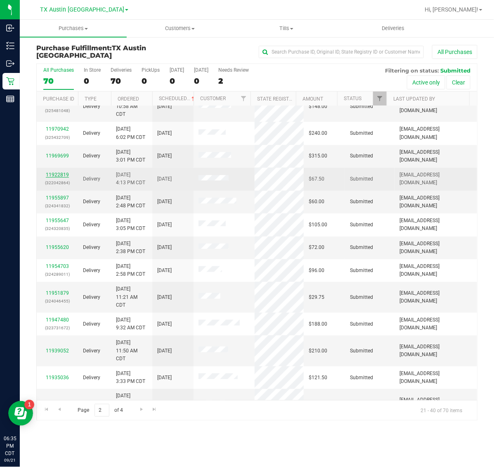
click at [56, 174] on link "11922819" at bounding box center [57, 175] width 23 height 6
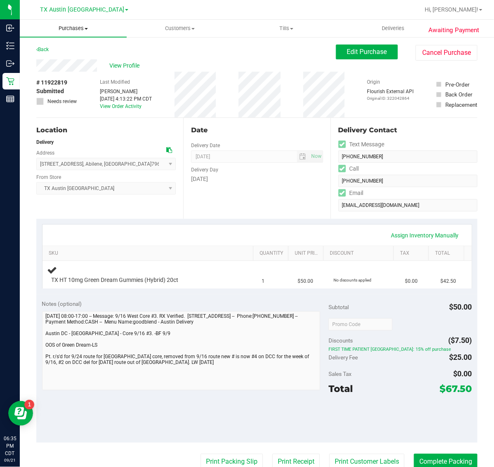
click at [65, 25] on span "Purchases" at bounding box center [73, 28] width 107 height 7
click at [67, 56] on span "Fulfillment" at bounding box center [45, 59] width 51 height 7
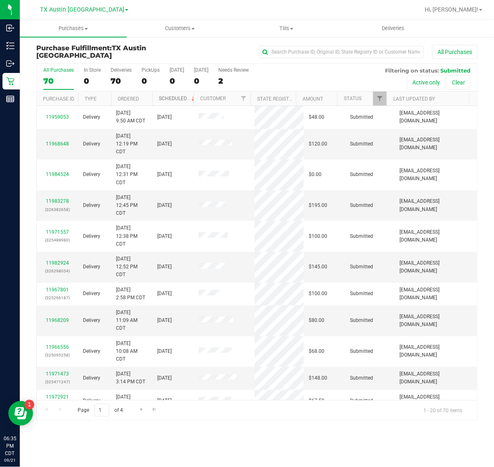
click at [169, 96] on link "Scheduled" at bounding box center [178, 99] width 38 height 6
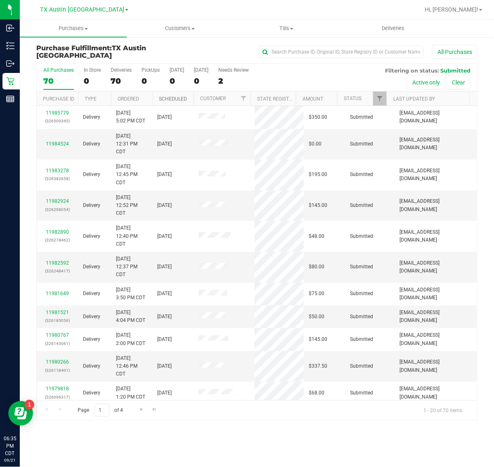
click at [169, 96] on link "Scheduled" at bounding box center [173, 99] width 28 height 6
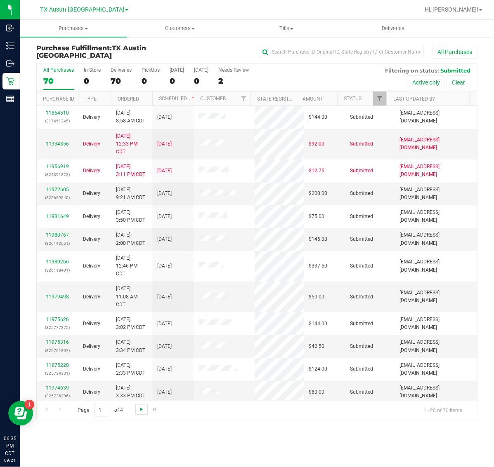
click at [139, 409] on span "Go to the next page" at bounding box center [141, 409] width 7 height 7
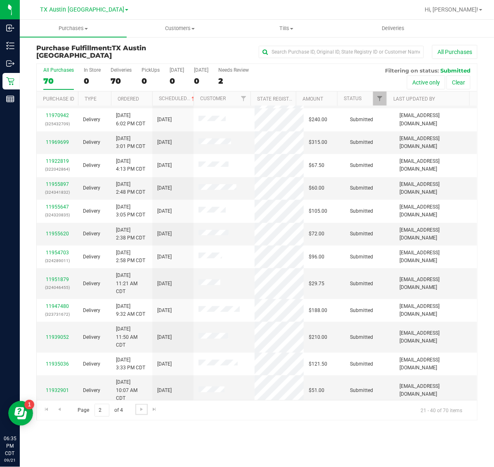
scroll to position [227, 0]
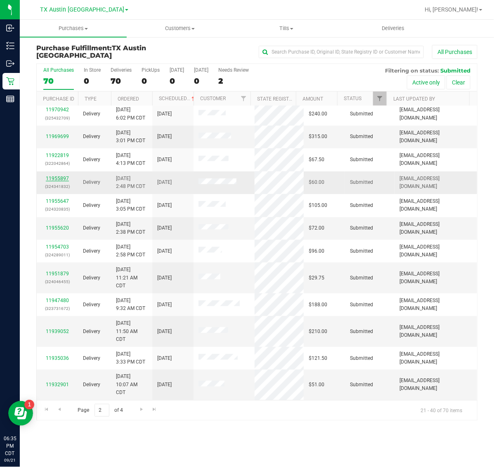
click at [60, 177] on link "11955897" at bounding box center [57, 179] width 23 height 6
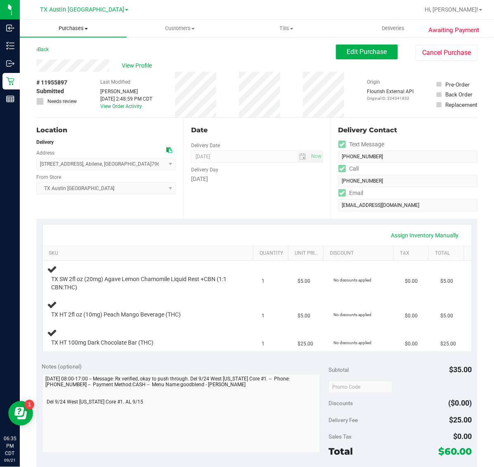
click at [66, 28] on span "Purchases" at bounding box center [73, 28] width 107 height 7
click at [70, 61] on li "Fulfillment" at bounding box center [73, 60] width 107 height 10
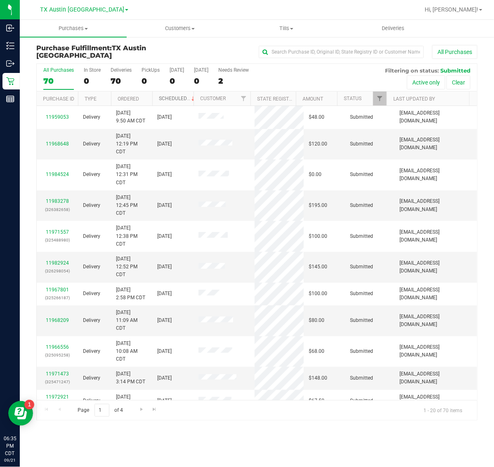
click at [172, 98] on link "Scheduled" at bounding box center [178, 99] width 38 height 6
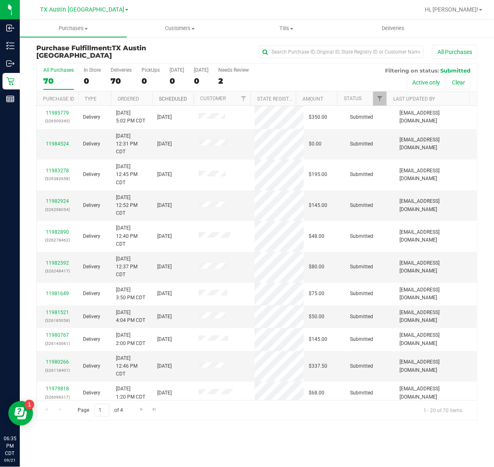
click at [172, 98] on link "Scheduled" at bounding box center [173, 99] width 28 height 6
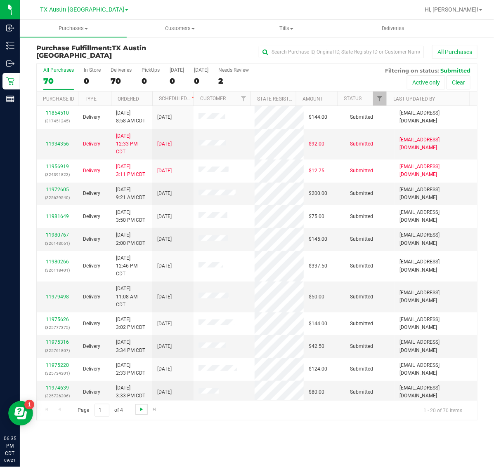
click at [138, 407] on span "Go to the next page" at bounding box center [141, 409] width 7 height 7
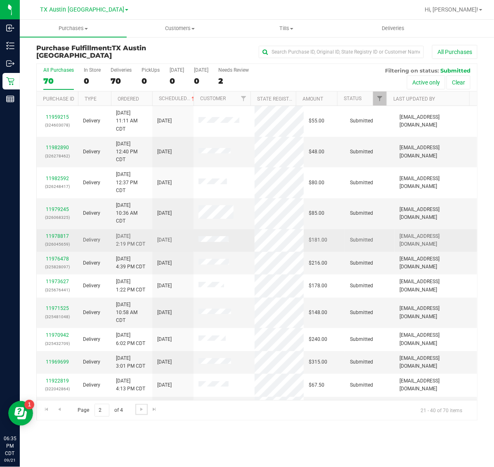
scroll to position [227, 0]
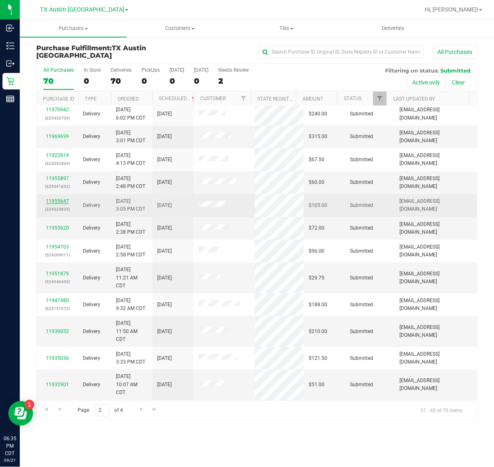
click at [56, 201] on link "11955647" at bounding box center [57, 201] width 23 height 6
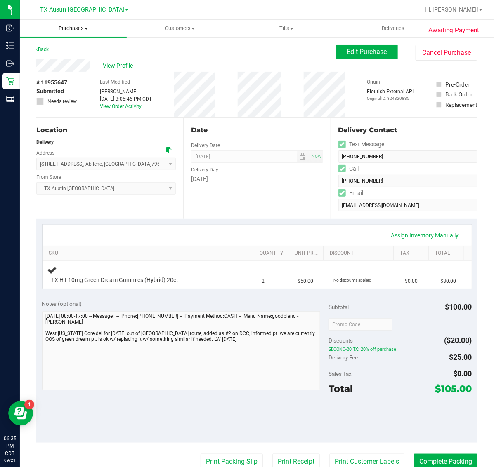
click at [77, 30] on span "Purchases" at bounding box center [73, 28] width 107 height 7
click at [75, 59] on li "Fulfillment" at bounding box center [73, 60] width 107 height 10
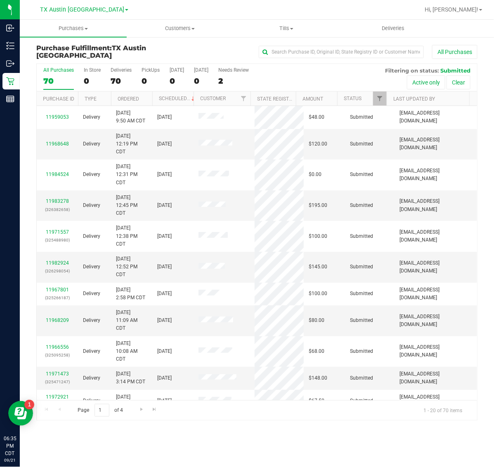
click at [176, 95] on th "Scheduled" at bounding box center [172, 99] width 41 height 14
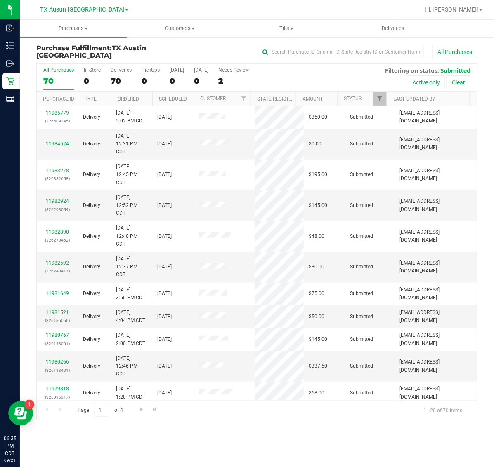
click at [176, 95] on th "Scheduled" at bounding box center [172, 99] width 41 height 14
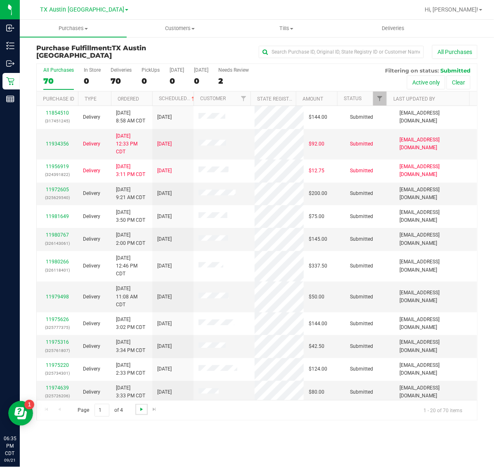
click at [139, 411] on span "Go to the next page" at bounding box center [141, 409] width 7 height 7
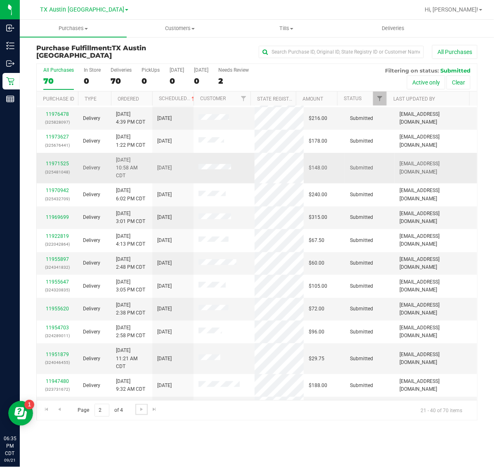
scroll to position [227, 0]
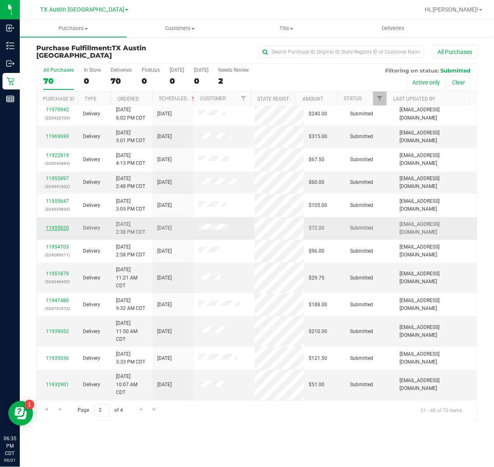
click at [60, 226] on link "11955620" at bounding box center [57, 228] width 23 height 6
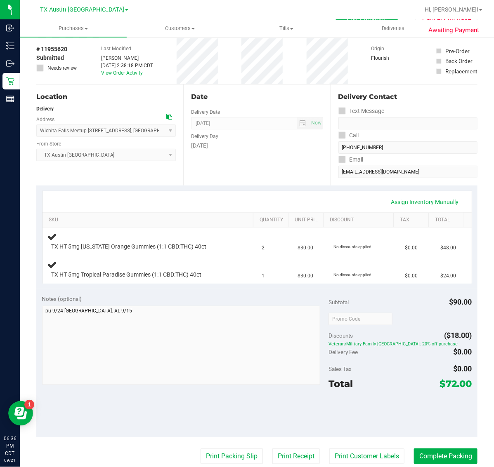
scroll to position [52, 0]
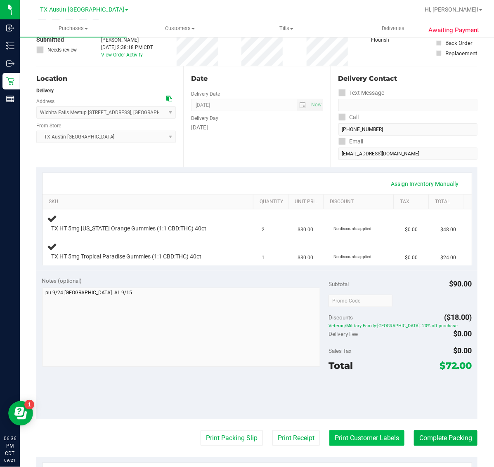
click at [361, 436] on button "Print Customer Labels" at bounding box center [366, 438] width 75 height 16
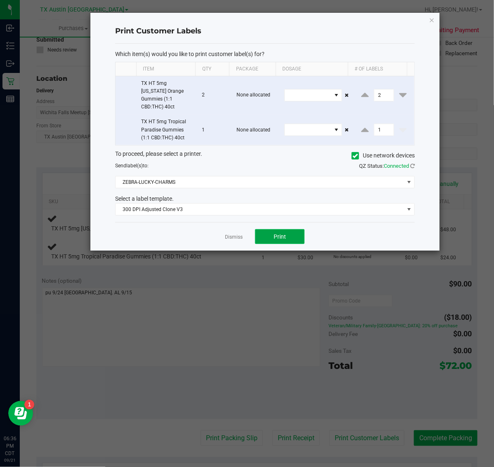
click at [280, 233] on span "Print" at bounding box center [279, 236] width 12 height 7
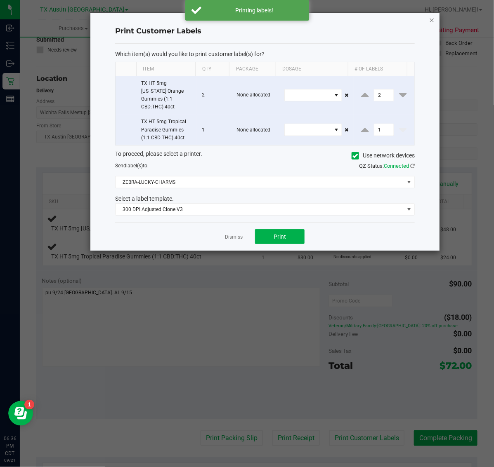
click at [433, 24] on icon "button" at bounding box center [432, 20] width 6 height 10
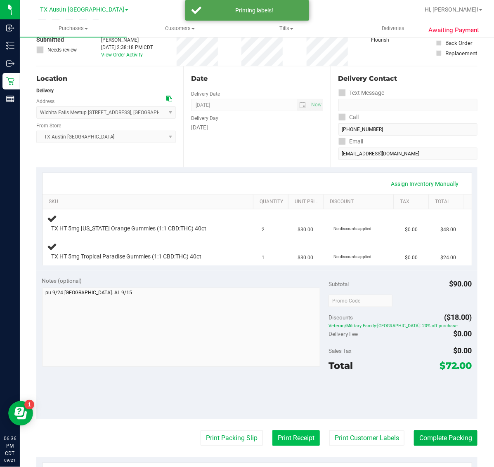
click at [289, 435] on button "Print Receipt" at bounding box center [295, 438] width 47 height 16
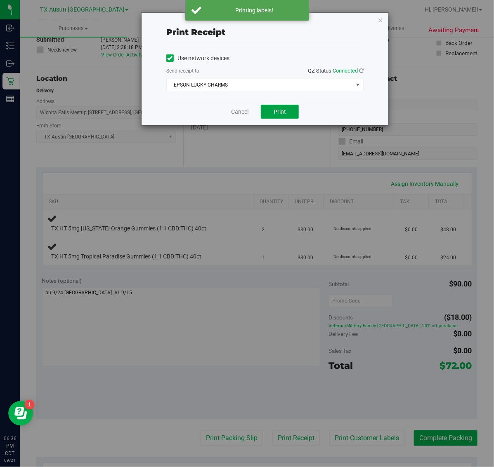
click at [277, 115] on span "Print" at bounding box center [279, 111] width 12 height 7
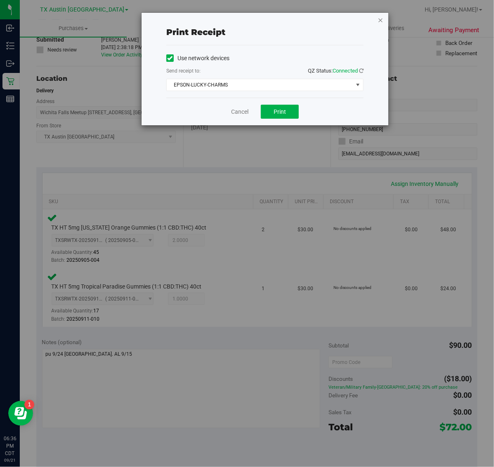
click at [380, 17] on icon "button" at bounding box center [380, 20] width 6 height 10
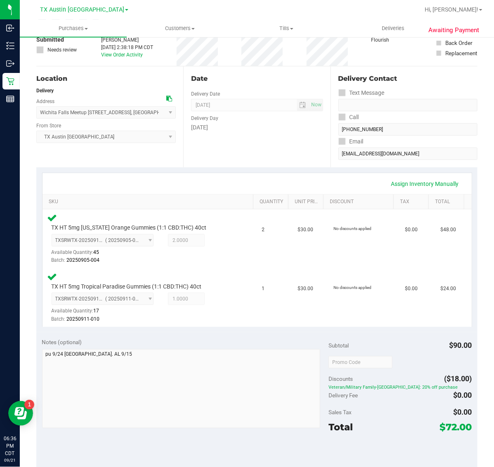
scroll to position [277, 0]
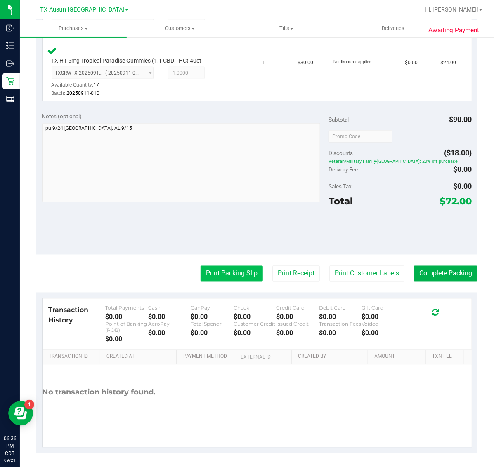
click at [225, 280] on button "Print Packing Slip" at bounding box center [231, 274] width 62 height 16
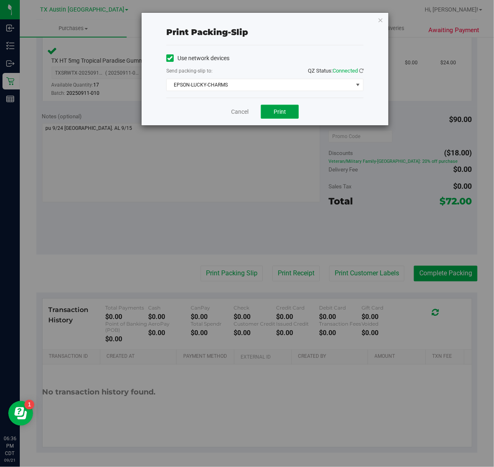
click at [284, 109] on span "Print" at bounding box center [279, 111] width 12 height 7
click at [380, 19] on icon "button" at bounding box center [380, 20] width 6 height 10
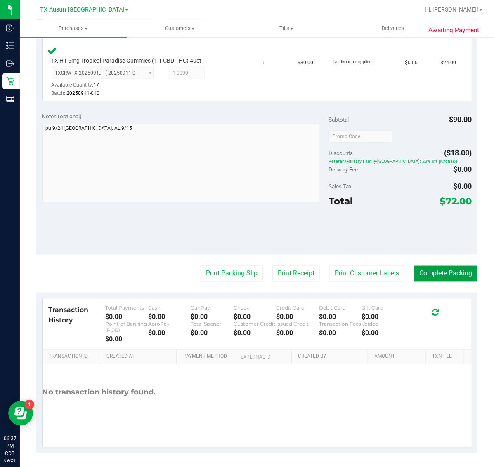
click at [445, 281] on button "Complete Packing" at bounding box center [445, 274] width 63 height 16
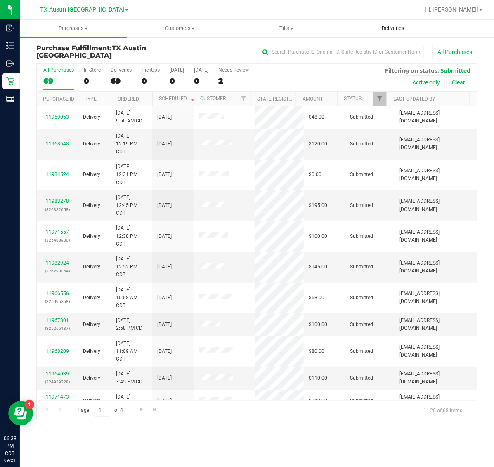
click at [385, 25] on span "Deliveries" at bounding box center [392, 28] width 45 height 7
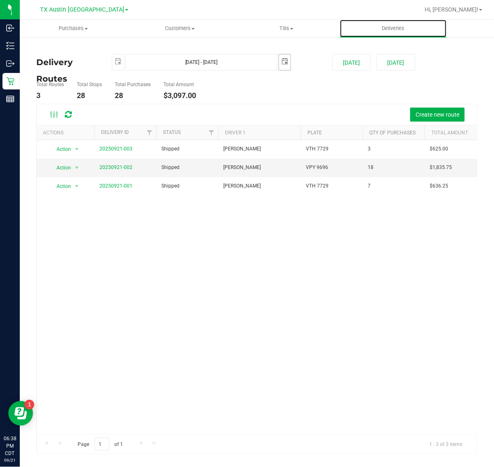
click at [290, 66] on span "select" at bounding box center [285, 61] width 12 height 14
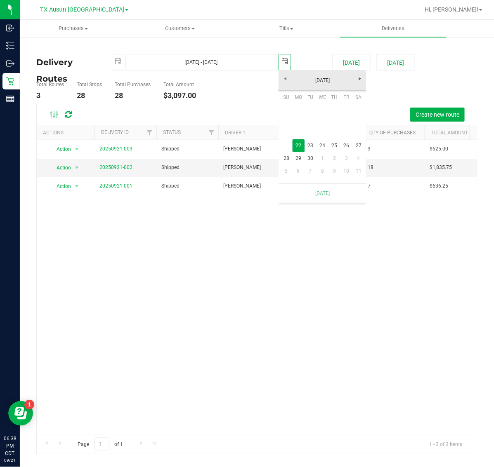
scroll to position [0, 21]
click at [323, 143] on link "24" at bounding box center [322, 145] width 12 height 13
type input "Sep 22, 2025 - Sep 24, 2025"
type input "2025-09-24"
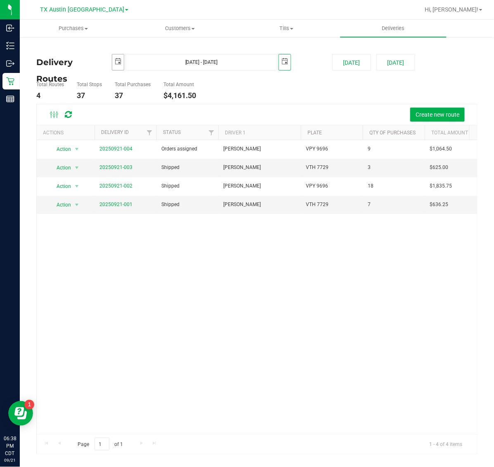
click at [118, 64] on span "select" at bounding box center [118, 61] width 7 height 7
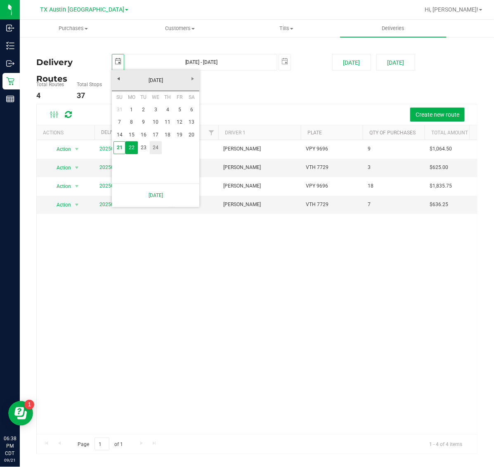
click at [155, 150] on link "24" at bounding box center [156, 147] width 12 height 13
type input "Sep 24, 2025 - Sep 24, 2025"
type input "2025-09-24"
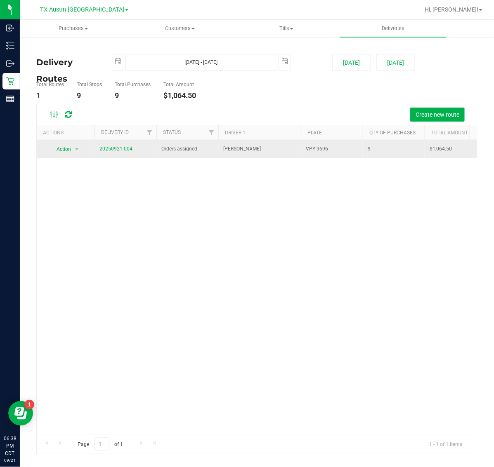
click at [119, 153] on span "20250921-004" at bounding box center [115, 149] width 33 height 8
click at [119, 150] on link "20250921-004" at bounding box center [115, 149] width 33 height 6
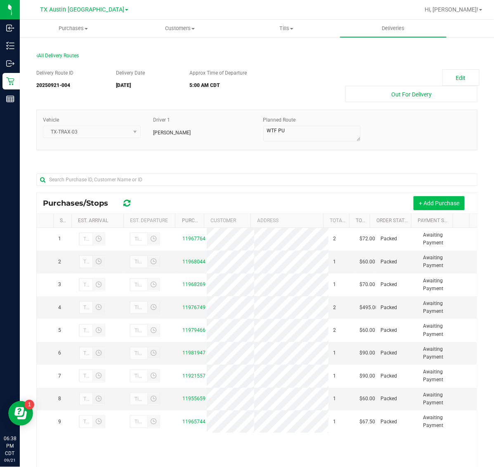
click at [427, 204] on button "+ Add Purchase" at bounding box center [438, 203] width 51 height 14
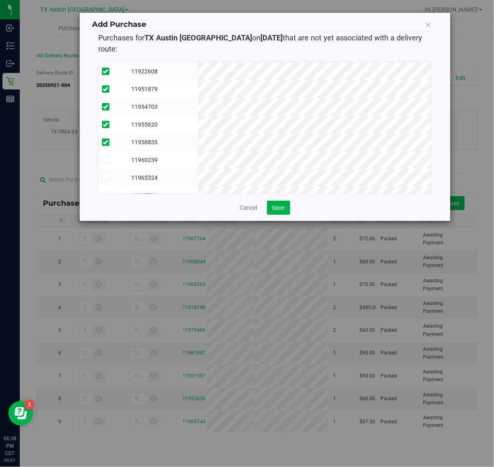
scroll to position [50, 0]
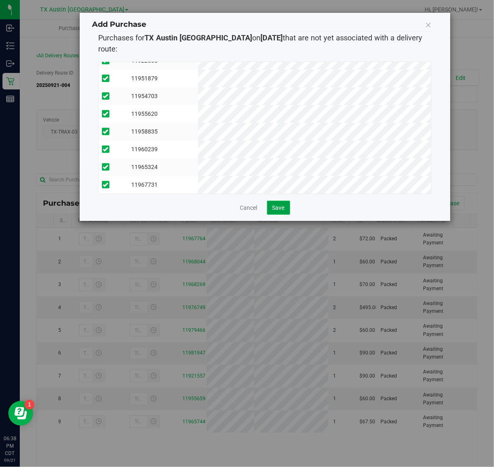
click at [283, 205] on span "Save" at bounding box center [278, 208] width 12 height 7
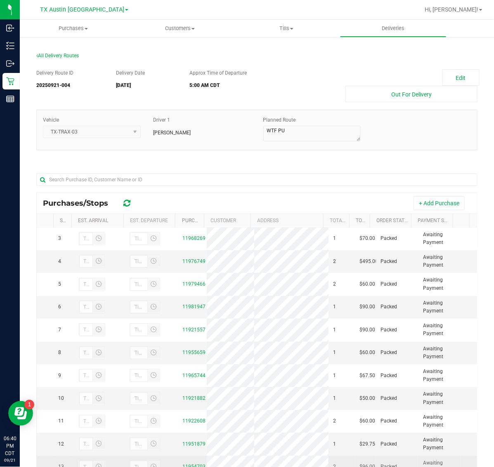
scroll to position [0, 0]
click at [282, 28] on span "Tills" at bounding box center [286, 28] width 106 height 7
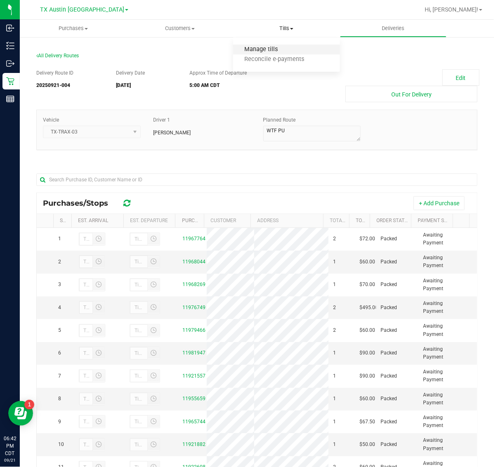
click at [281, 52] on span "Manage tills" at bounding box center [261, 49] width 56 height 7
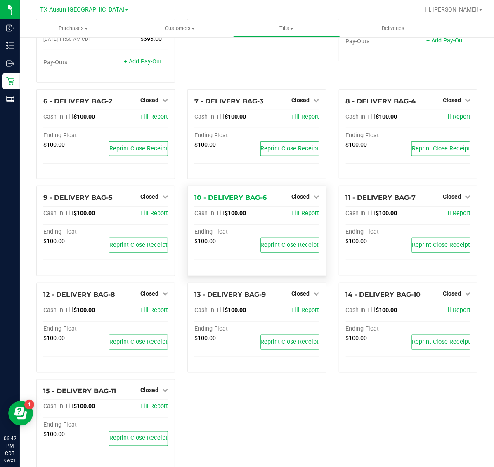
scroll to position [115, 0]
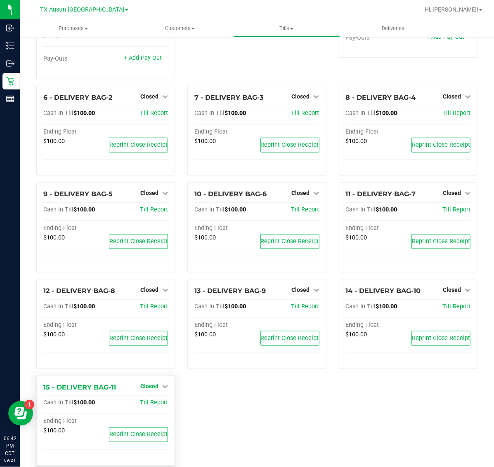
click at [155, 383] on link "Closed" at bounding box center [154, 386] width 28 height 7
click at [147, 400] on link "Open Till" at bounding box center [149, 403] width 22 height 7
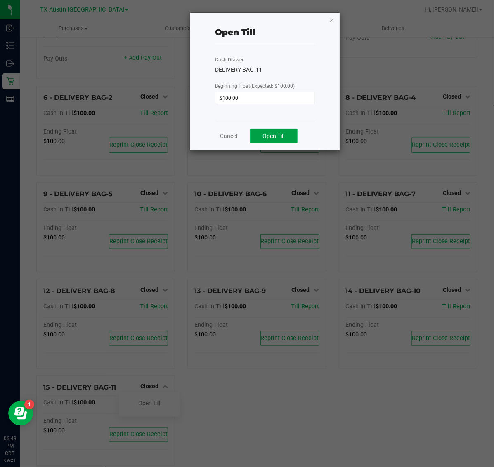
click at [272, 135] on span "Open Till" at bounding box center [274, 136] width 22 height 7
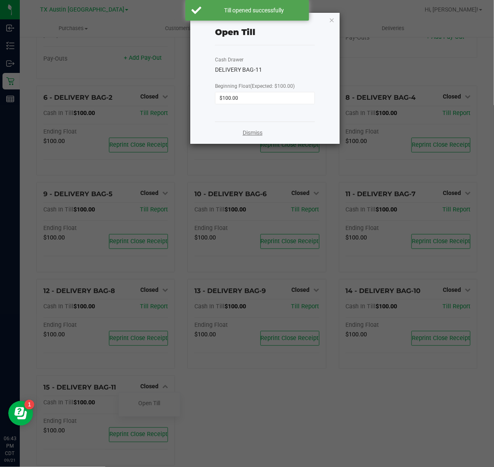
click at [247, 135] on link "Dismiss" at bounding box center [252, 133] width 20 height 9
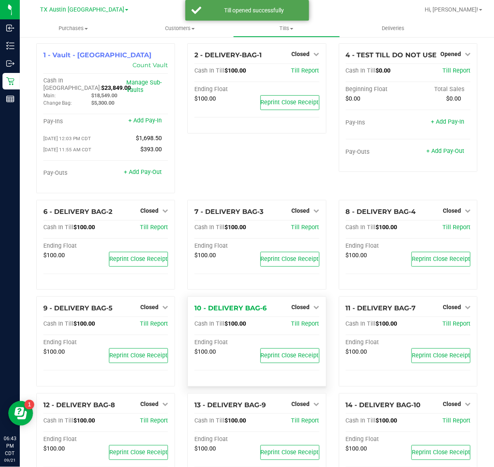
scroll to position [0, 0]
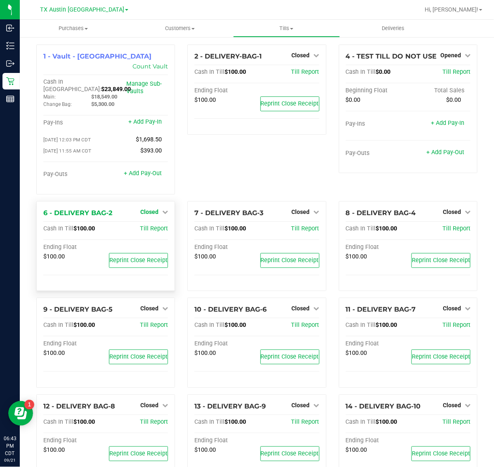
click at [149, 209] on span "Closed" at bounding box center [149, 212] width 18 height 7
click at [151, 226] on link "Open Till" at bounding box center [149, 229] width 22 height 7
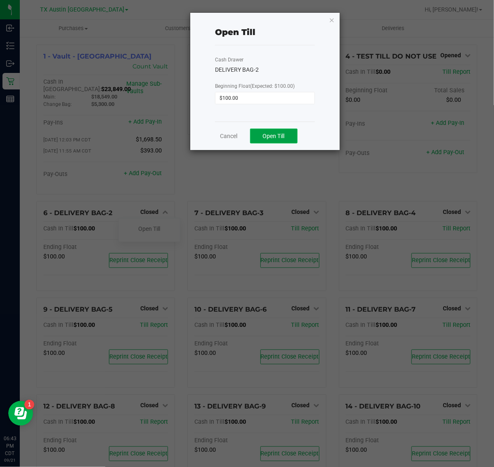
click at [266, 133] on span "Open Till" at bounding box center [274, 136] width 22 height 7
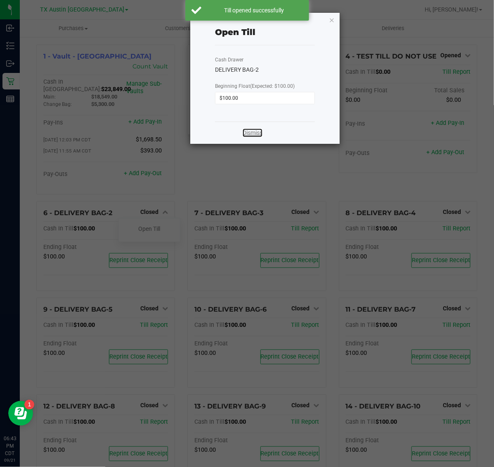
click at [252, 133] on link "Dismiss" at bounding box center [252, 133] width 20 height 9
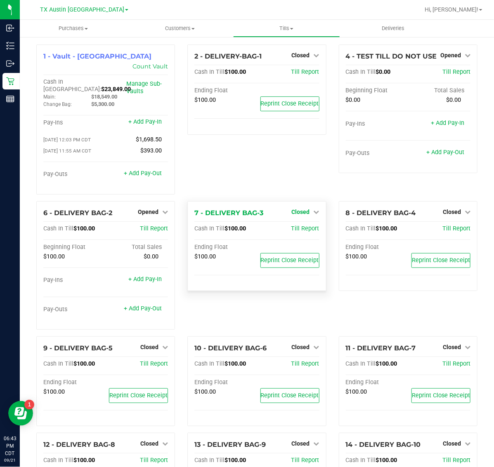
click at [298, 209] on span "Closed" at bounding box center [301, 212] width 18 height 7
click at [299, 226] on link "Open Till" at bounding box center [300, 229] width 22 height 7
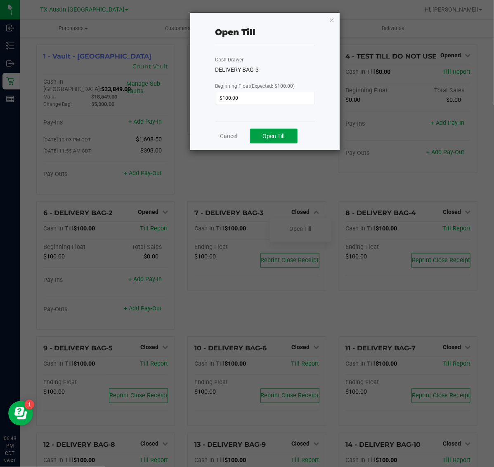
click at [284, 139] on span "Open Till" at bounding box center [274, 136] width 22 height 7
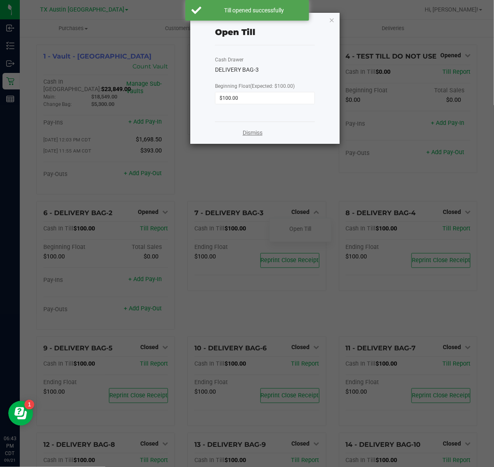
click at [254, 133] on link "Dismiss" at bounding box center [252, 133] width 20 height 9
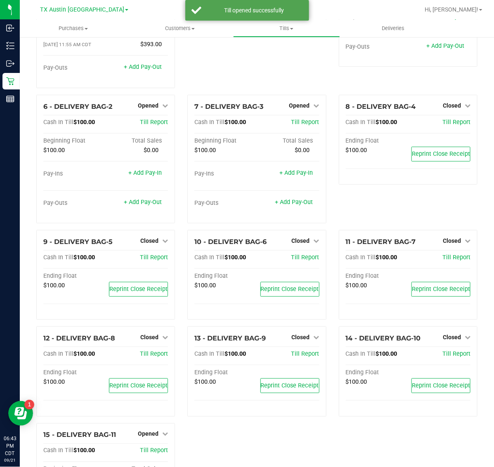
scroll to position [52, 0]
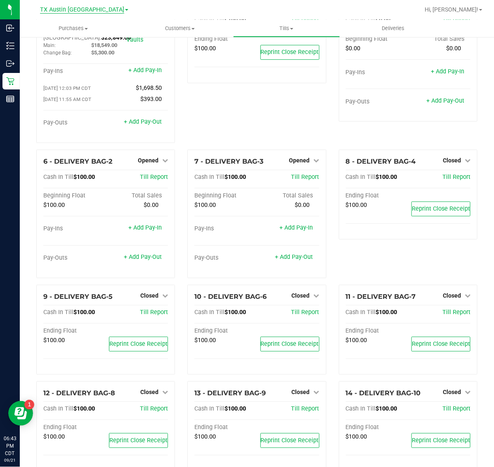
click at [87, 11] on span "TX Austin [GEOGRAPHIC_DATA]" at bounding box center [82, 9] width 84 height 7
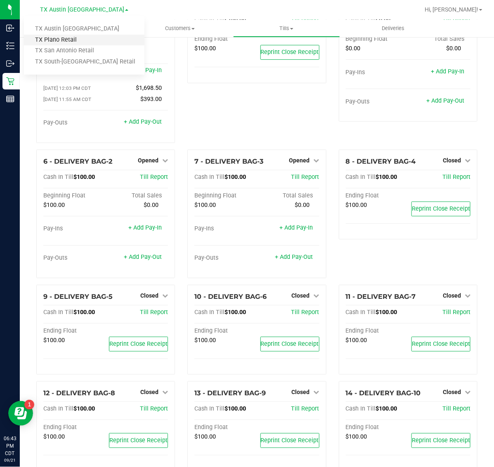
click at [87, 38] on link "TX Plano Retail" at bounding box center [84, 40] width 120 height 11
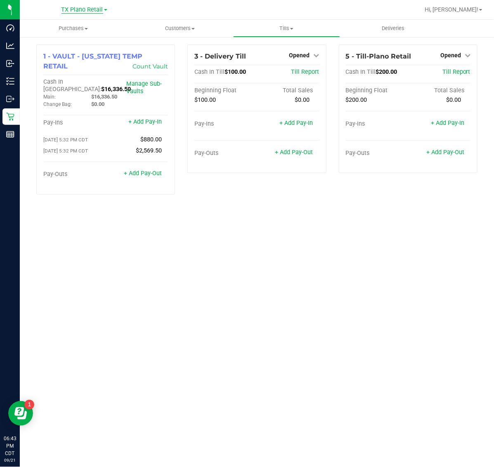
click at [91, 8] on span "TX Plano Retail" at bounding box center [82, 9] width 42 height 7
click at [89, 49] on link "TX San Antonio Retail" at bounding box center [84, 50] width 120 height 11
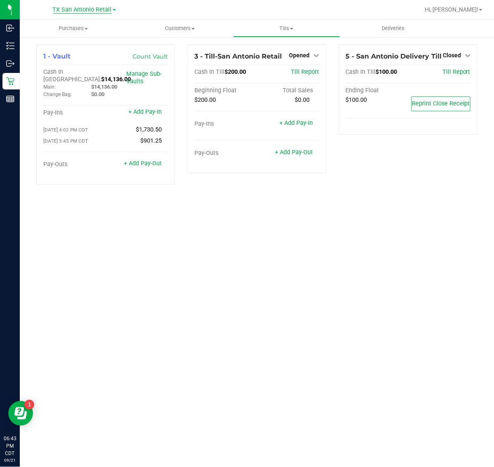
click at [83, 9] on span "TX San Antonio Retail" at bounding box center [82, 9] width 59 height 7
click at [81, 59] on link "TX South-[GEOGRAPHIC_DATA] Retail" at bounding box center [84, 61] width 120 height 11
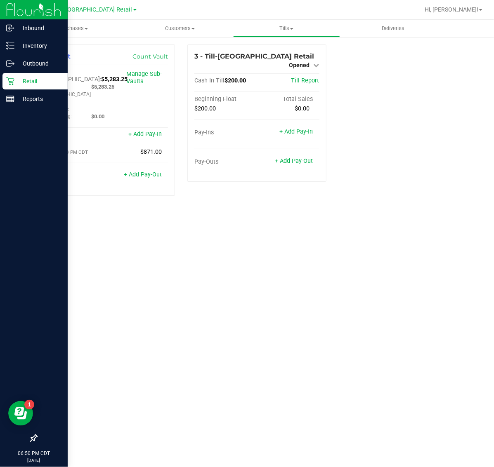
click at [28, 85] on p "Retail" at bounding box center [38, 81] width 49 height 10
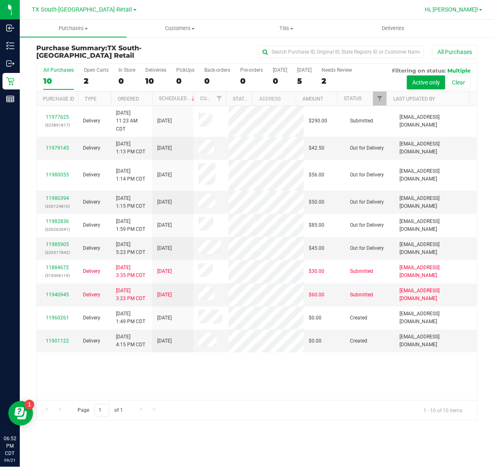
click at [457, 7] on link "Hi, [PERSON_NAME]!" at bounding box center [453, 9] width 64 height 9
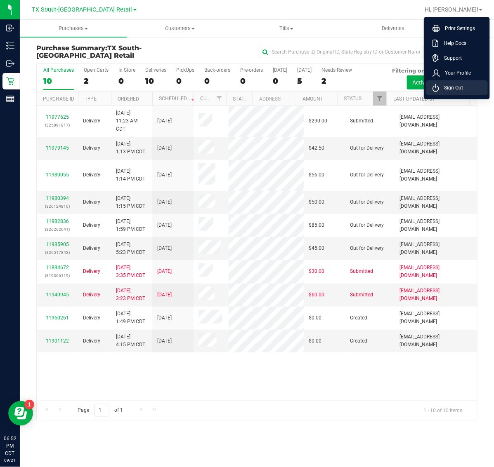
click at [451, 91] on span "Sign Out" at bounding box center [451, 88] width 24 height 8
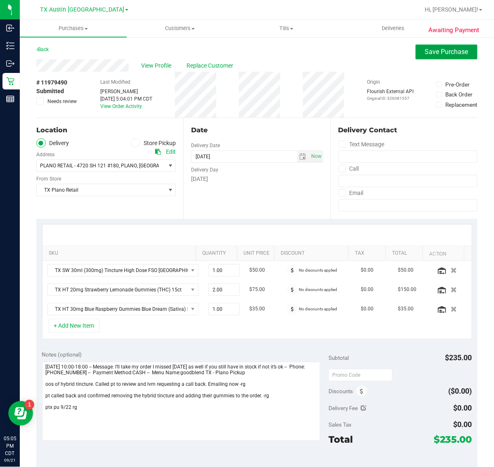
click at [429, 54] on span "Save Purchase" at bounding box center [446, 52] width 43 height 8
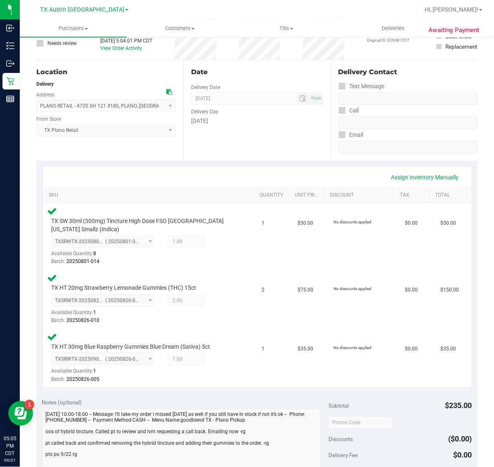
scroll to position [206, 0]
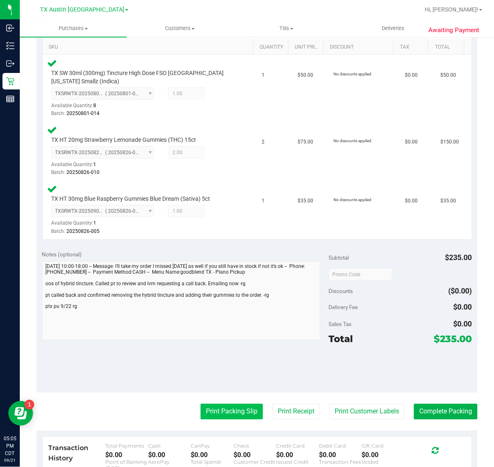
click at [222, 417] on button "Print Packing Slip" at bounding box center [231, 412] width 62 height 16
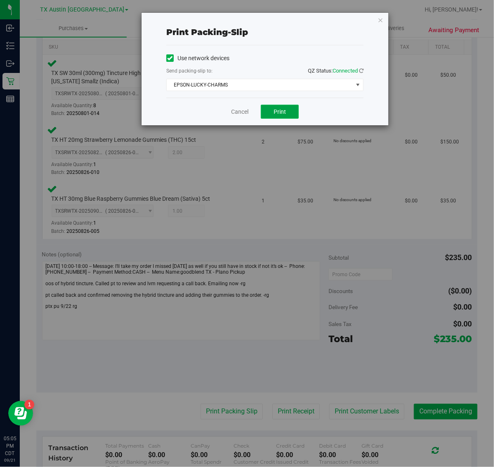
click at [285, 110] on span "Print" at bounding box center [279, 111] width 12 height 7
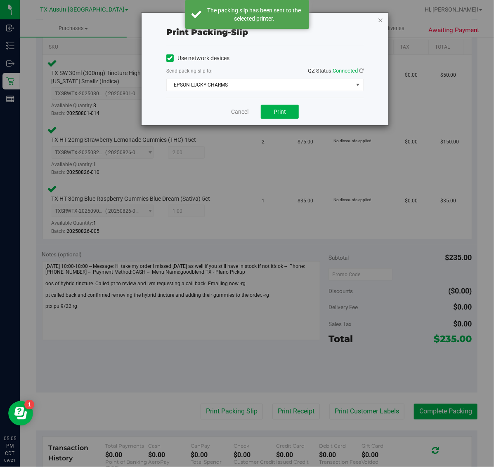
click at [381, 18] on icon "button" at bounding box center [380, 20] width 6 height 10
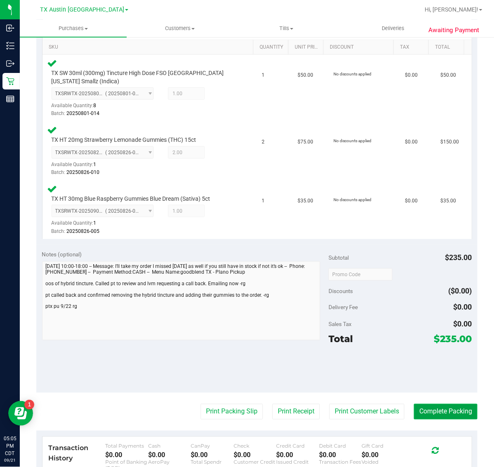
click at [427, 408] on button "Complete Packing" at bounding box center [445, 412] width 63 height 16
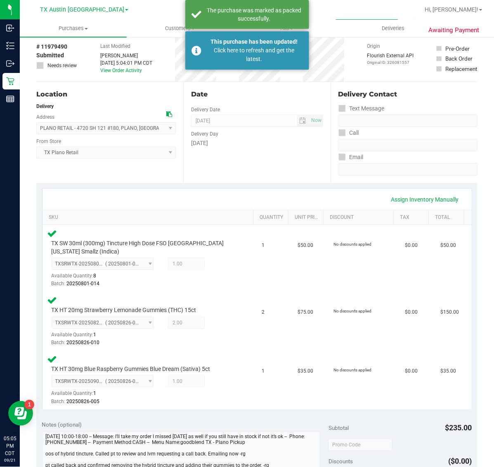
scroll to position [0, 0]
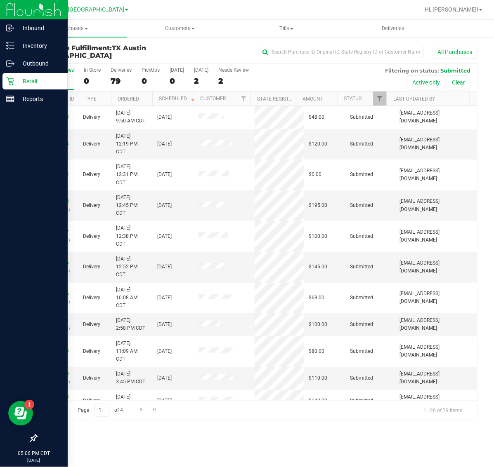
click at [12, 85] on div "Retail" at bounding box center [34, 81] width 65 height 16
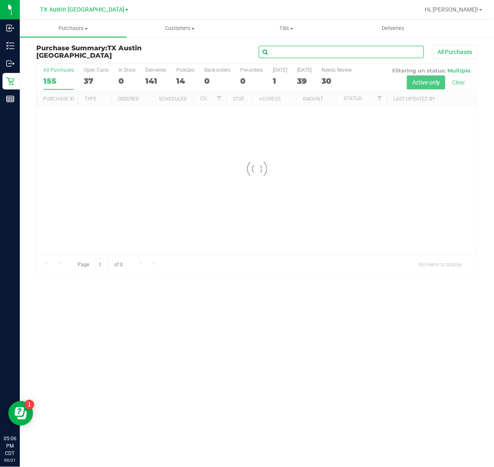
click at [296, 55] on input "text" at bounding box center [341, 52] width 165 height 12
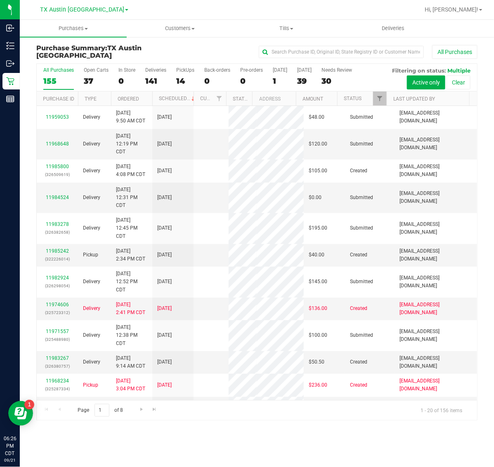
click at [66, 32] on uib-tab-heading "Purchases Summary of purchases Fulfillment All purchases" at bounding box center [73, 28] width 107 height 17
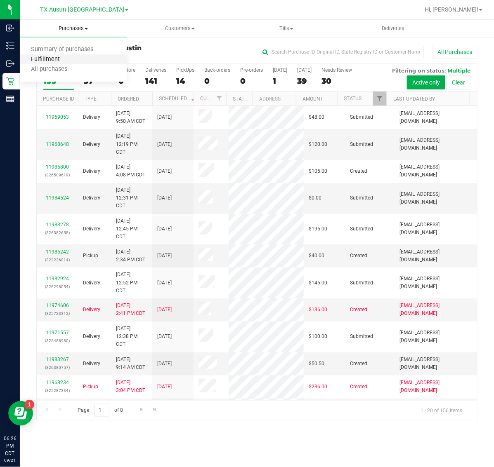
click at [64, 59] on span "Fulfillment" at bounding box center [45, 59] width 51 height 7
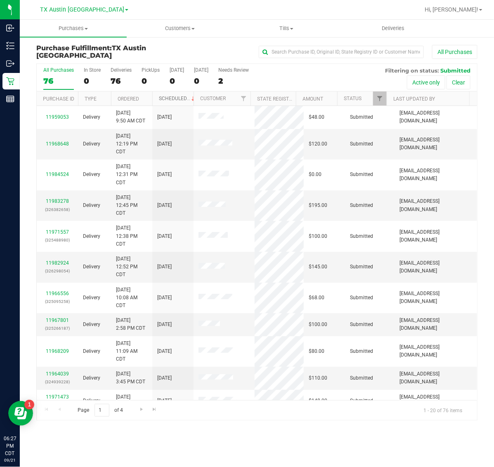
click at [173, 100] on link "Scheduled" at bounding box center [178, 99] width 38 height 6
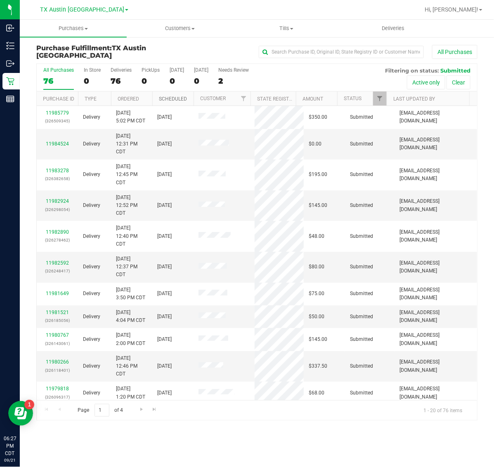
click at [173, 100] on link "Scheduled" at bounding box center [173, 99] width 28 height 6
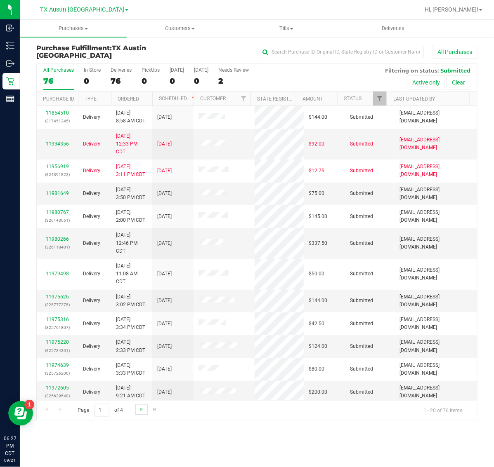
click at [137, 408] on link "Go to the next page" at bounding box center [141, 409] width 12 height 11
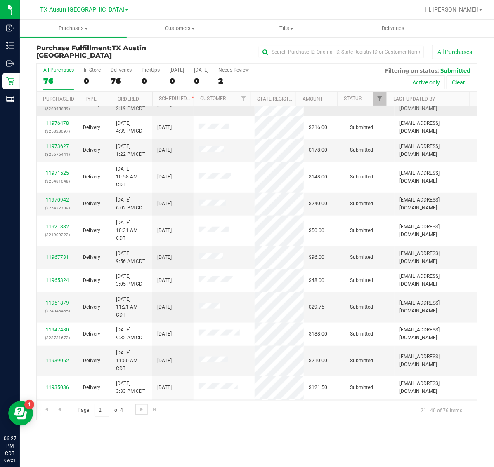
scroll to position [155, 0]
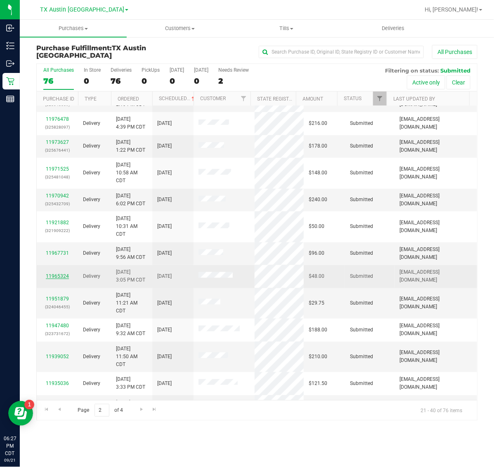
click at [62, 276] on link "11965324" at bounding box center [57, 276] width 23 height 6
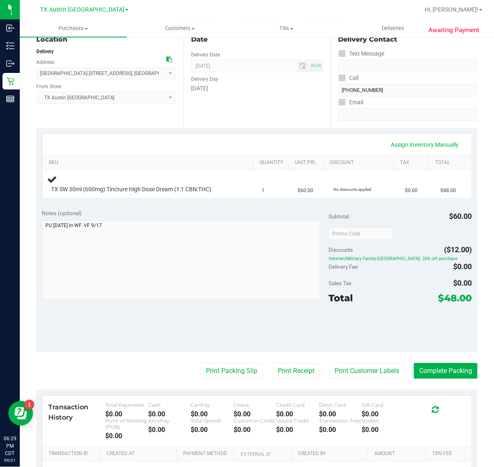
scroll to position [103, 0]
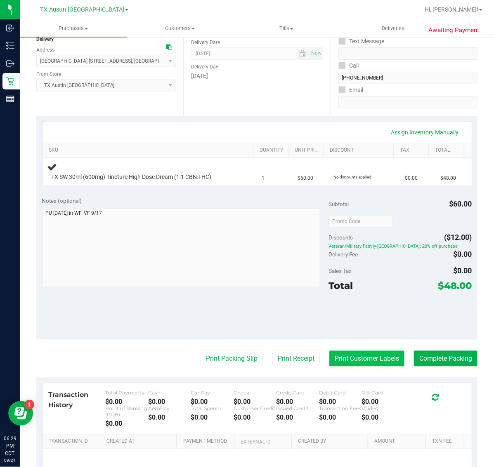
click at [353, 355] on button "Print Customer Labels" at bounding box center [366, 359] width 75 height 16
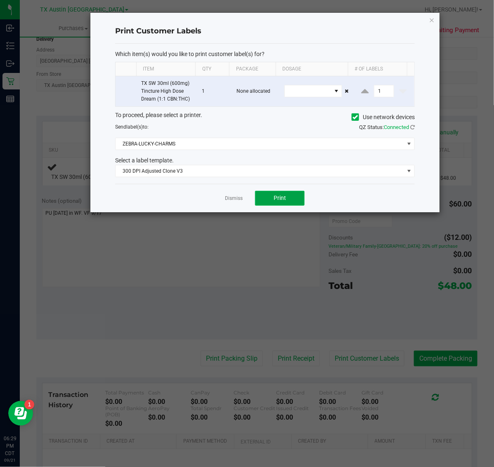
click at [284, 197] on span "Print" at bounding box center [279, 198] width 12 height 7
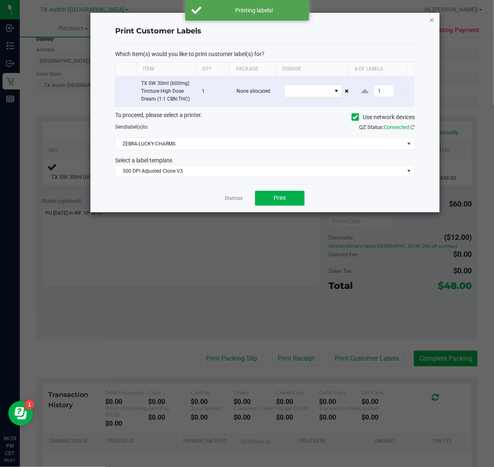
click at [433, 21] on icon "button" at bounding box center [432, 20] width 6 height 10
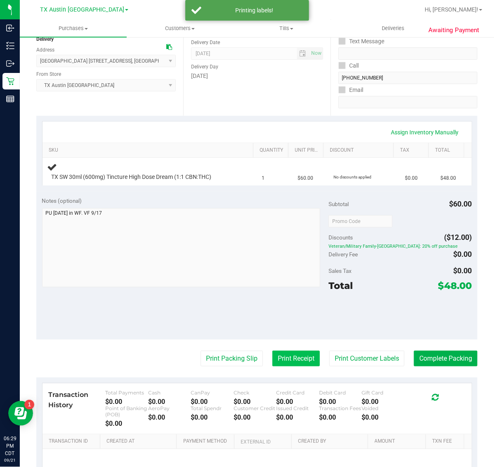
click at [280, 367] on button "Print Receipt" at bounding box center [295, 359] width 47 height 16
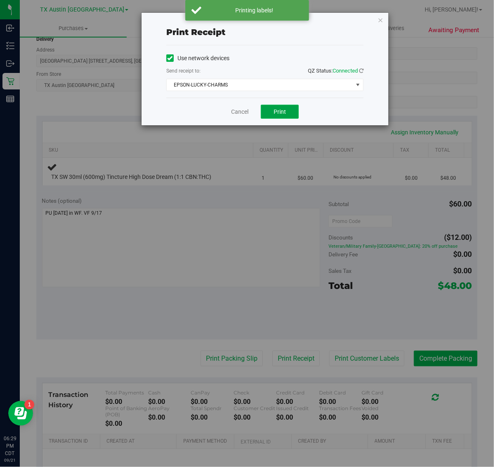
click at [276, 111] on span "Print" at bounding box center [279, 111] width 12 height 7
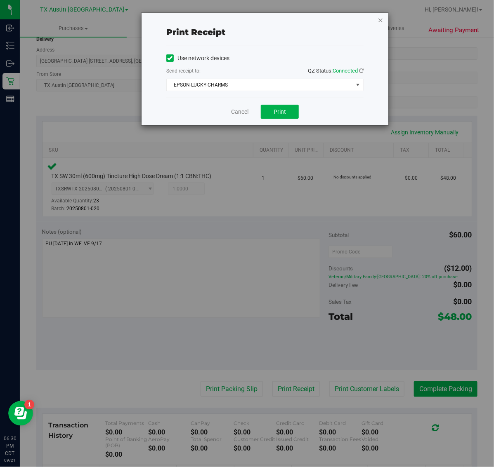
click at [378, 20] on icon "button" at bounding box center [380, 20] width 6 height 10
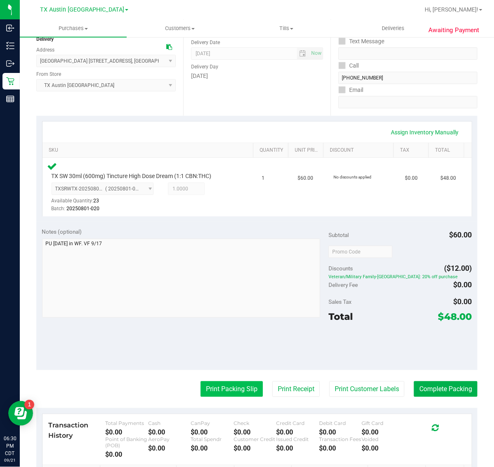
click at [223, 386] on button "Print Packing Slip" at bounding box center [231, 389] width 62 height 16
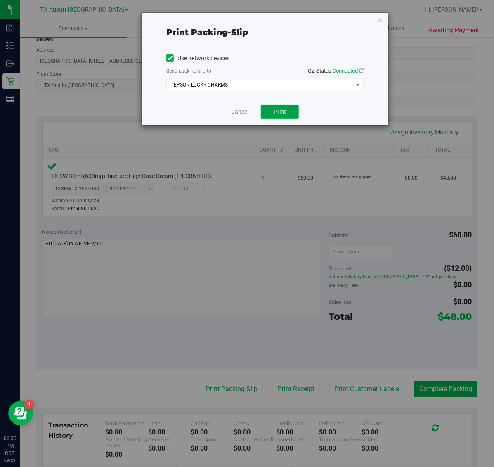
click at [280, 114] on span "Print" at bounding box center [279, 111] width 12 height 7
click at [380, 18] on icon "button" at bounding box center [380, 20] width 6 height 10
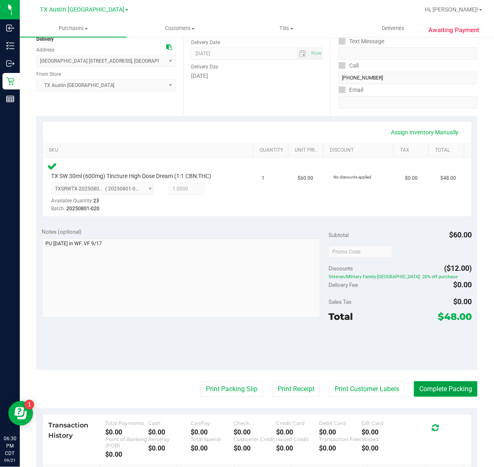
click at [444, 393] on button "Complete Packing" at bounding box center [445, 389] width 63 height 16
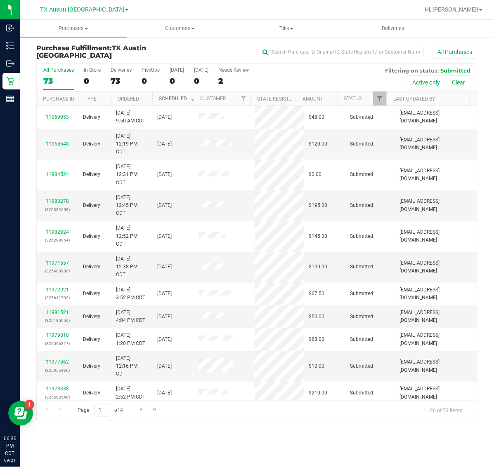
click at [174, 99] on link "Scheduled" at bounding box center [178, 99] width 38 height 6
click at [174, 99] on link "Scheduled" at bounding box center [173, 99] width 28 height 6
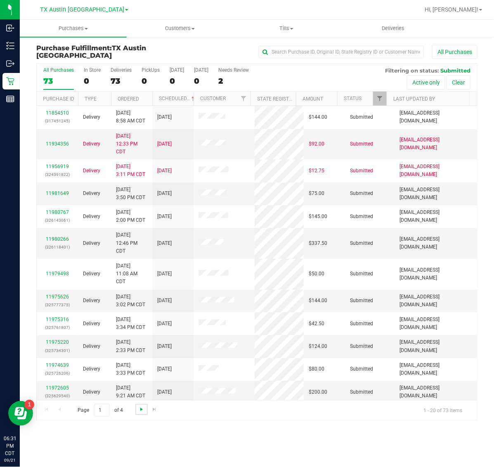
click at [141, 410] on span "Go to the next page" at bounding box center [141, 409] width 7 height 7
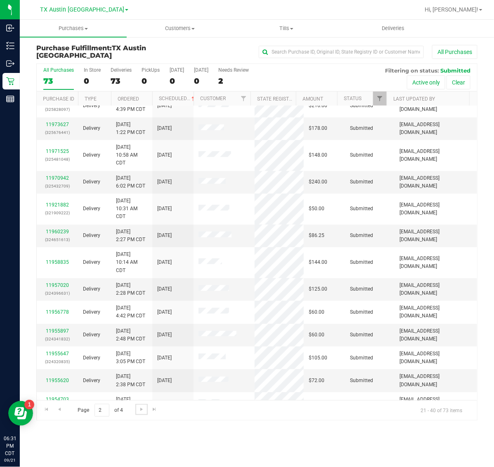
scroll to position [219, 0]
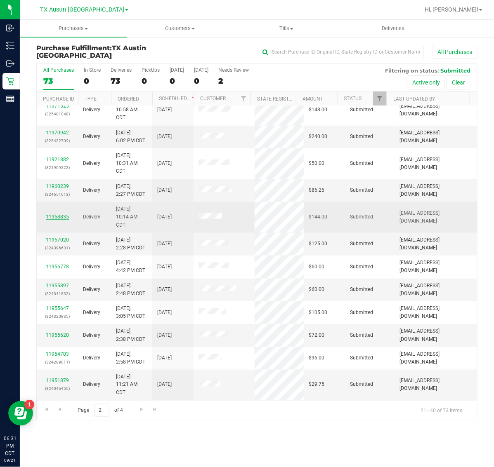
click at [61, 217] on link "11958835" at bounding box center [57, 217] width 23 height 6
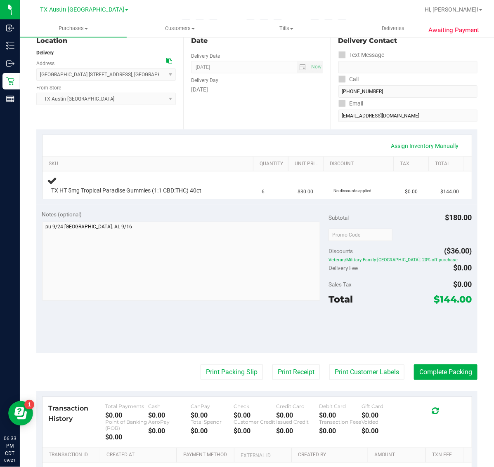
scroll to position [103, 0]
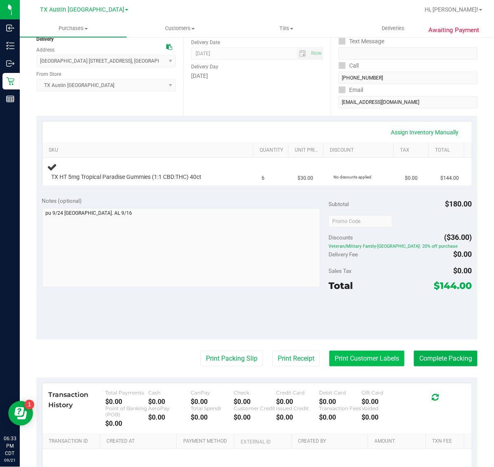
click at [351, 361] on button "Print Customer Labels" at bounding box center [366, 359] width 75 height 16
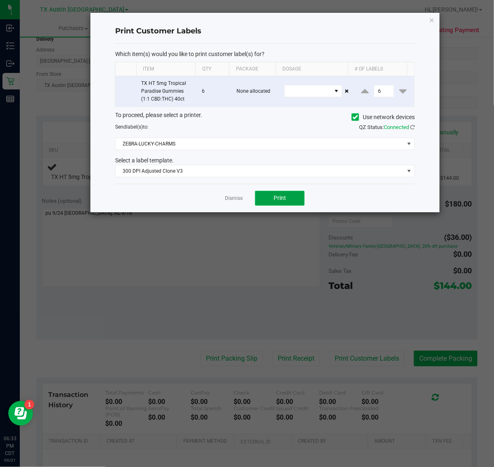
click at [277, 195] on span "Print" at bounding box center [279, 198] width 12 height 7
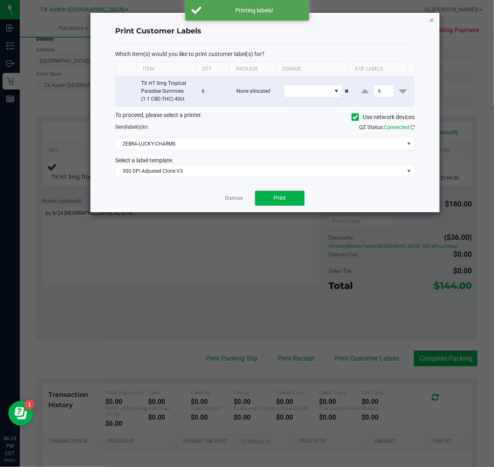
click at [432, 19] on icon "button" at bounding box center [432, 20] width 6 height 10
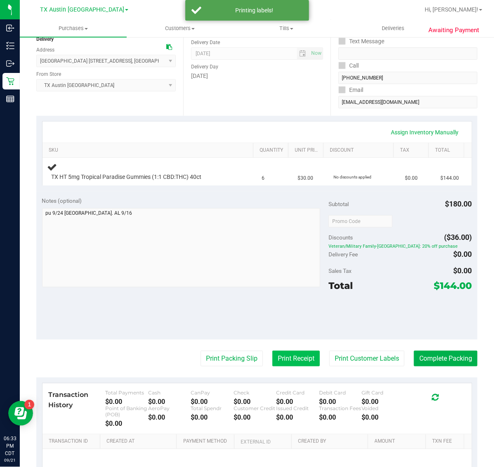
click at [283, 360] on button "Print Receipt" at bounding box center [295, 359] width 47 height 16
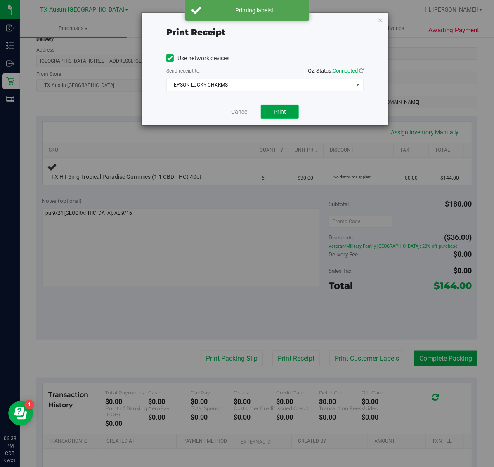
click at [277, 117] on button "Print" at bounding box center [280, 112] width 38 height 14
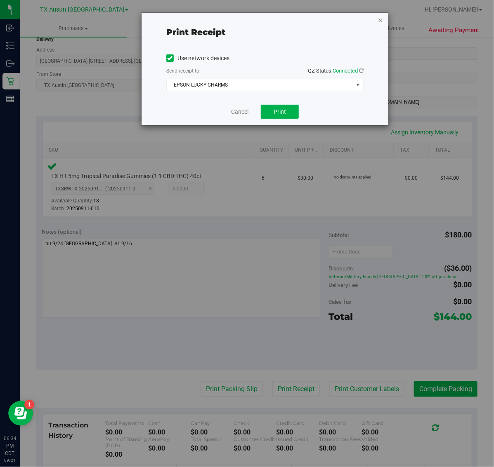
click at [380, 19] on icon "button" at bounding box center [380, 20] width 6 height 10
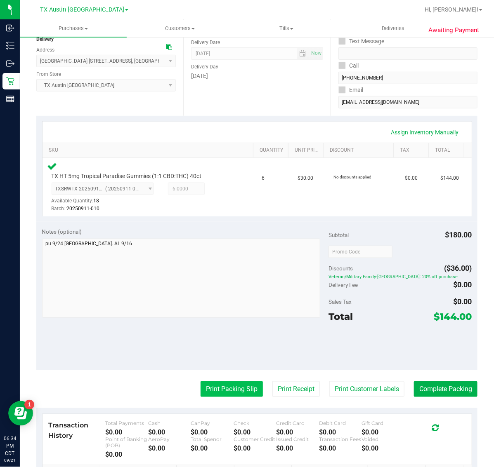
click at [215, 389] on button "Print Packing Slip" at bounding box center [231, 389] width 62 height 16
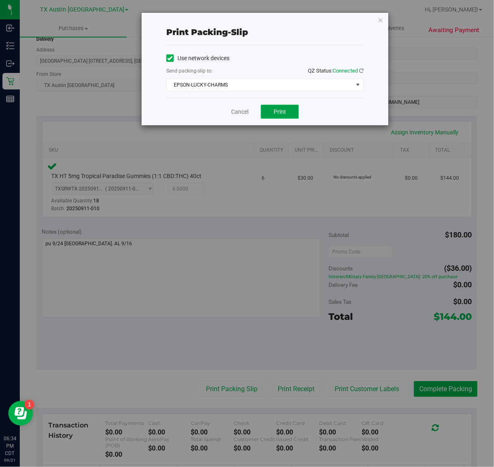
click at [273, 108] on button "Print" at bounding box center [280, 112] width 38 height 14
click at [383, 16] on icon "button" at bounding box center [380, 20] width 6 height 10
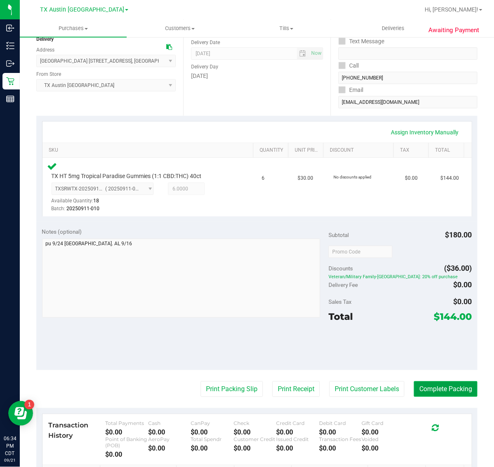
click at [428, 386] on button "Complete Packing" at bounding box center [445, 389] width 63 height 16
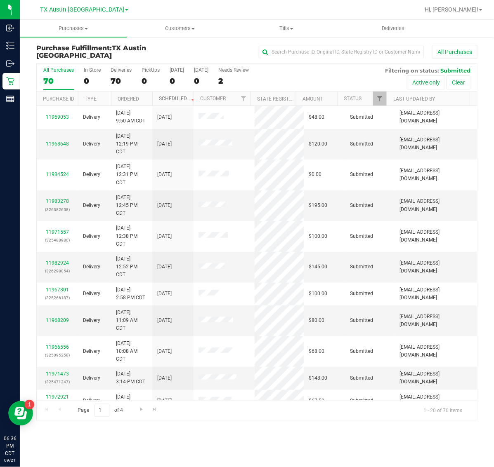
click at [162, 96] on link "Scheduled" at bounding box center [178, 99] width 38 height 6
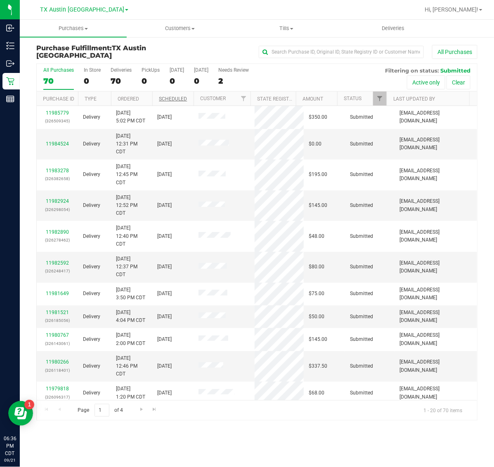
click at [162, 96] on th "Scheduled" at bounding box center [172, 99] width 41 height 14
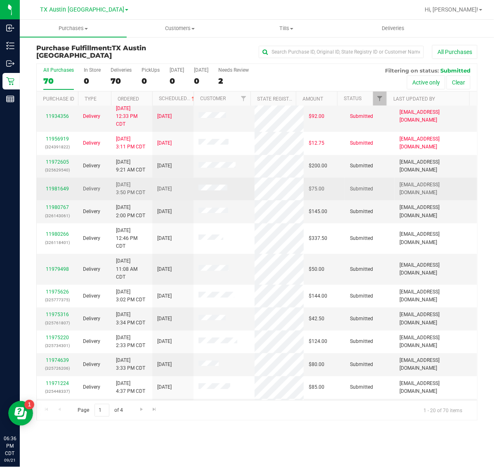
scroll to position [52, 0]
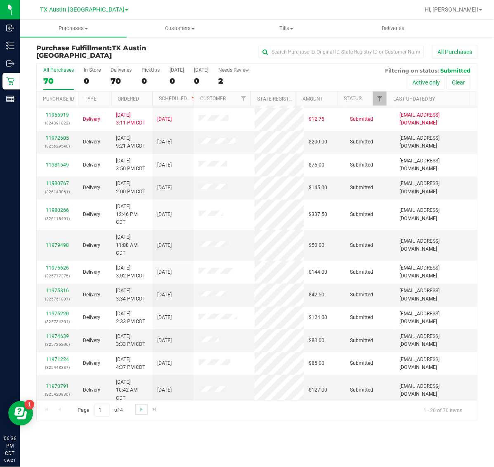
click at [143, 413] on link "Go to the next page" at bounding box center [141, 409] width 12 height 11
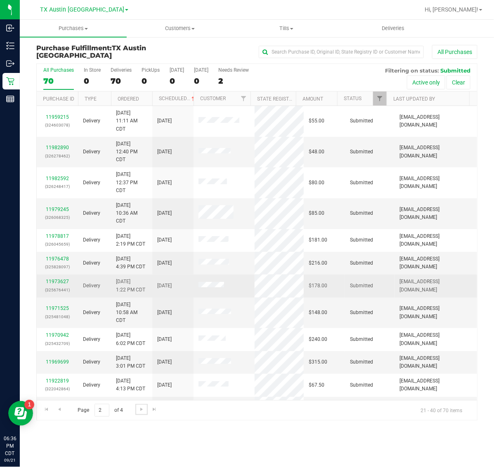
scroll to position [227, 0]
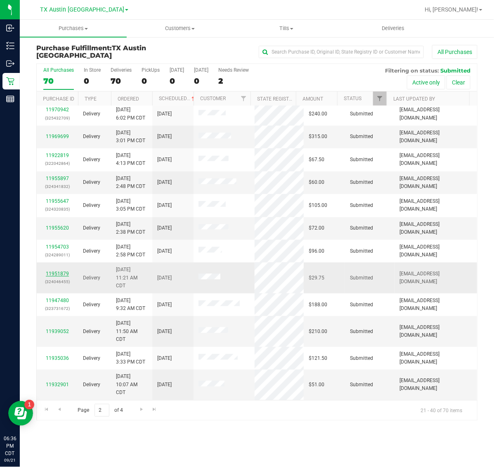
click at [54, 273] on link "11951879" at bounding box center [57, 274] width 23 height 6
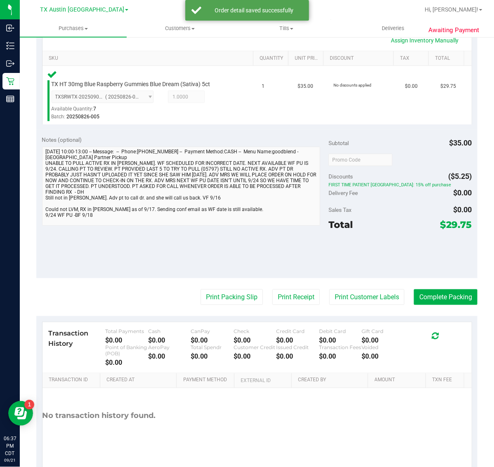
scroll to position [196, 0]
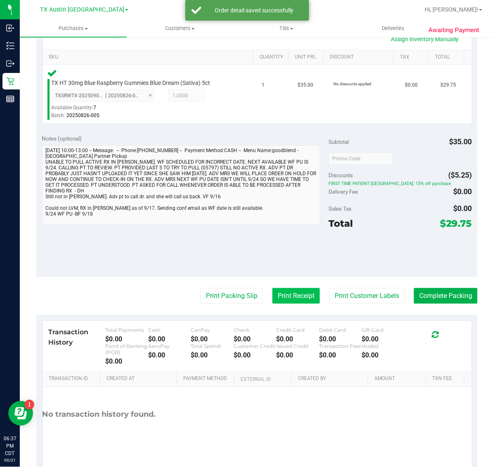
click at [285, 295] on button "Print Receipt" at bounding box center [295, 296] width 47 height 16
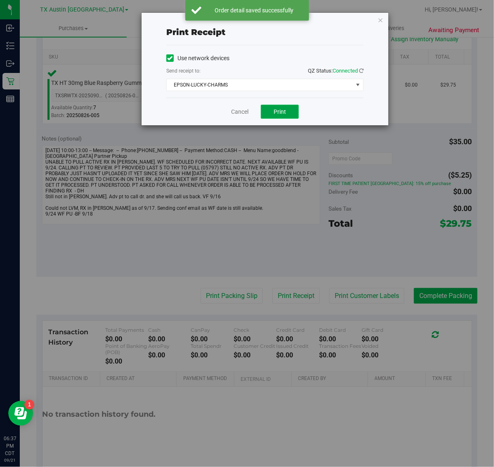
click at [279, 112] on span "Print" at bounding box center [279, 111] width 12 height 7
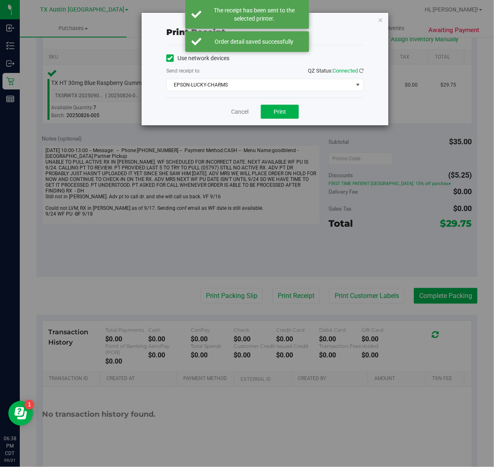
click at [368, 23] on div "Print receipt Use network devices Send receipt to: QZ Status: Connected EPSON-L…" at bounding box center [264, 69] width 247 height 113
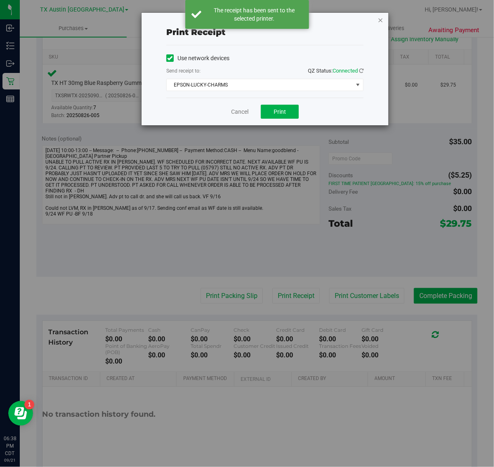
click at [377, 21] on icon "button" at bounding box center [380, 20] width 6 height 10
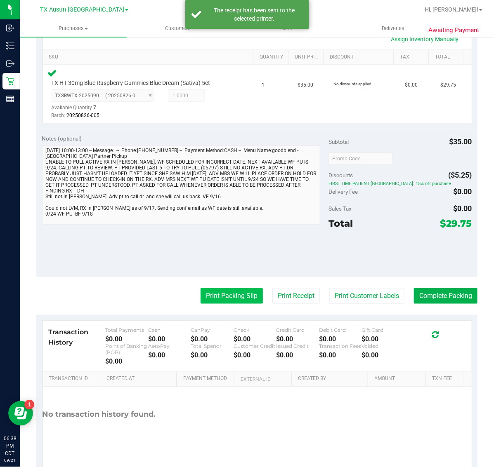
click at [228, 294] on button "Print Packing Slip" at bounding box center [231, 296] width 62 height 16
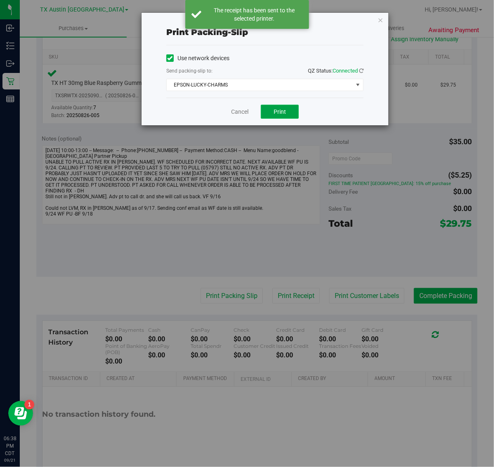
click at [280, 112] on span "Print" at bounding box center [279, 111] width 12 height 7
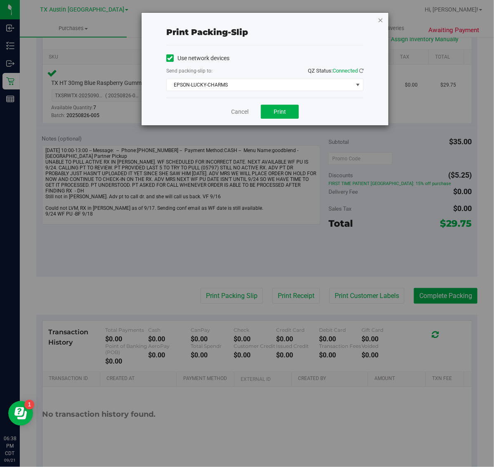
click at [382, 19] on icon "button" at bounding box center [380, 20] width 6 height 10
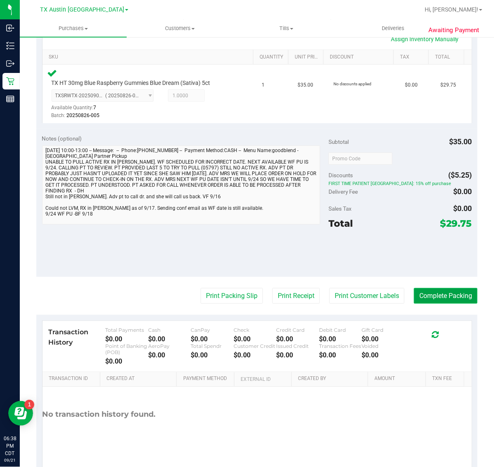
click at [445, 295] on button "Complete Packing" at bounding box center [445, 296] width 63 height 16
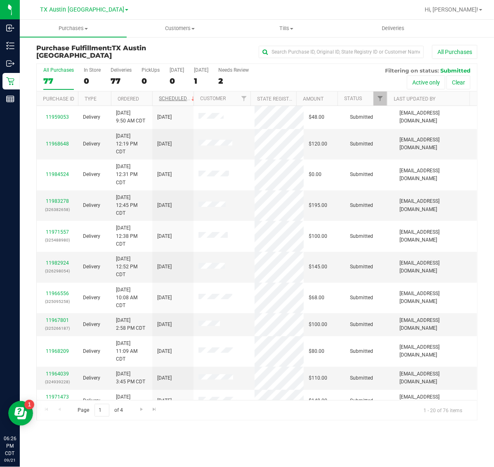
click at [169, 96] on th "Scheduled" at bounding box center [172, 99] width 41 height 14
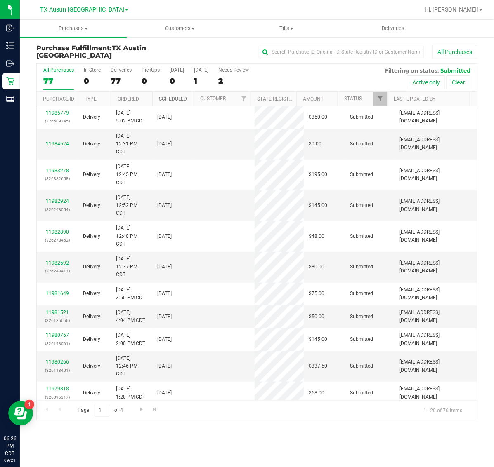
click at [168, 97] on link "Scheduled" at bounding box center [173, 99] width 28 height 6
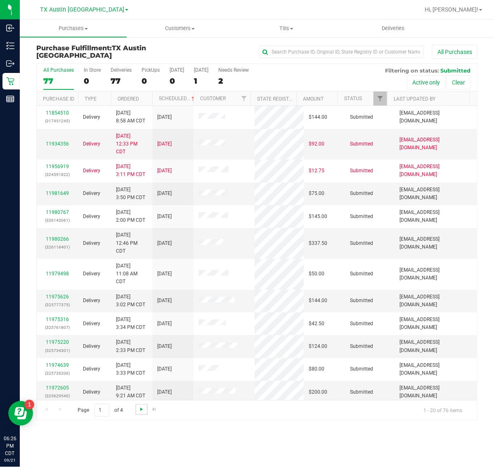
click at [140, 407] on span "Go to the next page" at bounding box center [141, 409] width 7 height 7
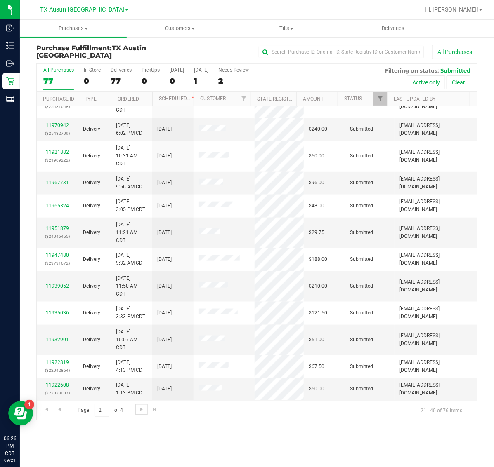
scroll to position [227, 0]
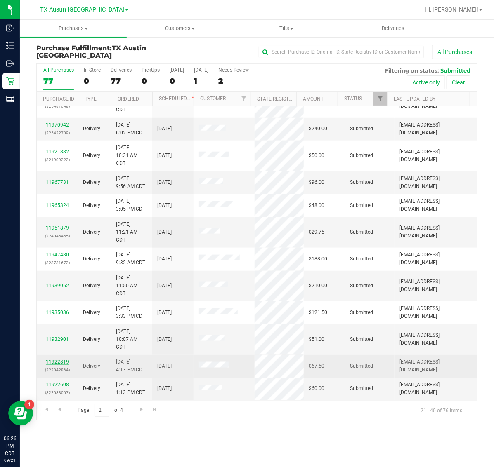
click at [60, 362] on link "11922819" at bounding box center [57, 362] width 23 height 6
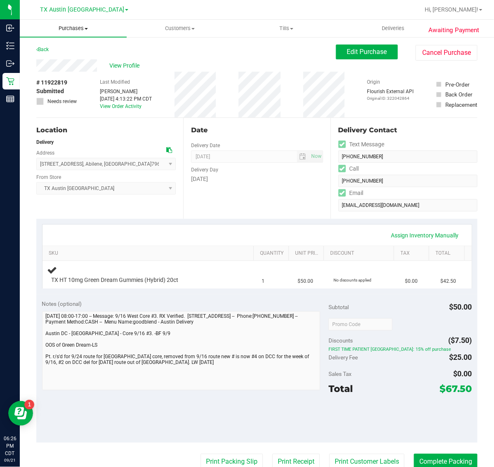
click at [75, 27] on span "Purchases" at bounding box center [73, 28] width 107 height 7
click at [75, 56] on li "Fulfillment" at bounding box center [73, 60] width 107 height 10
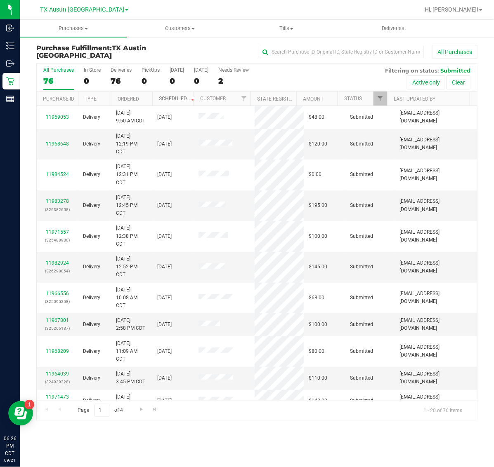
click at [172, 96] on link "Scheduled" at bounding box center [178, 99] width 38 height 6
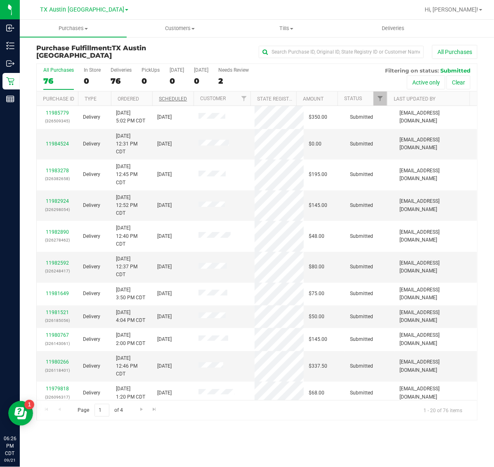
click at [172, 96] on th "Scheduled" at bounding box center [172, 99] width 41 height 14
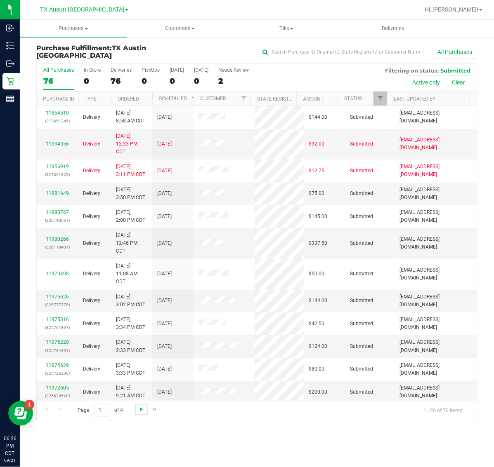
click at [141, 409] on span "Go to the next page" at bounding box center [141, 409] width 7 height 7
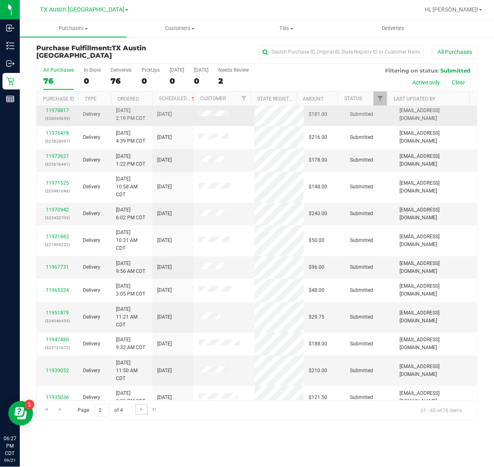
scroll to position [155, 0]
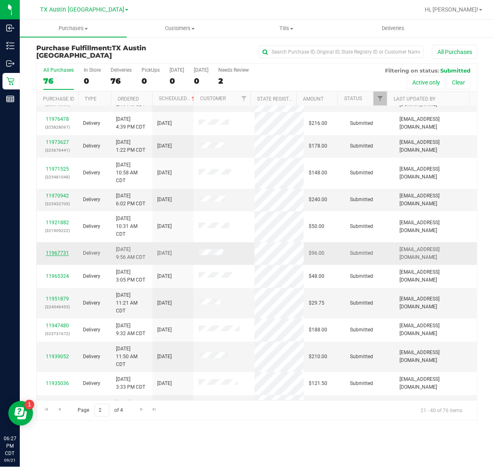
click at [63, 256] on link "11967731" at bounding box center [57, 253] width 23 height 6
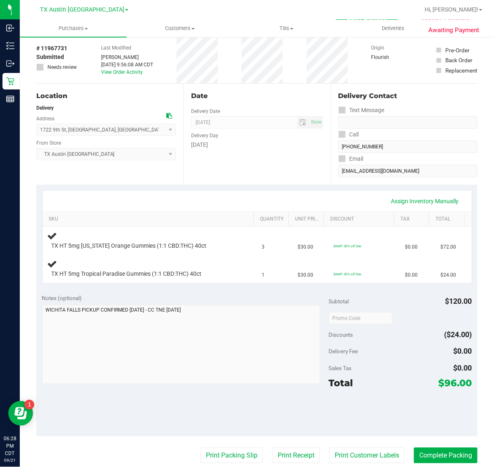
scroll to position [52, 0]
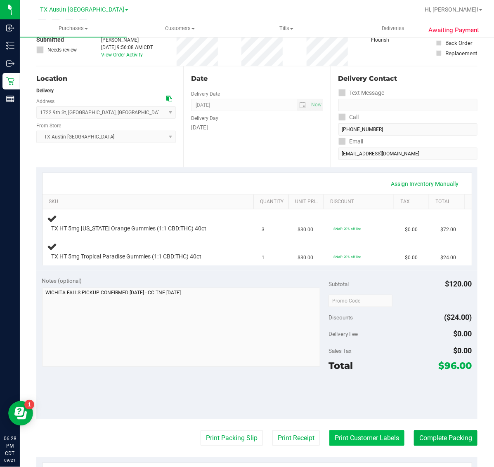
click at [359, 437] on button "Print Customer Labels" at bounding box center [366, 438] width 75 height 16
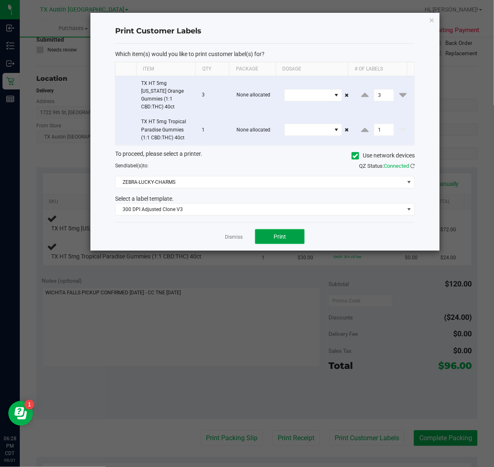
click at [281, 233] on span "Print" at bounding box center [279, 236] width 12 height 7
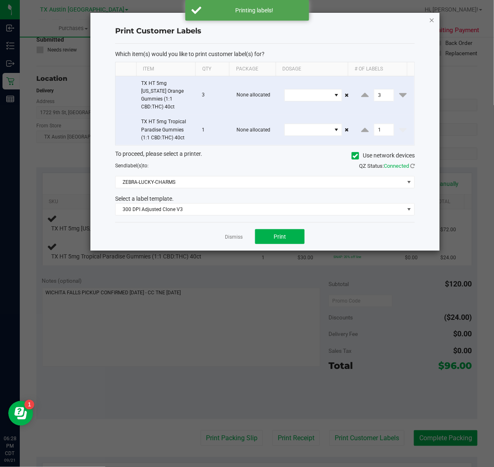
click at [432, 19] on icon "button" at bounding box center [432, 20] width 6 height 10
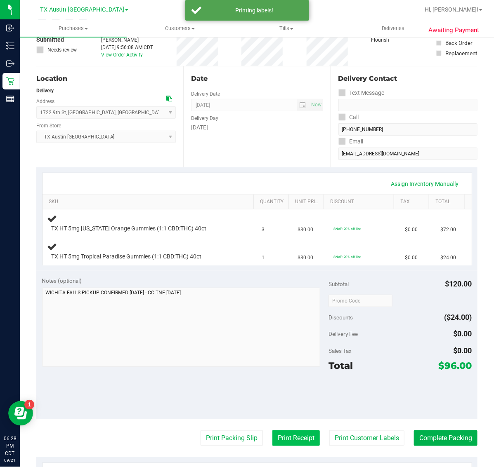
click at [287, 440] on button "Print Receipt" at bounding box center [295, 438] width 47 height 16
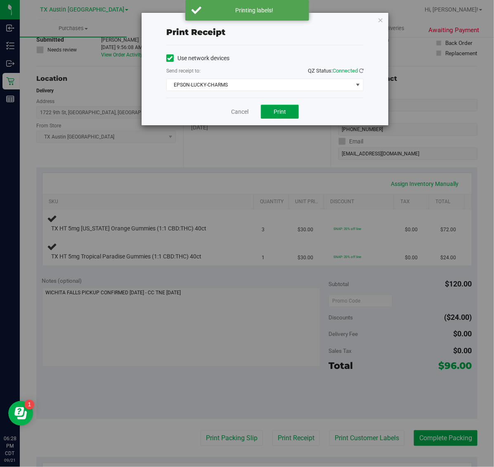
click at [282, 111] on span "Print" at bounding box center [279, 111] width 12 height 7
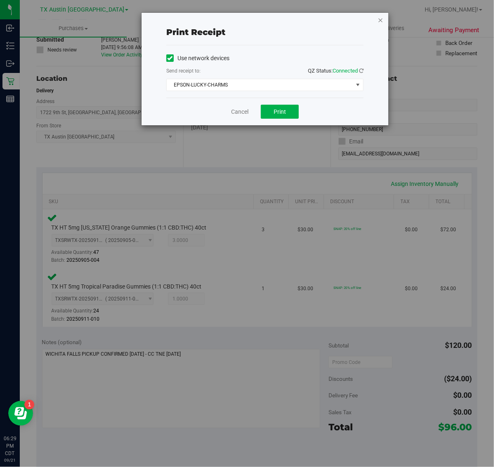
click at [383, 24] on icon "button" at bounding box center [380, 20] width 6 height 10
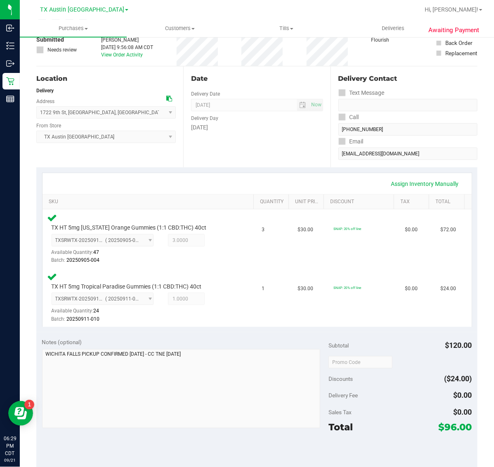
scroll to position [277, 0]
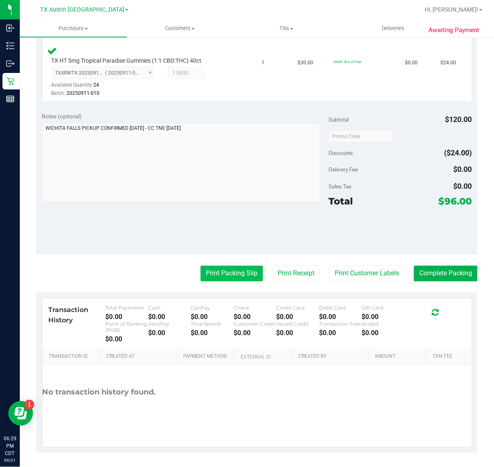
click at [225, 272] on button "Print Packing Slip" at bounding box center [231, 274] width 62 height 16
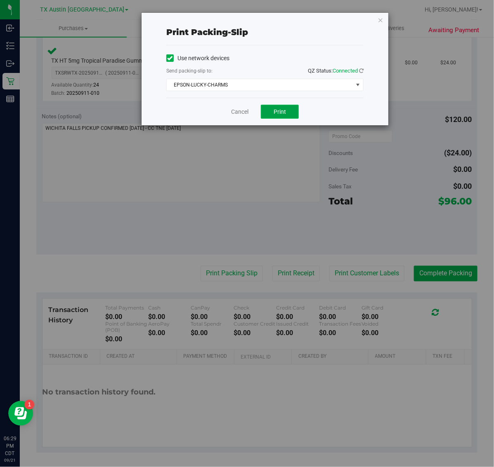
click at [273, 111] on span "Print" at bounding box center [279, 111] width 12 height 7
click at [379, 23] on icon "button" at bounding box center [380, 20] width 6 height 10
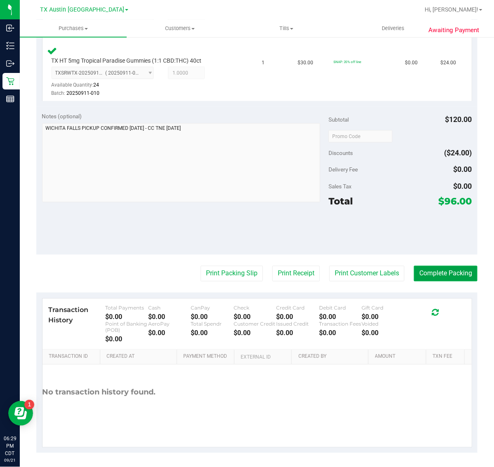
click at [446, 270] on button "Complete Packing" at bounding box center [445, 274] width 63 height 16
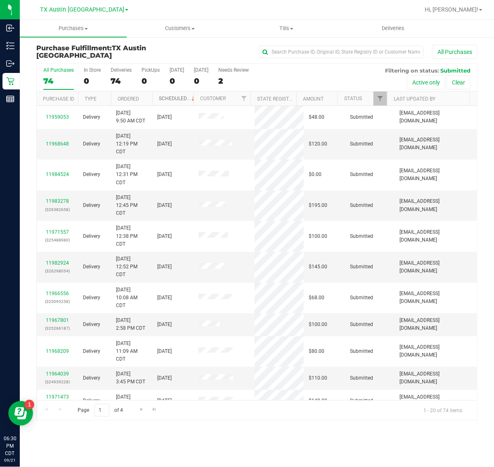
click at [174, 97] on link "Scheduled" at bounding box center [178, 99] width 38 height 6
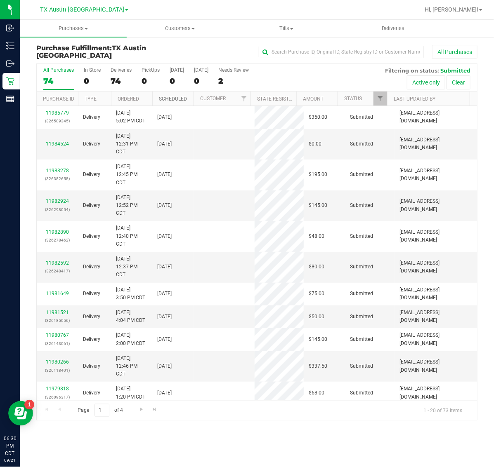
click at [174, 97] on link "Scheduled" at bounding box center [173, 99] width 28 height 6
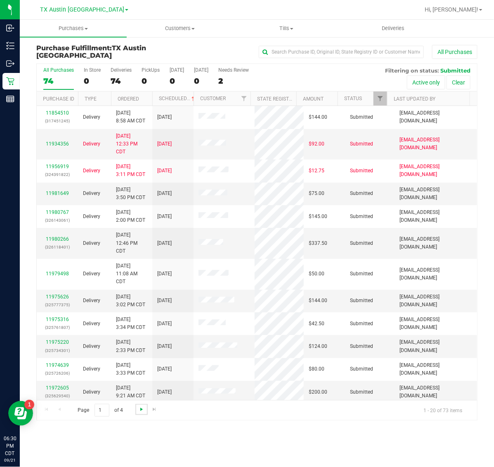
click at [141, 410] on span "Go to the next page" at bounding box center [141, 409] width 7 height 7
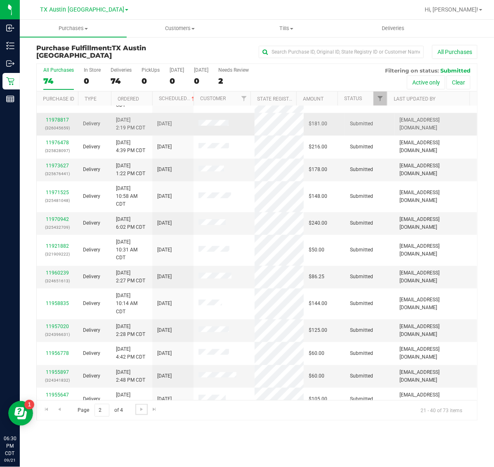
scroll to position [155, 0]
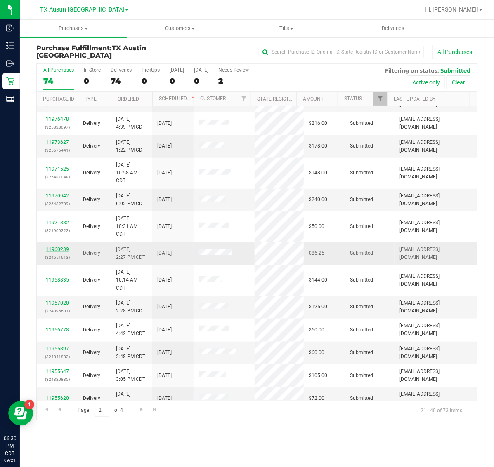
click at [64, 250] on link "11960239" at bounding box center [57, 250] width 23 height 6
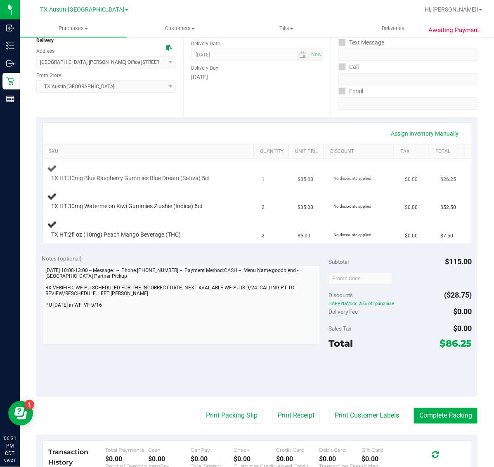
scroll to position [103, 0]
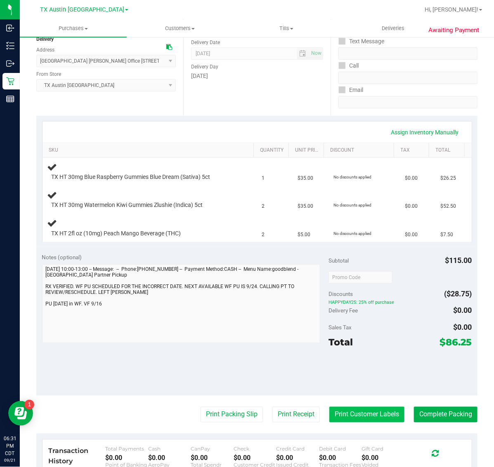
click at [360, 414] on button "Print Customer Labels" at bounding box center [366, 415] width 75 height 16
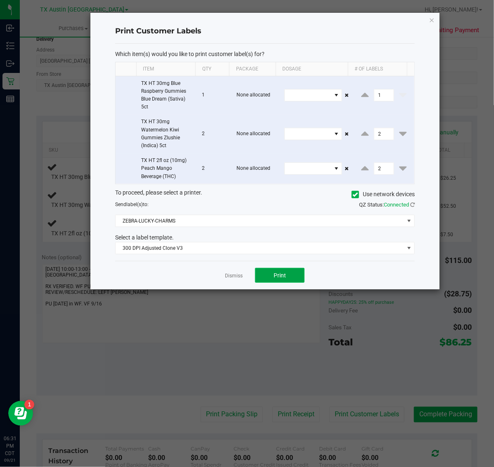
click at [287, 272] on button "Print" at bounding box center [279, 275] width 49 height 15
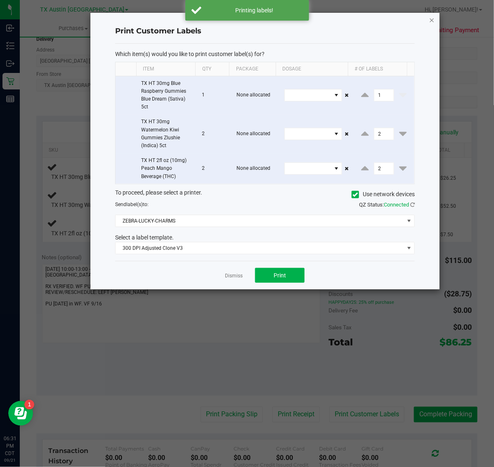
click at [431, 16] on icon "button" at bounding box center [432, 20] width 6 height 10
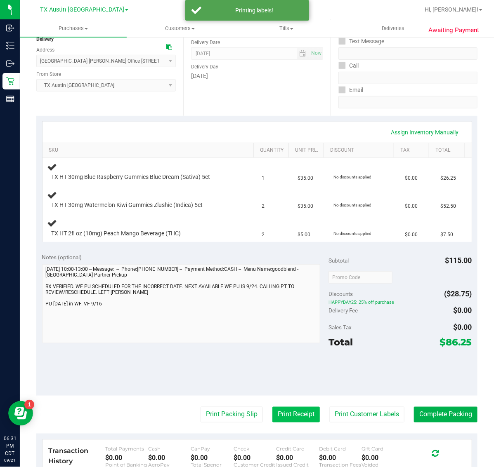
click at [291, 411] on button "Print Receipt" at bounding box center [295, 415] width 47 height 16
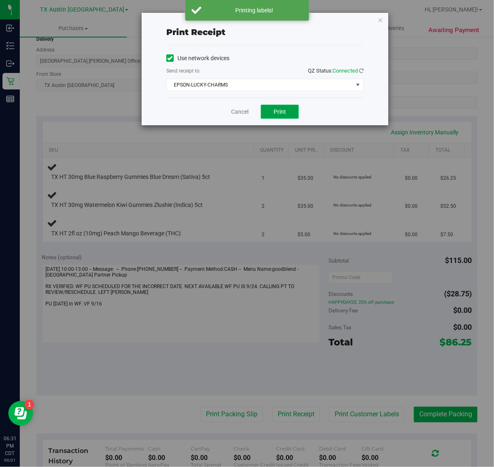
click at [280, 109] on span "Print" at bounding box center [279, 111] width 12 height 7
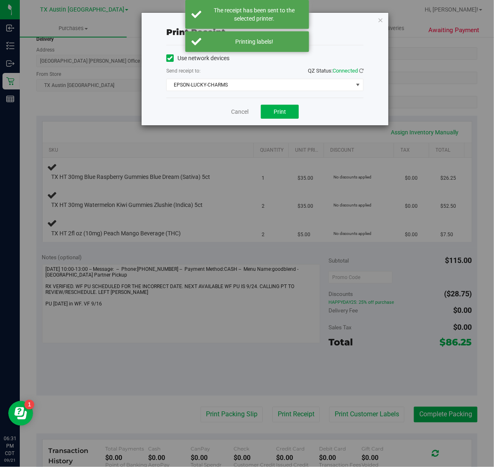
click at [393, 26] on div "Print receipt Use network devices Send receipt to: QZ Status: Connected EPSON-L…" at bounding box center [250, 233] width 500 height 467
click at [380, 21] on icon "button" at bounding box center [380, 20] width 6 height 10
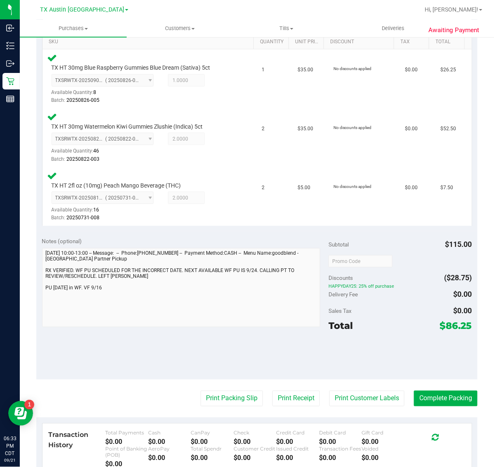
scroll to position [306, 0]
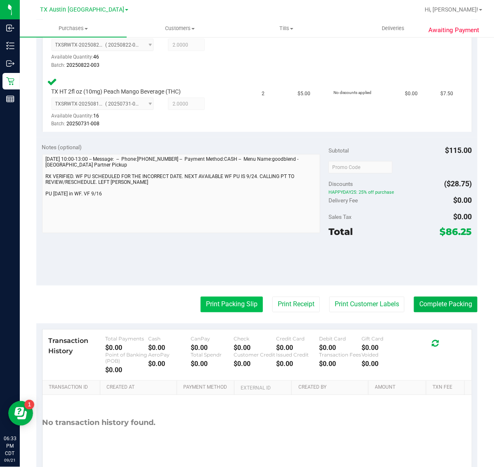
click at [223, 298] on button "Print Packing Slip" at bounding box center [231, 305] width 62 height 16
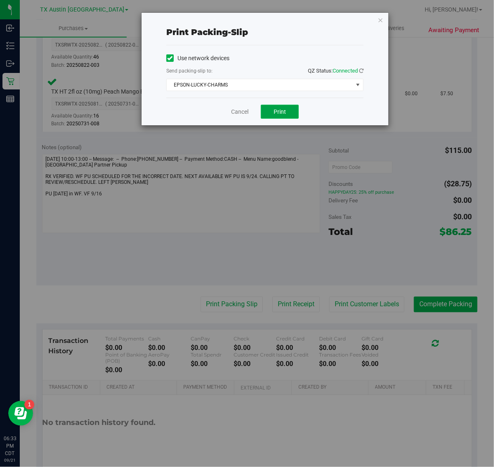
click at [279, 112] on span "Print" at bounding box center [279, 111] width 12 height 7
click at [382, 15] on icon "button" at bounding box center [380, 20] width 6 height 10
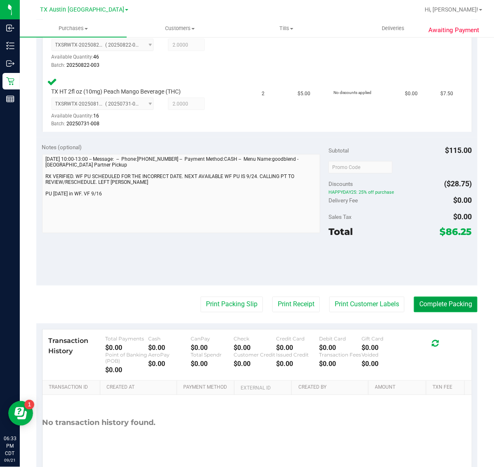
click at [462, 303] on button "Complete Packing" at bounding box center [445, 305] width 63 height 16
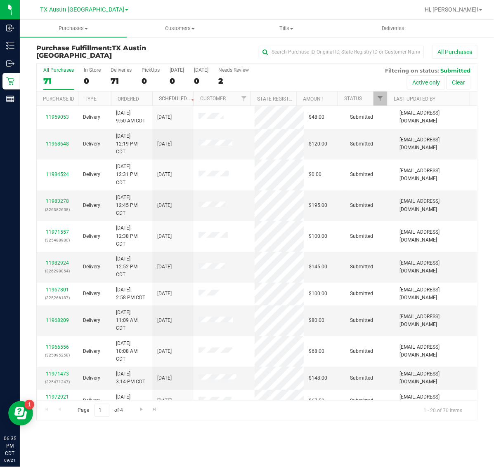
click at [174, 97] on link "Scheduled" at bounding box center [178, 99] width 38 height 6
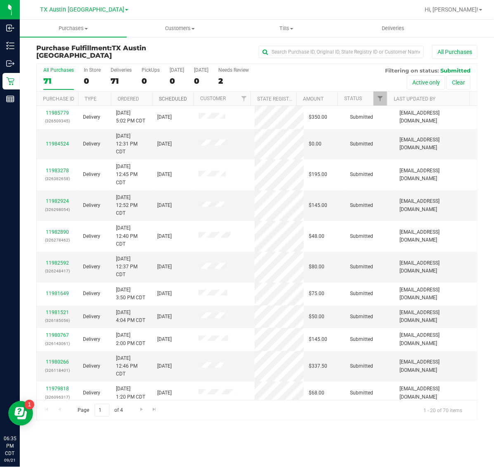
click at [174, 97] on link "Scheduled" at bounding box center [173, 99] width 28 height 6
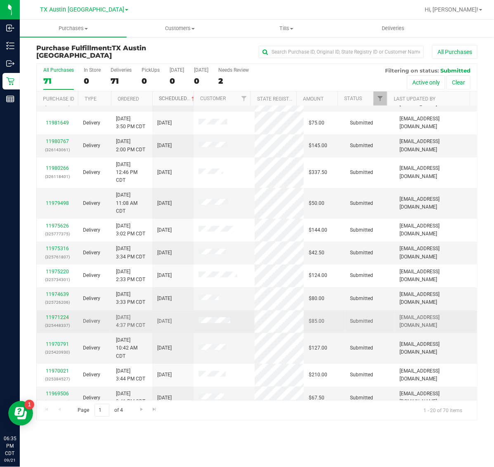
scroll to position [203, 0]
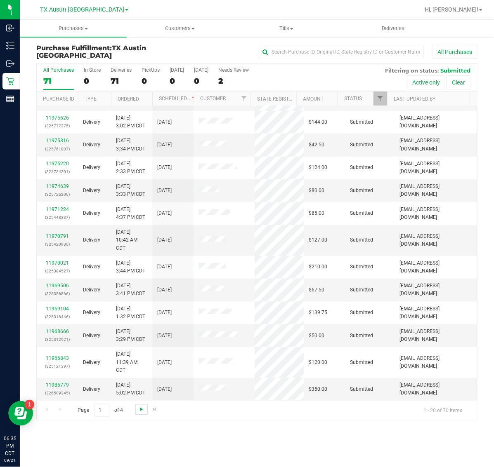
click at [139, 412] on span "Go to the next page" at bounding box center [141, 409] width 7 height 7
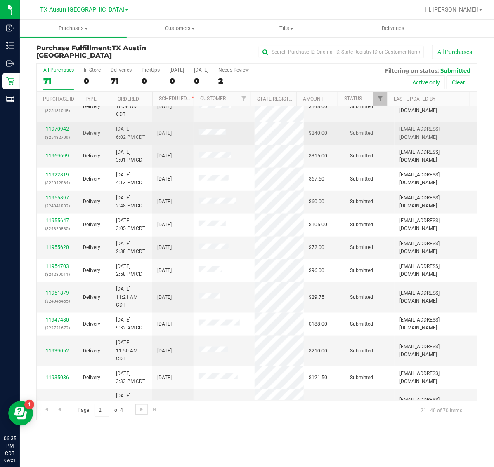
scroll to position [227, 0]
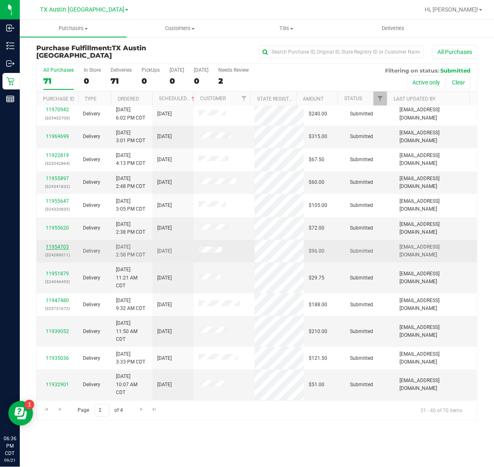
click at [59, 248] on link "11954703" at bounding box center [57, 247] width 23 height 6
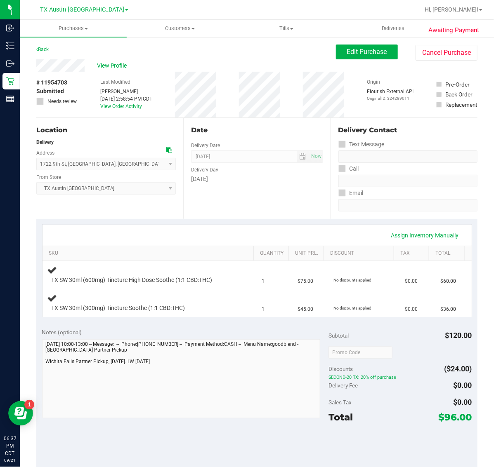
scroll to position [155, 0]
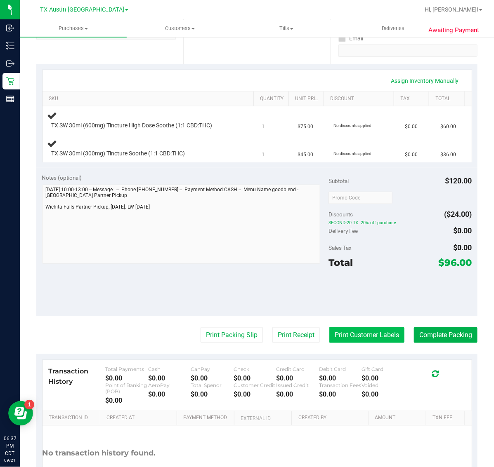
click at [359, 336] on button "Print Customer Labels" at bounding box center [366, 335] width 75 height 16
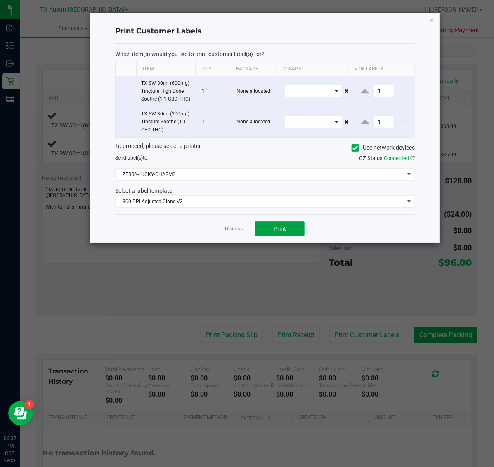
click at [279, 230] on span "Print" at bounding box center [279, 229] width 12 height 7
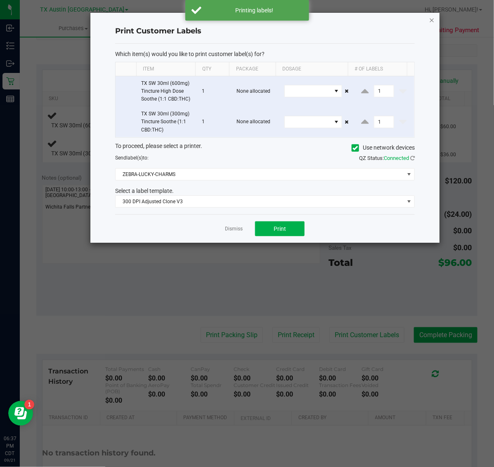
click at [431, 19] on icon "button" at bounding box center [432, 20] width 6 height 10
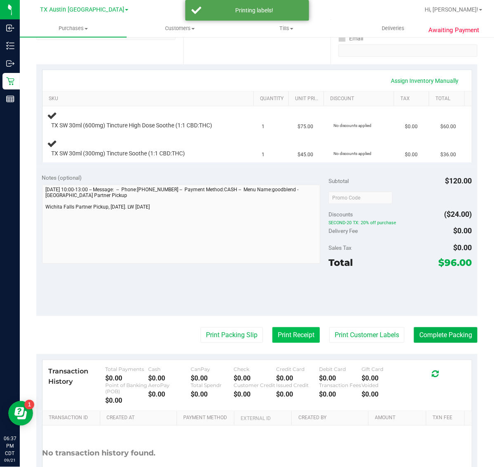
click at [272, 340] on button "Print Receipt" at bounding box center [295, 335] width 47 height 16
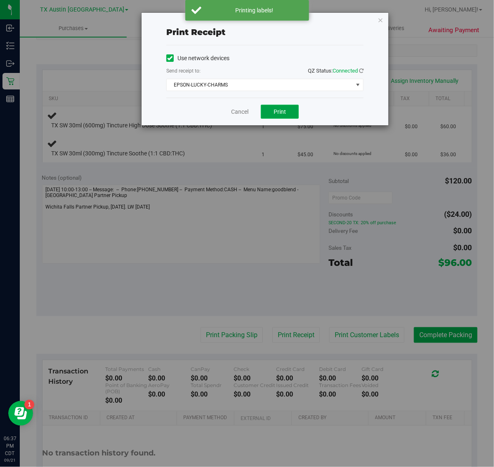
click at [284, 111] on span "Print" at bounding box center [279, 111] width 12 height 7
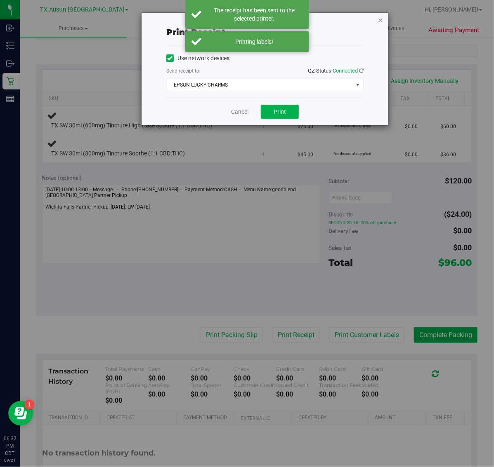
click at [378, 23] on icon "button" at bounding box center [380, 20] width 6 height 10
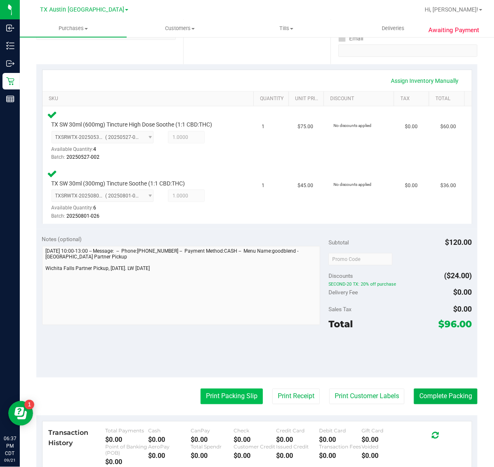
click at [240, 389] on button "Print Packing Slip" at bounding box center [231, 397] width 62 height 16
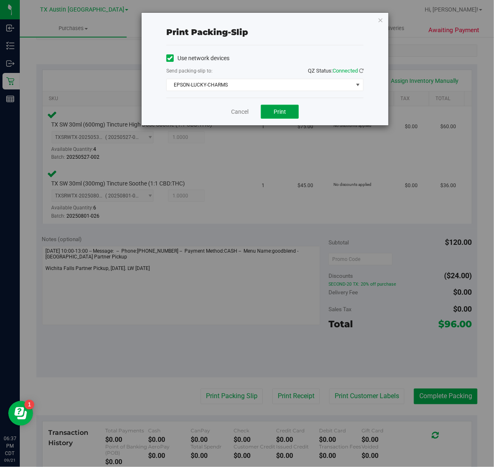
click at [278, 107] on button "Print" at bounding box center [280, 112] width 38 height 14
click at [380, 19] on icon "button" at bounding box center [380, 20] width 6 height 10
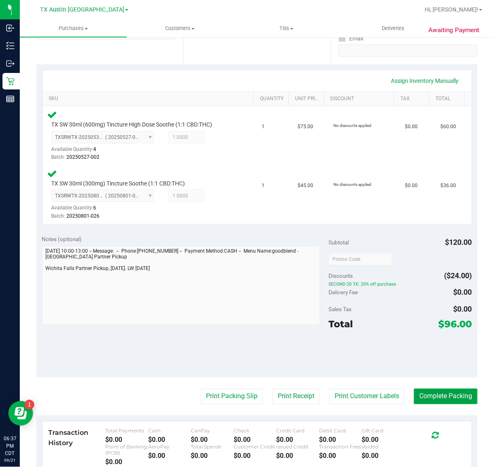
click at [445, 398] on button "Complete Packing" at bounding box center [445, 397] width 63 height 16
